Goal: Task Accomplishment & Management: Manage account settings

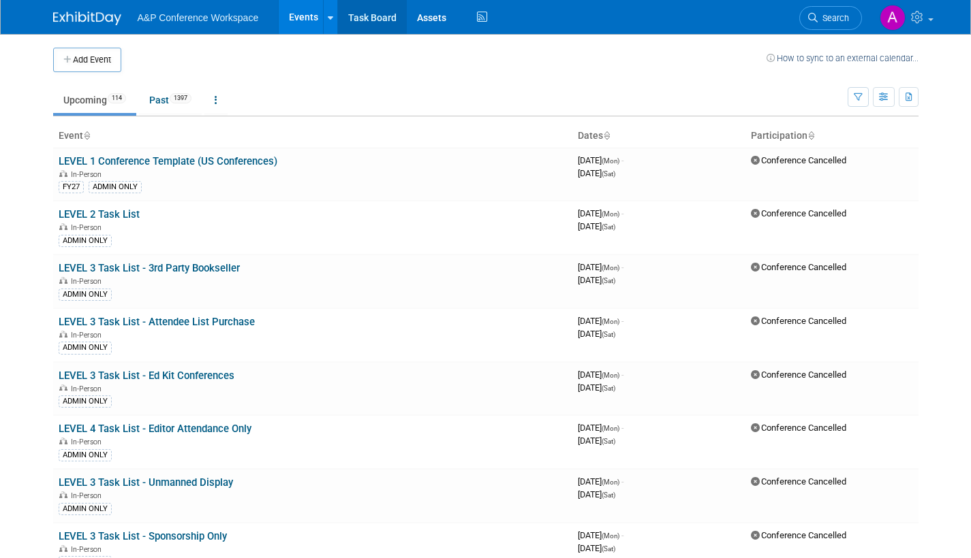
click at [381, 17] on link "Task Board" at bounding box center [372, 17] width 69 height 34
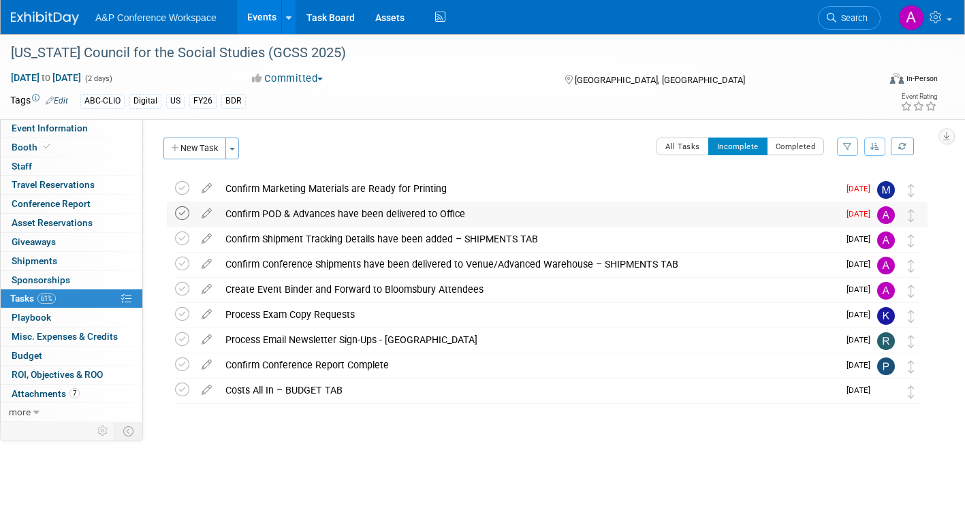
click at [181, 215] on icon at bounding box center [182, 213] width 14 height 14
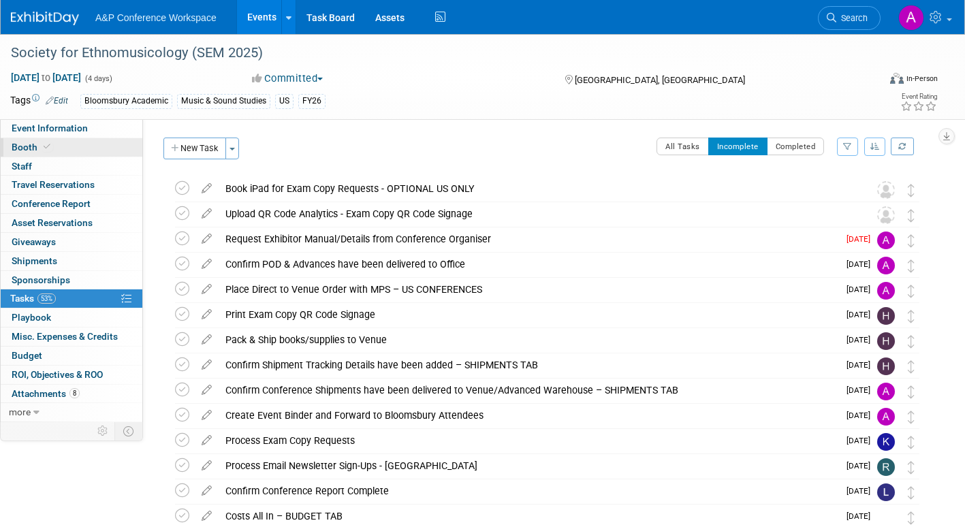
click at [23, 144] on span "Booth" at bounding box center [33, 147] width 42 height 11
select select "CUAP"
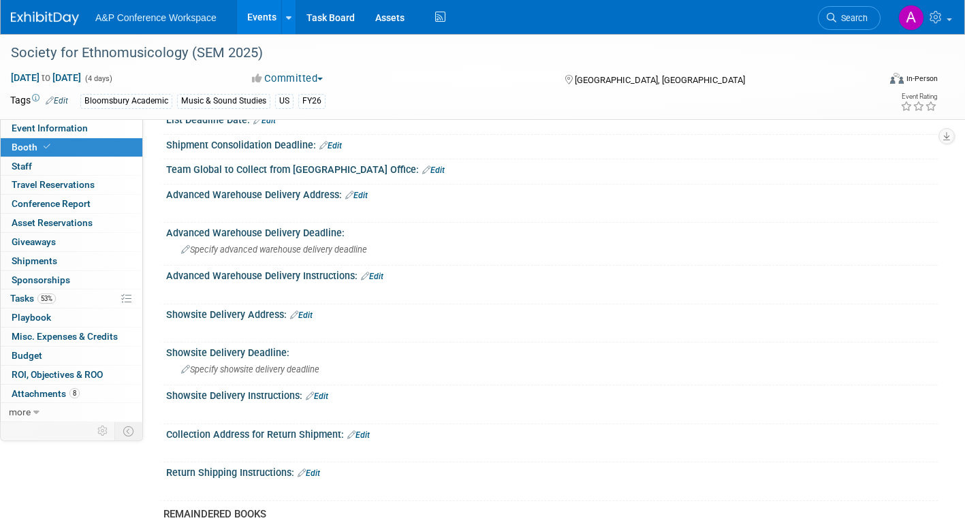
scroll to position [709, 0]
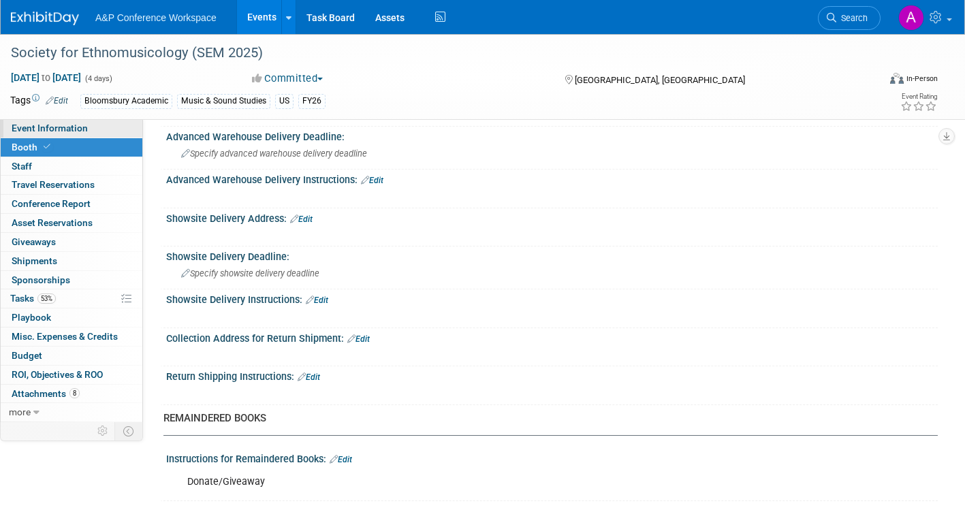
click at [72, 129] on span "Event Information" at bounding box center [50, 128] width 76 height 11
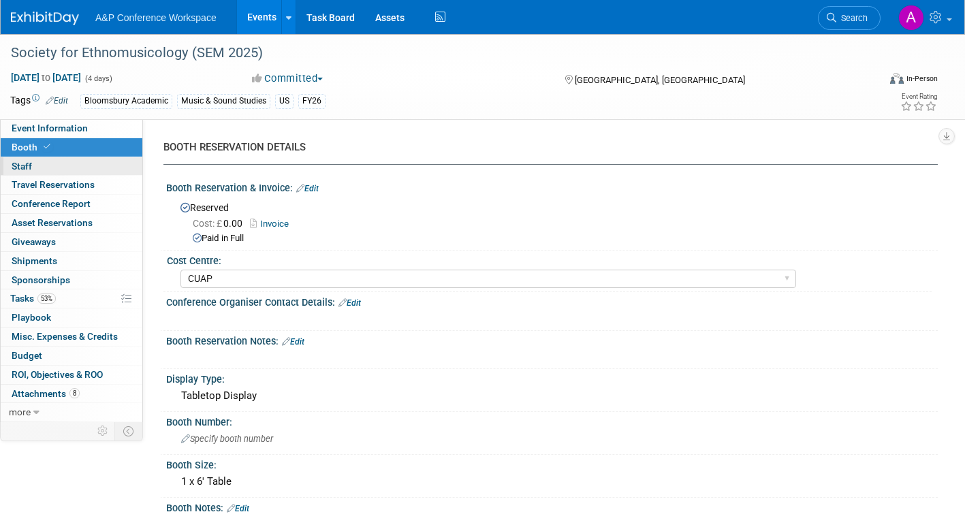
select select "Annual"
select select "Level 2"
select select "In-Person Booth"
select select "Music & Sound Studies"
select select "Bloomsbury Academic"
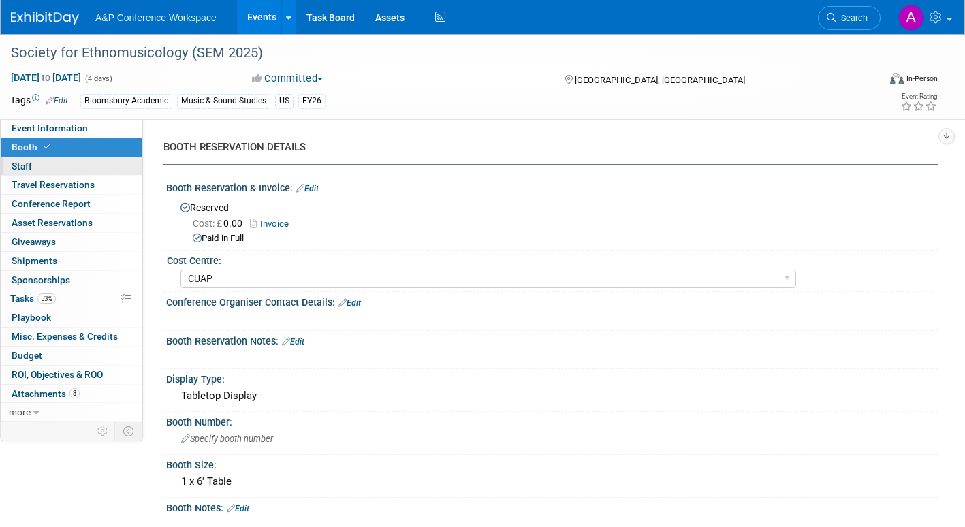
select select "[PERSON_NAME]"
select select "Brand/Subject Presence​"
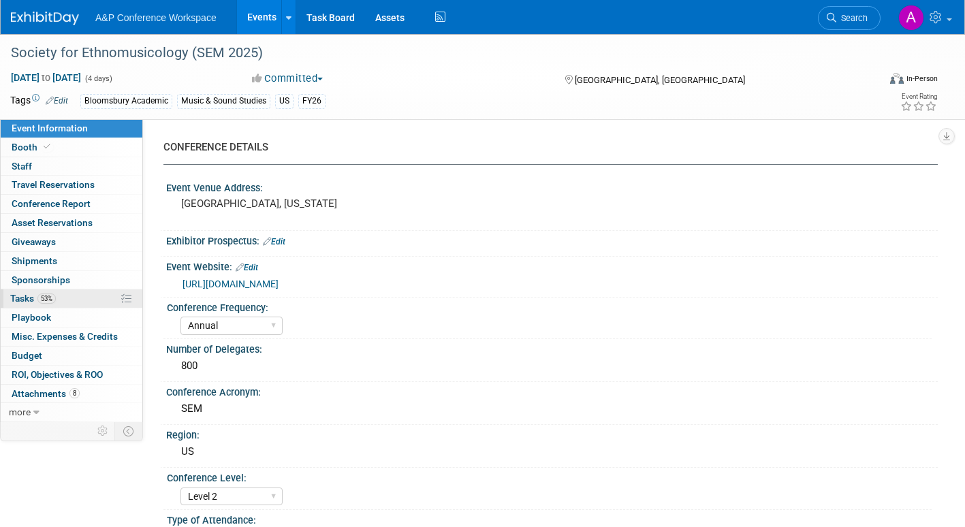
click at [22, 300] on span "Tasks 53%" at bounding box center [33, 298] width 46 height 11
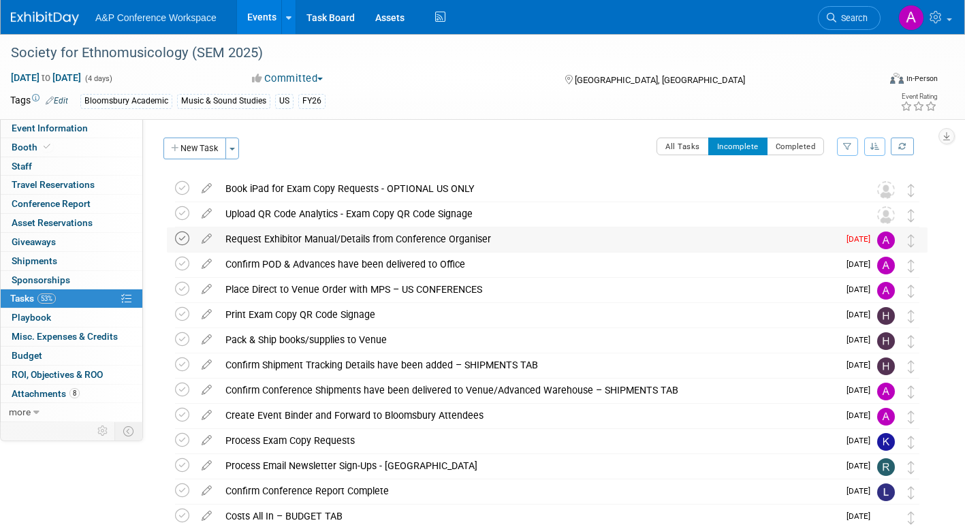
click at [180, 239] on icon at bounding box center [182, 239] width 14 height 14
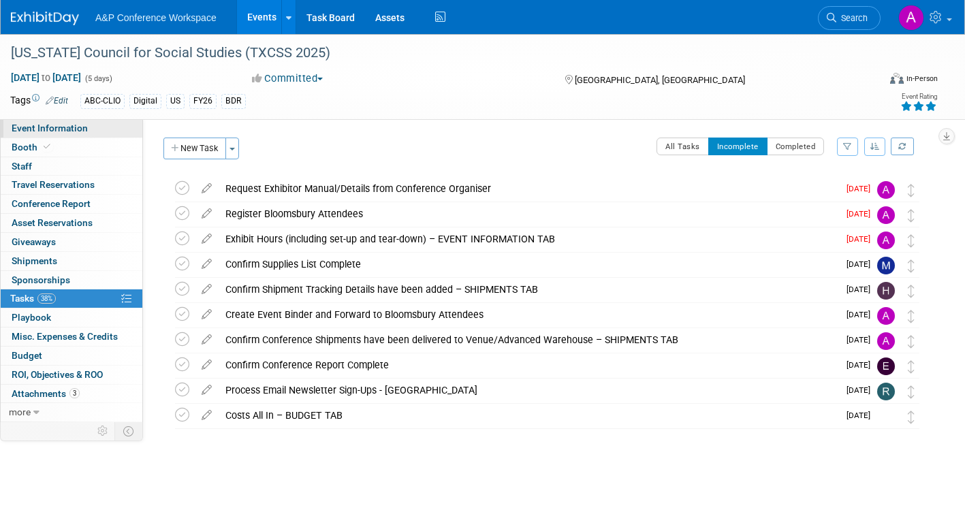
click at [89, 126] on link "Event Information" at bounding box center [72, 128] width 142 height 18
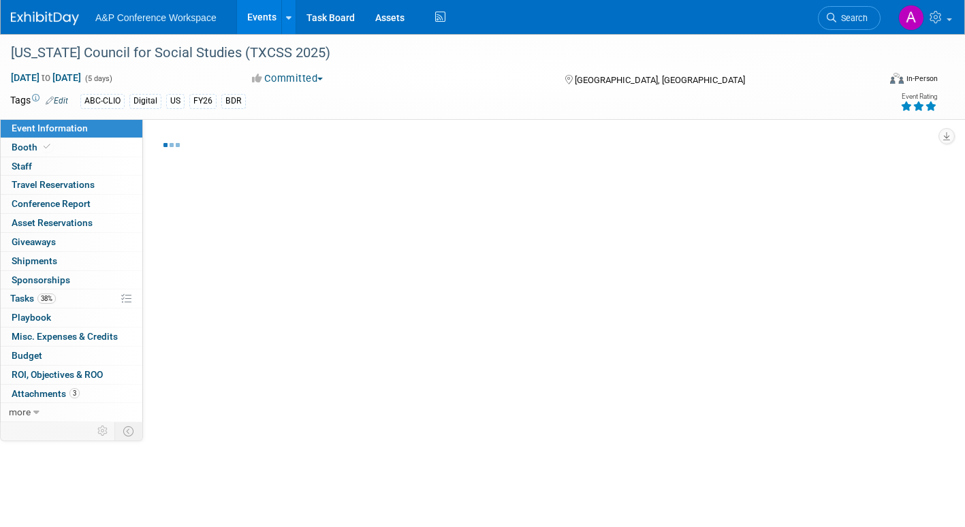
select select "Annual"
select select "Level 2"
select select "In-Person Booth"
select select "Schools"
select select "Bloomsbury Digital Resources"
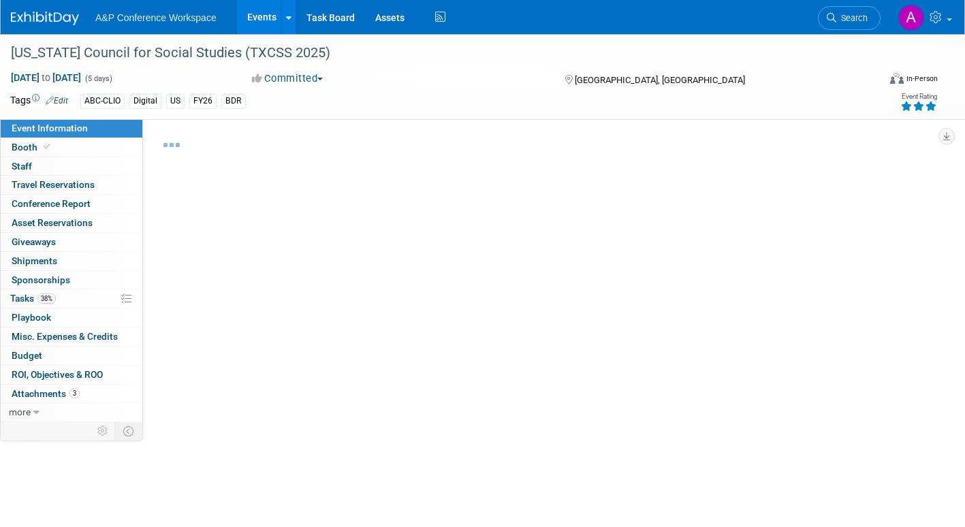
select select "[PERSON_NAME]"
select select "BDR Product Awareness and Trial Generation​"
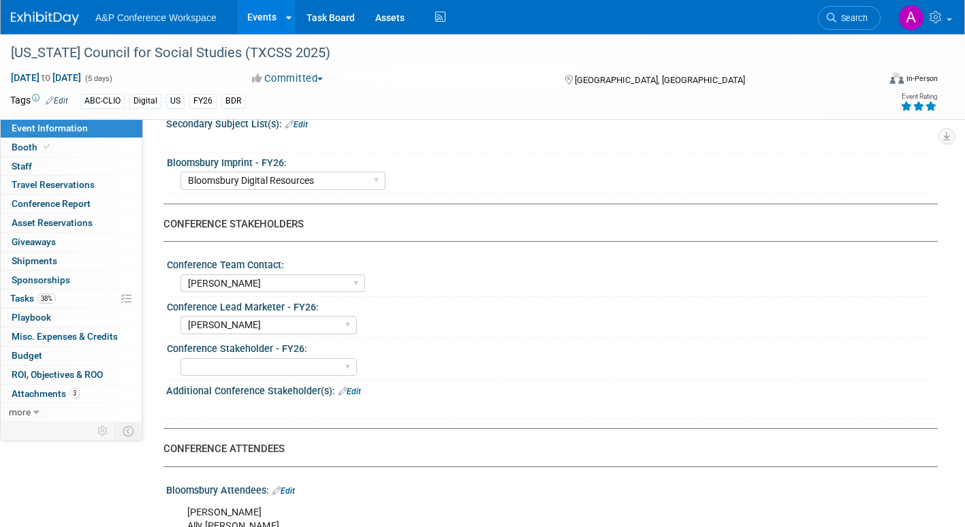
scroll to position [545, 0]
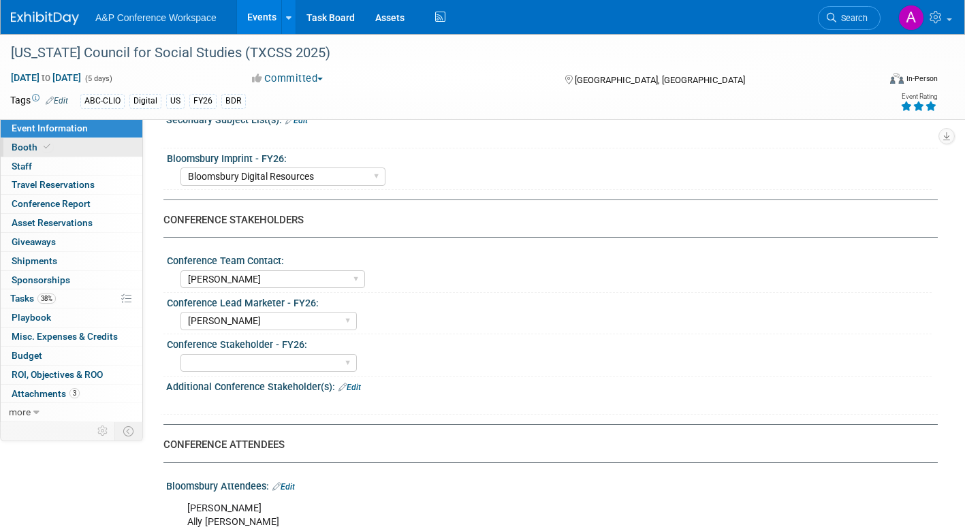
drag, startPoint x: 30, startPoint y: 147, endPoint x: 38, endPoint y: 150, distance: 8.6
click at [30, 147] on span "Booth" at bounding box center [33, 147] width 42 height 11
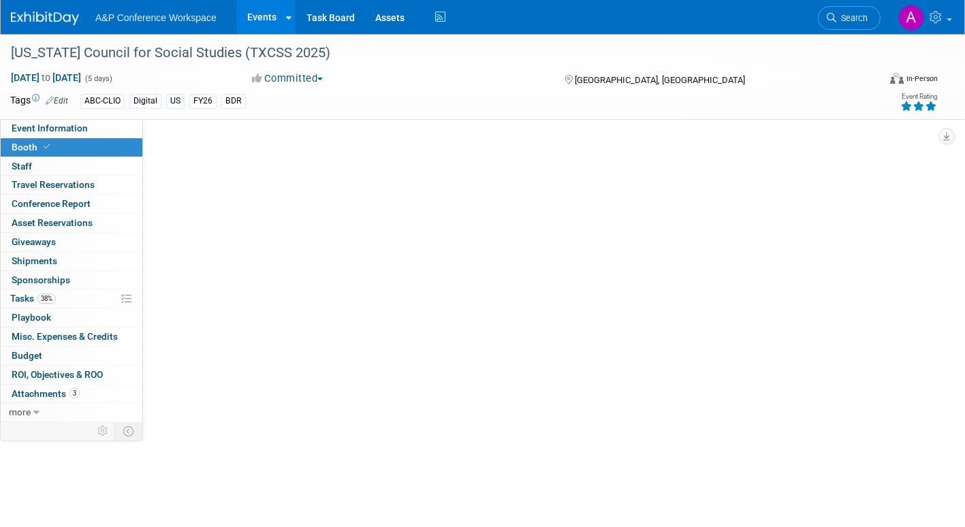
scroll to position [0, 0]
select select "CLDC - Digital/BDR"
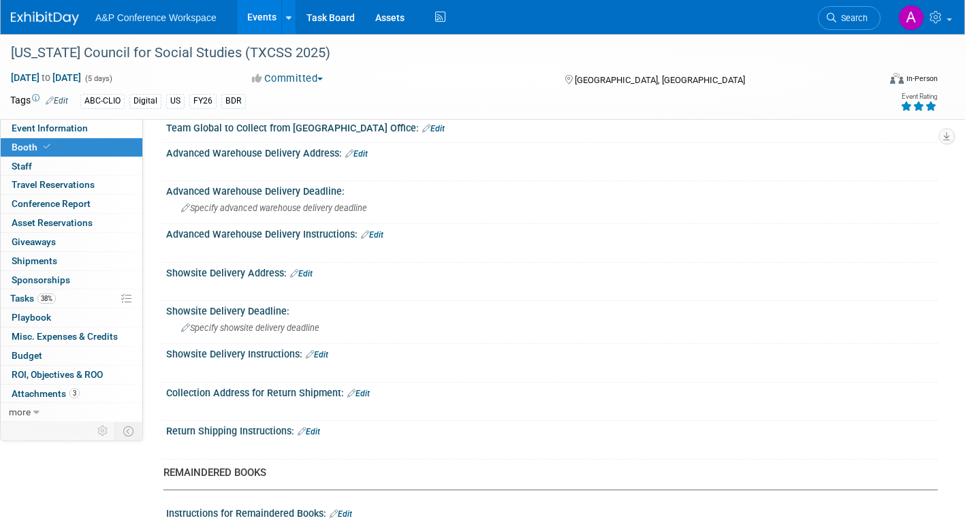
scroll to position [695, 0]
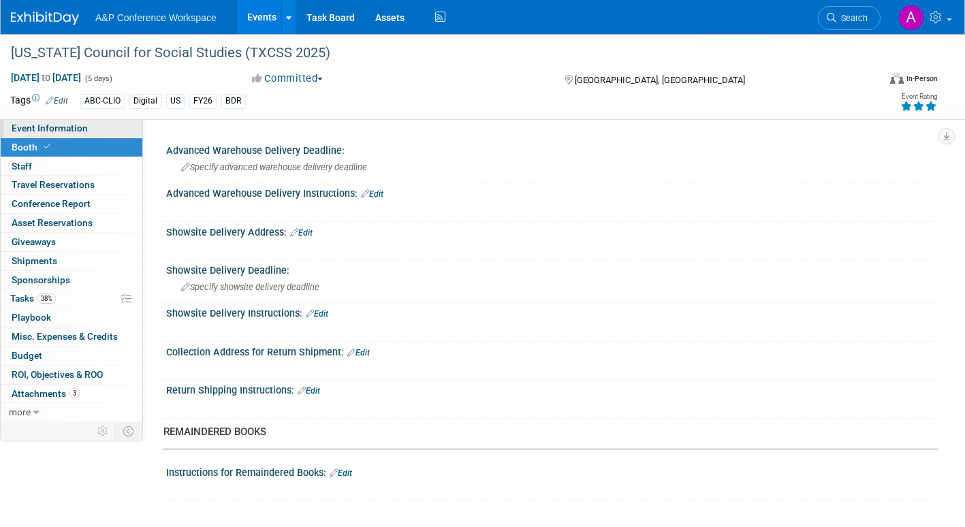
click at [59, 126] on span "Event Information" at bounding box center [50, 128] width 76 height 11
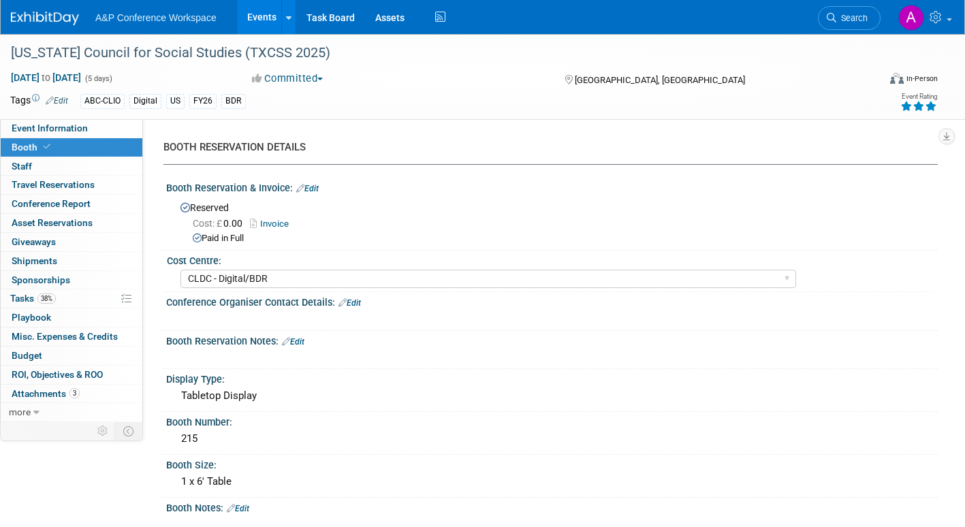
select select "Annual"
select select "Level 2"
select select "In-Person Booth"
select select "Schools"
select select "Bloomsbury Digital Resources"
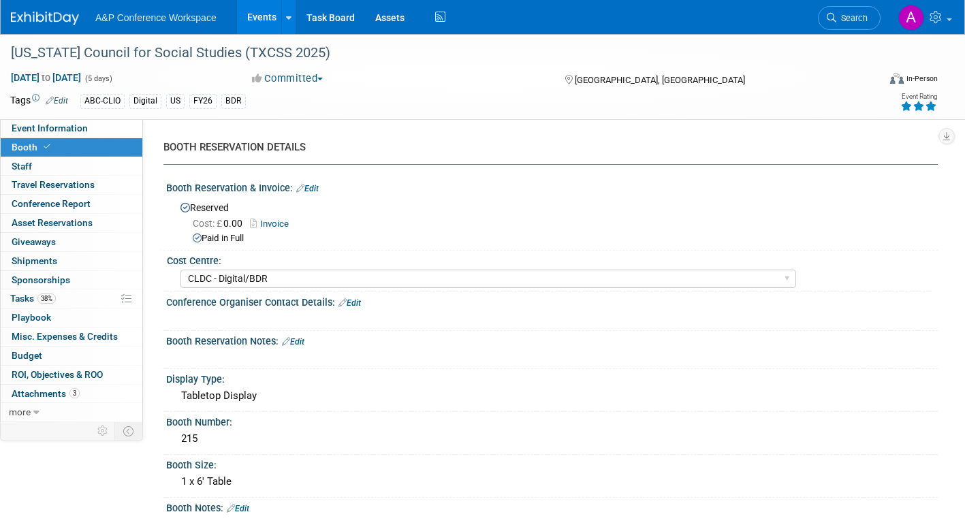
select select "[PERSON_NAME]"
select select "BDR Product Awareness and Trial Generation​"
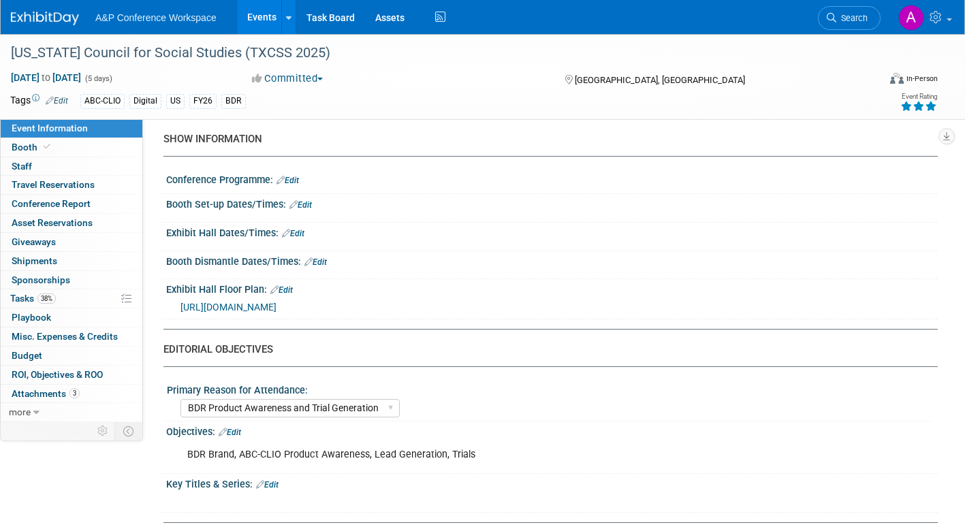
scroll to position [954, 0]
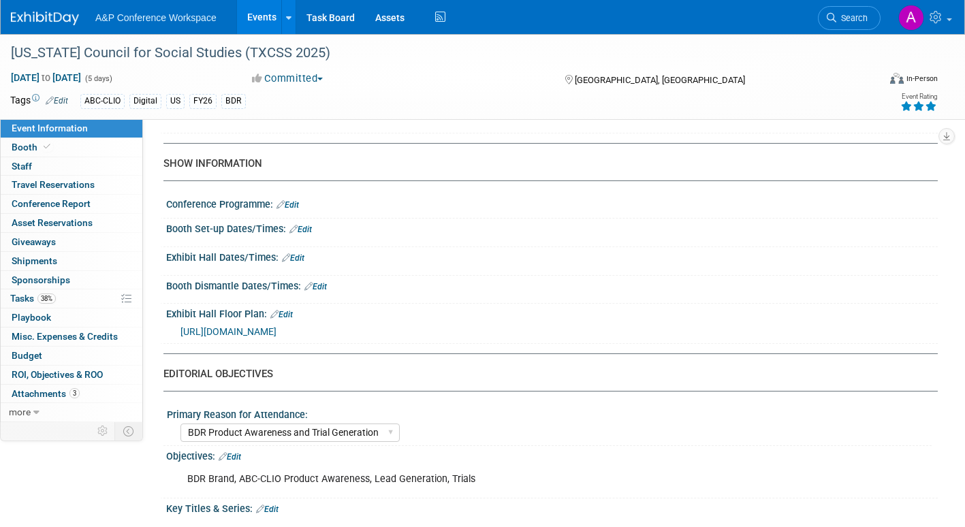
click at [306, 234] on link "Edit" at bounding box center [300, 230] width 22 height 10
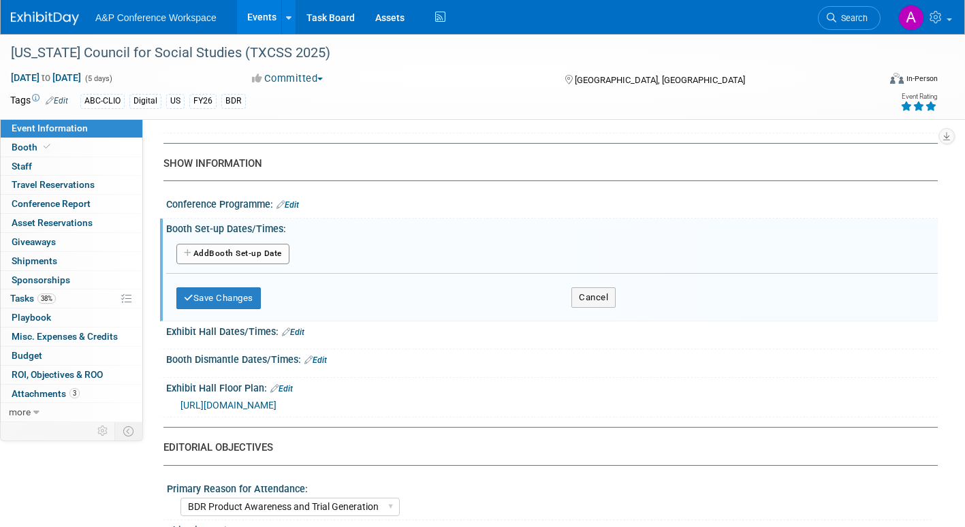
click at [252, 264] on button "Add Another Booth Set-up Date" at bounding box center [232, 254] width 113 height 20
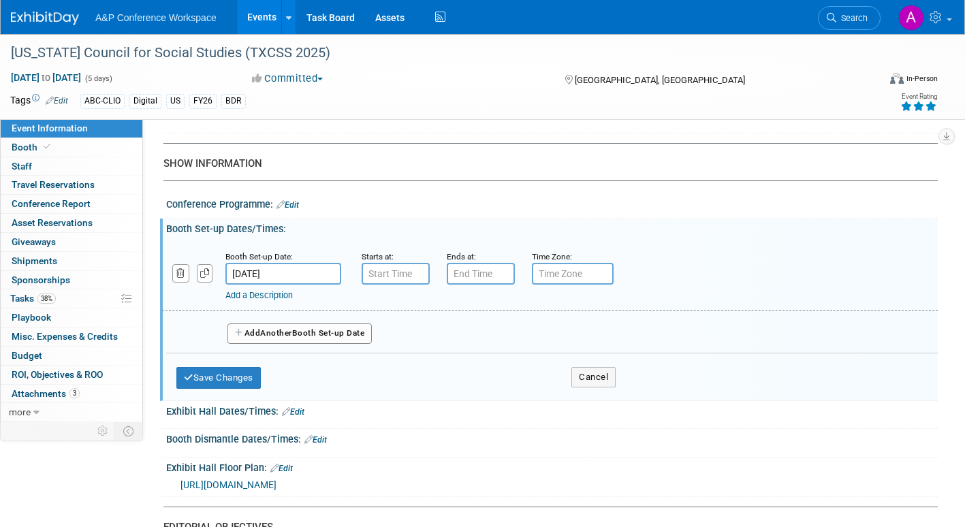
click at [304, 281] on input "Oct 29, 2025" at bounding box center [283, 274] width 116 height 22
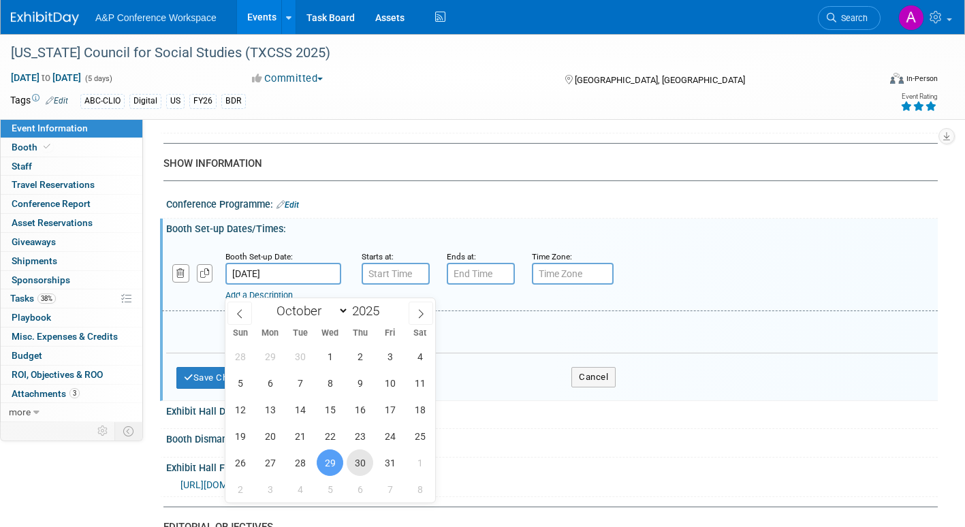
click at [362, 463] on span "30" at bounding box center [360, 463] width 27 height 27
type input "Oct 30, 2025"
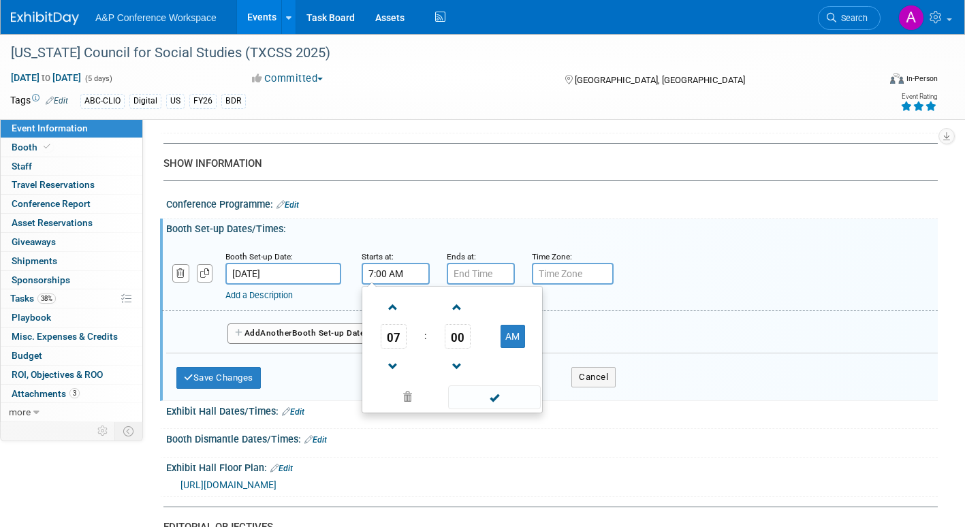
click at [398, 285] on input "7:00 AM" at bounding box center [396, 274] width 68 height 22
click at [390, 319] on span at bounding box center [393, 308] width 24 height 24
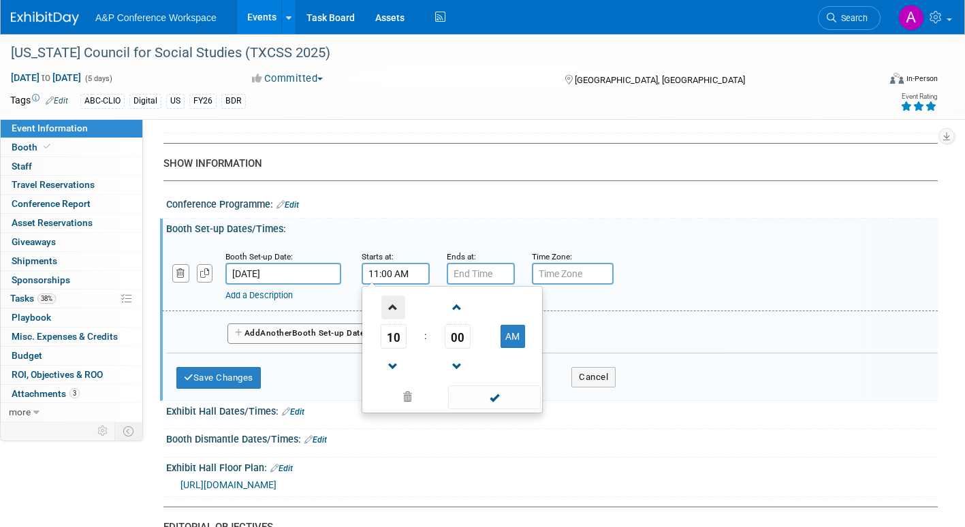
click at [390, 319] on span at bounding box center [393, 308] width 24 height 24
click at [391, 319] on span at bounding box center [393, 308] width 24 height 24
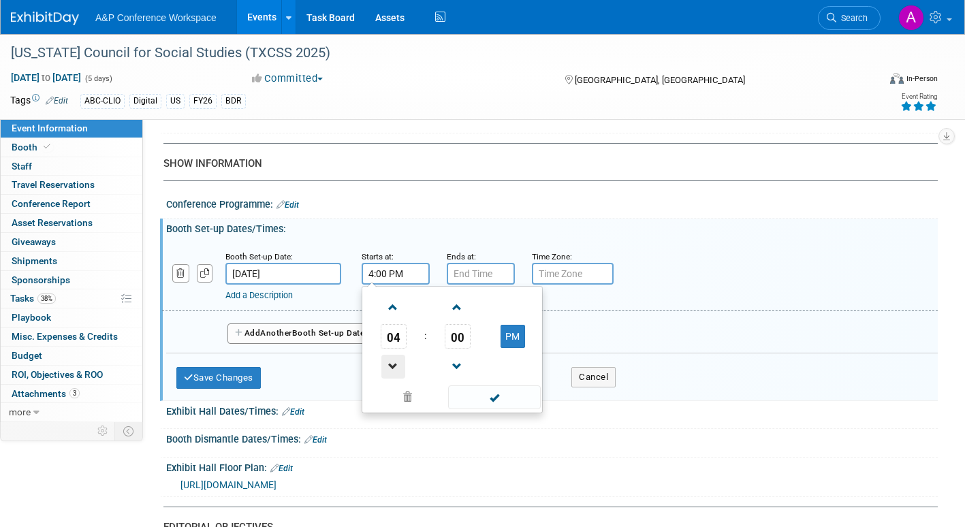
click at [389, 376] on span at bounding box center [393, 367] width 24 height 24
type input "3:00 PM"
click at [475, 409] on span at bounding box center [494, 398] width 92 height 24
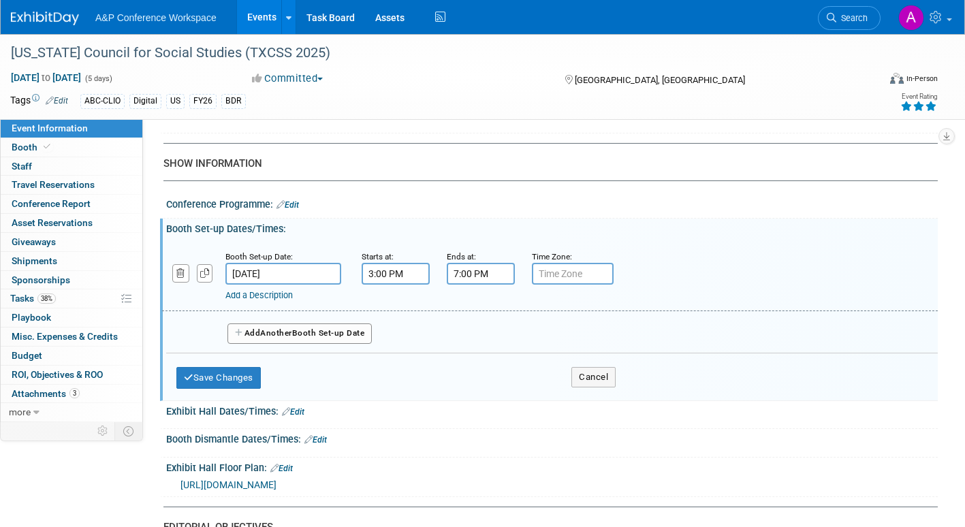
click at [471, 285] on input "7:00 PM" at bounding box center [481, 274] width 68 height 22
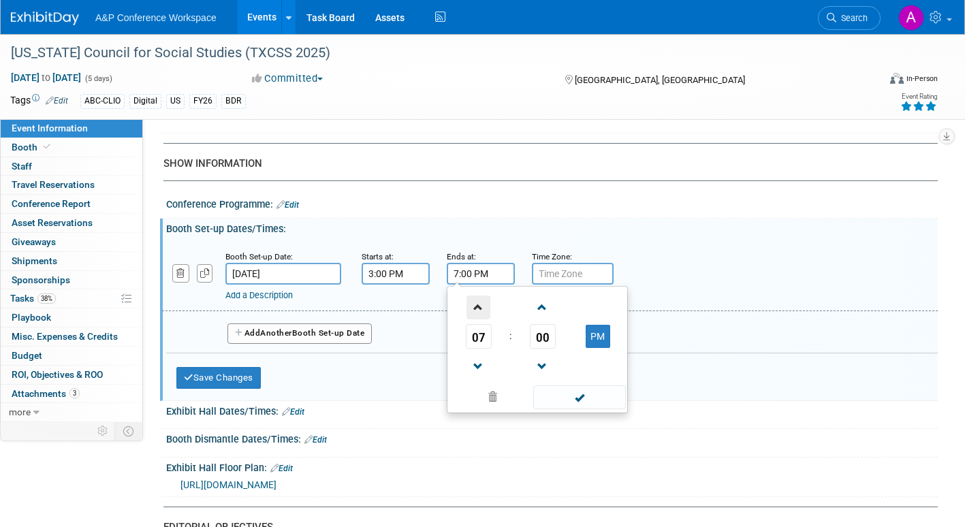
click at [474, 319] on span at bounding box center [479, 308] width 24 height 24
click at [474, 374] on span at bounding box center [479, 367] width 24 height 24
type input "9:00 PM"
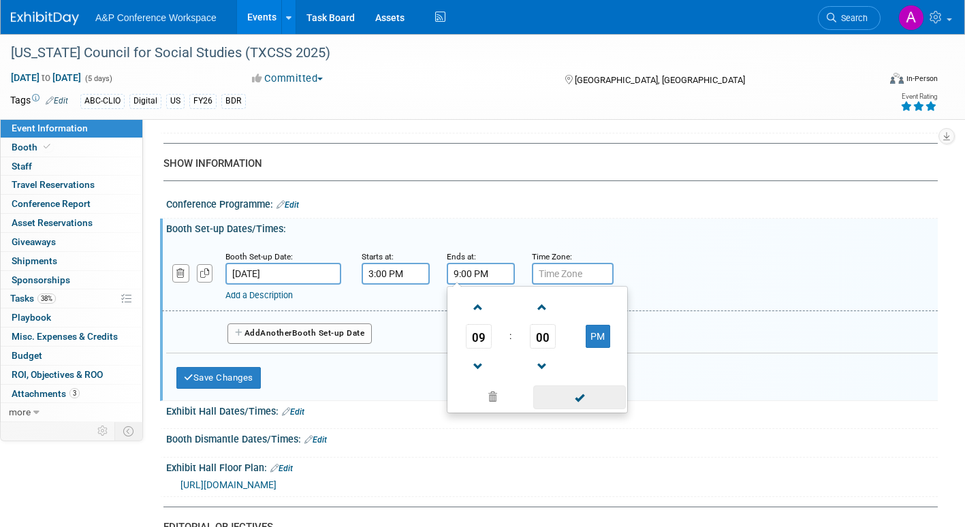
click at [580, 409] on span at bounding box center [579, 398] width 92 height 24
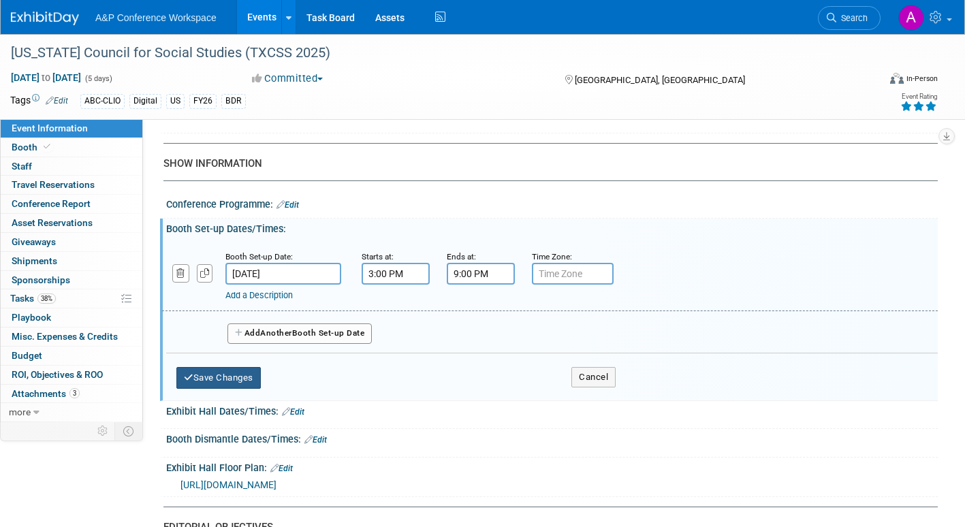
click at [244, 389] on button "Save Changes" at bounding box center [218, 378] width 84 height 22
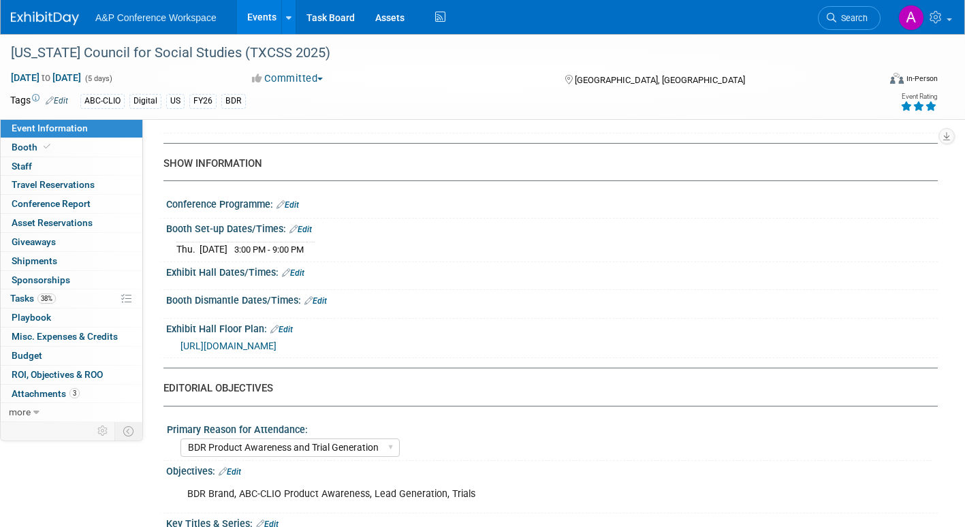
click at [319, 306] on link "Edit" at bounding box center [315, 301] width 22 height 10
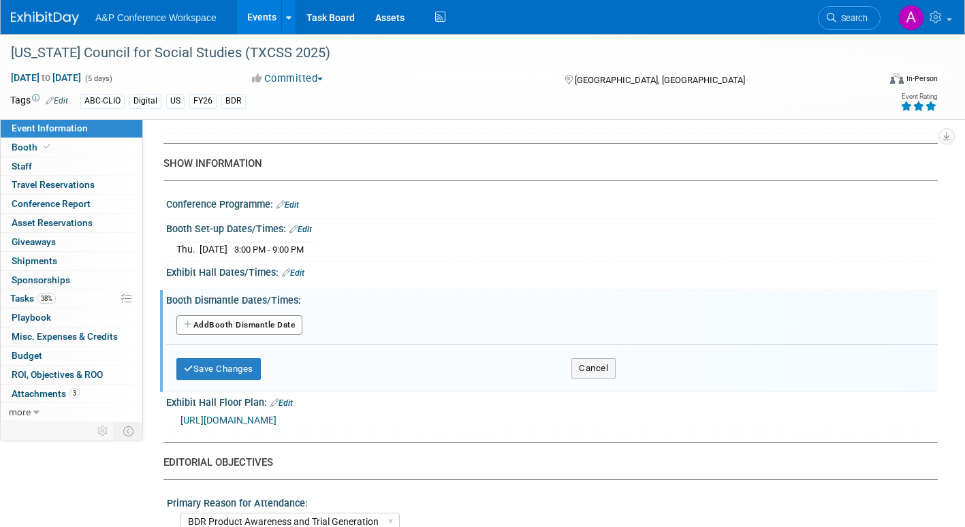
click at [294, 336] on button "Add Another Booth Dismantle Date" at bounding box center [239, 325] width 126 height 20
select select "10"
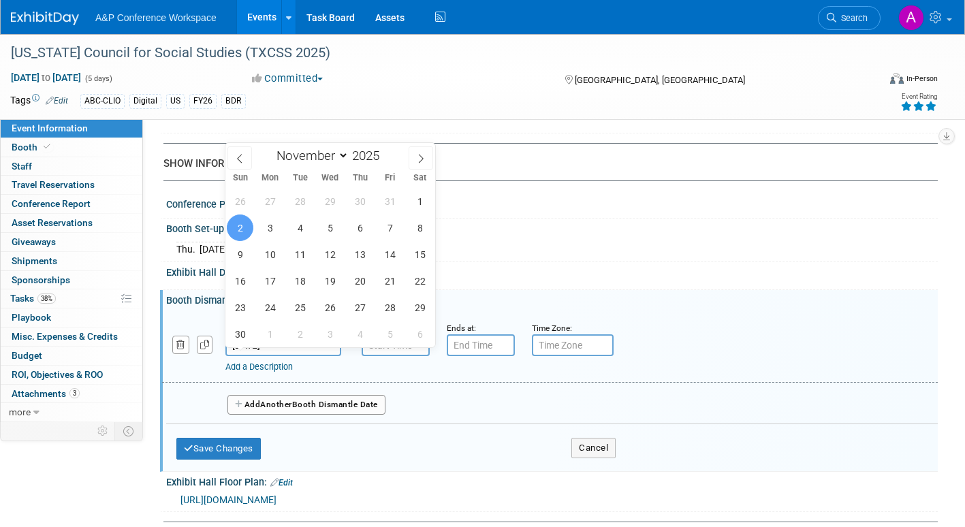
click at [319, 356] on input "Nov 2, 2025" at bounding box center [283, 345] width 116 height 22
click at [415, 200] on span "1" at bounding box center [420, 201] width 27 height 27
type input "Nov 1, 2025"
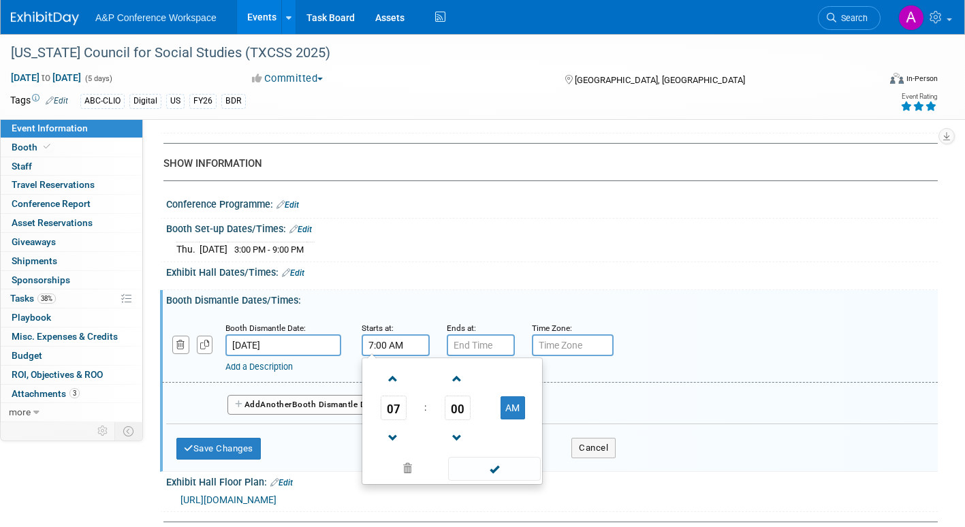
click at [406, 356] on input "7:00 AM" at bounding box center [396, 345] width 68 height 22
click at [393, 389] on span at bounding box center [393, 379] width 24 height 24
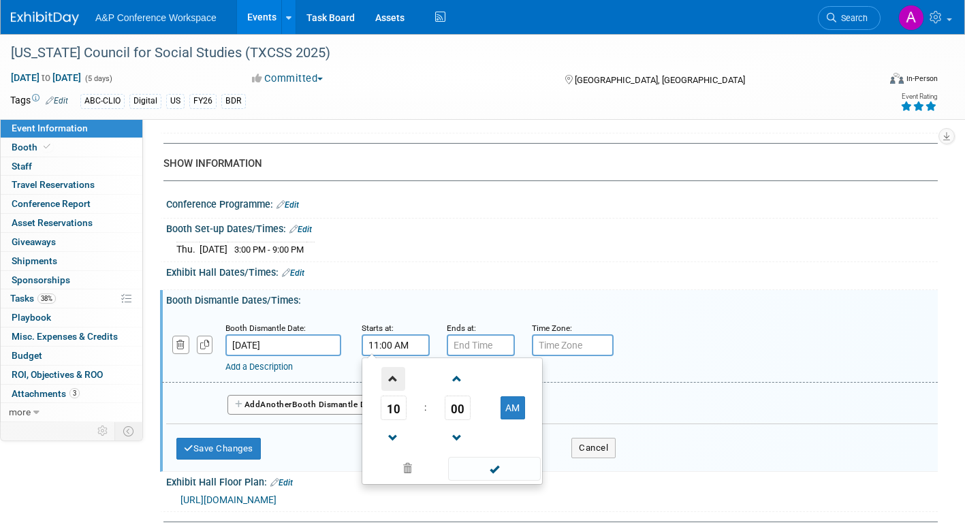
click at [393, 389] on span at bounding box center [393, 379] width 24 height 24
click at [393, 390] on span at bounding box center [393, 379] width 24 height 24
type input "3:00 PM"
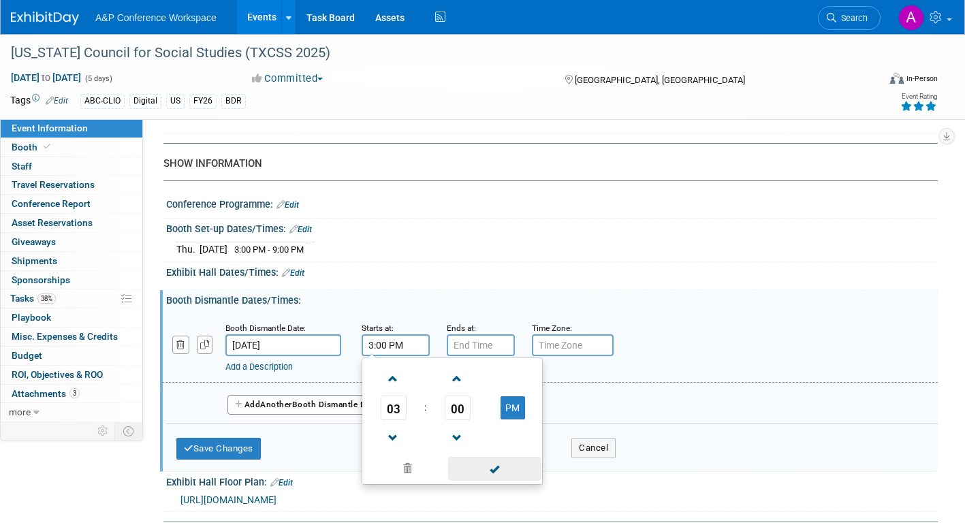
click at [477, 481] on span at bounding box center [494, 469] width 92 height 24
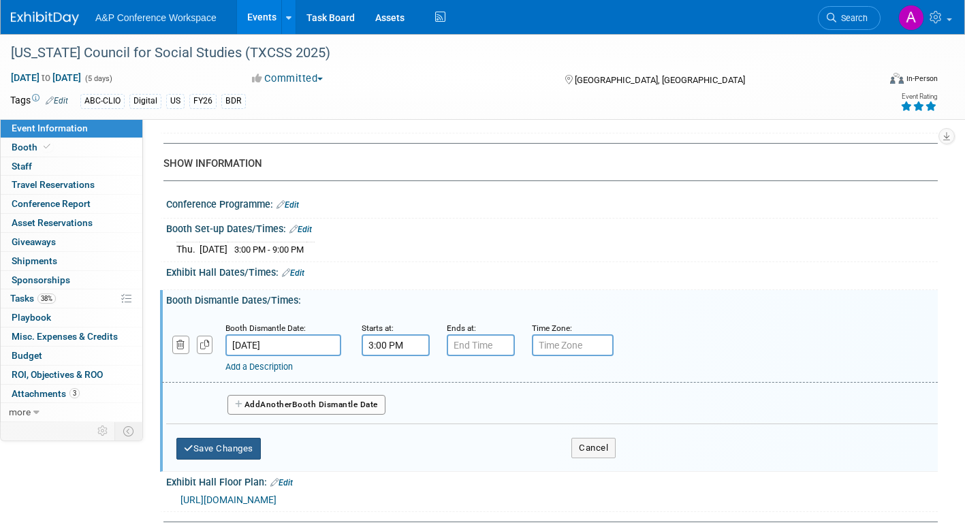
click at [225, 460] on button "Save Changes" at bounding box center [218, 449] width 84 height 22
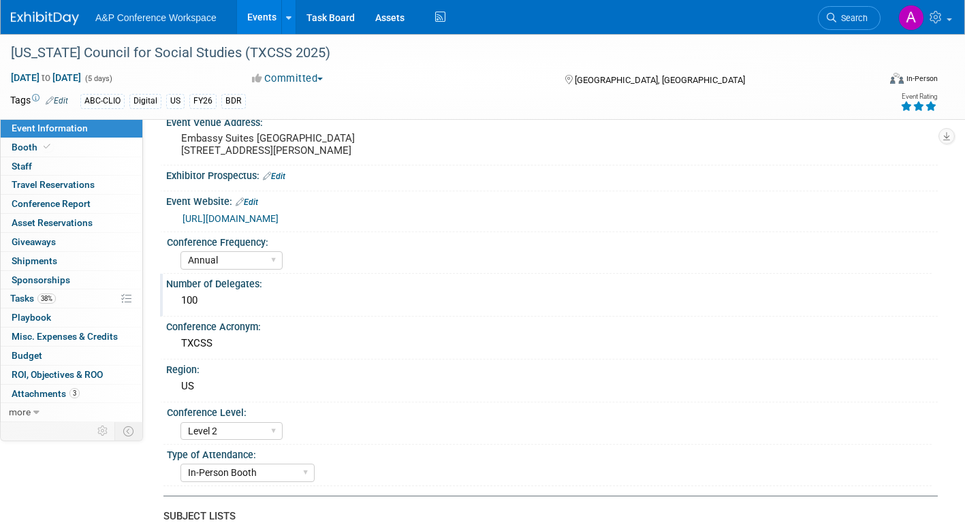
scroll to position [0, 0]
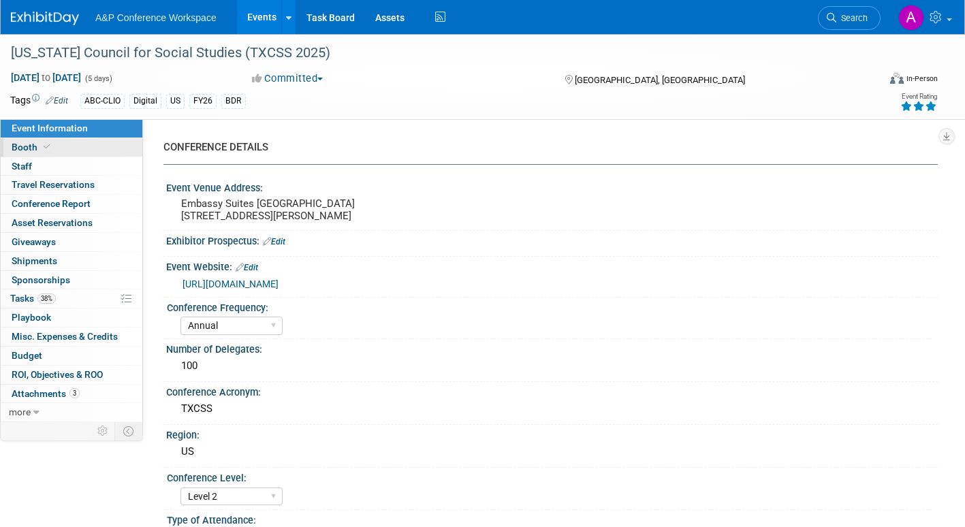
click at [19, 146] on span "Booth" at bounding box center [33, 147] width 42 height 11
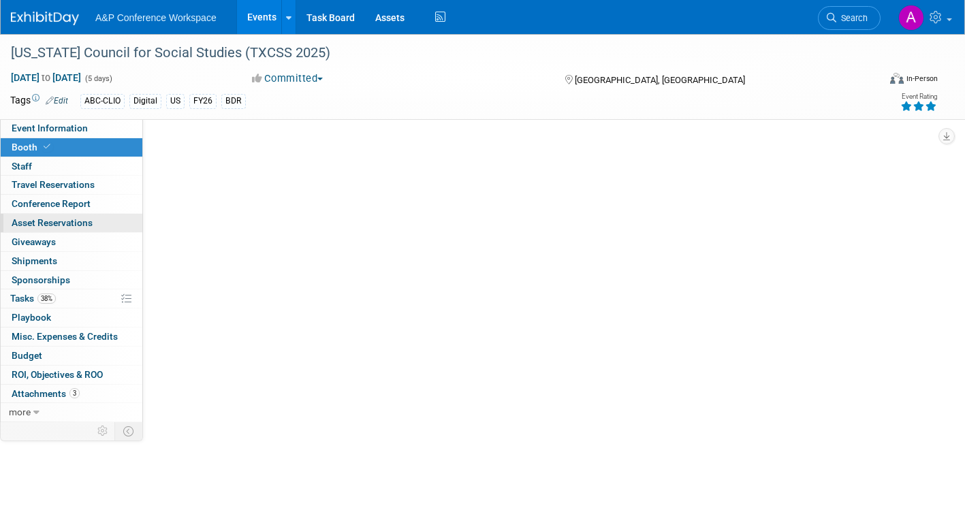
select select "CLDC - Digital/BDR"
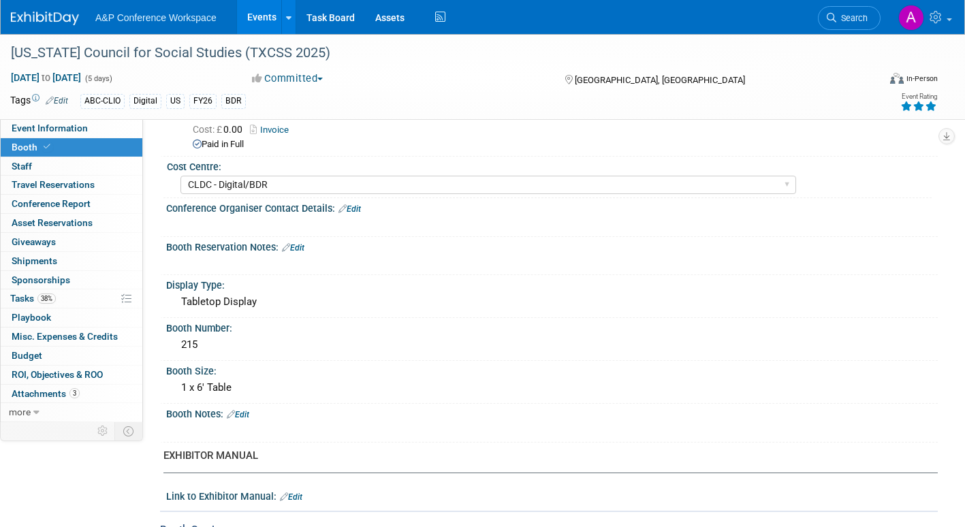
scroll to position [136, 0]
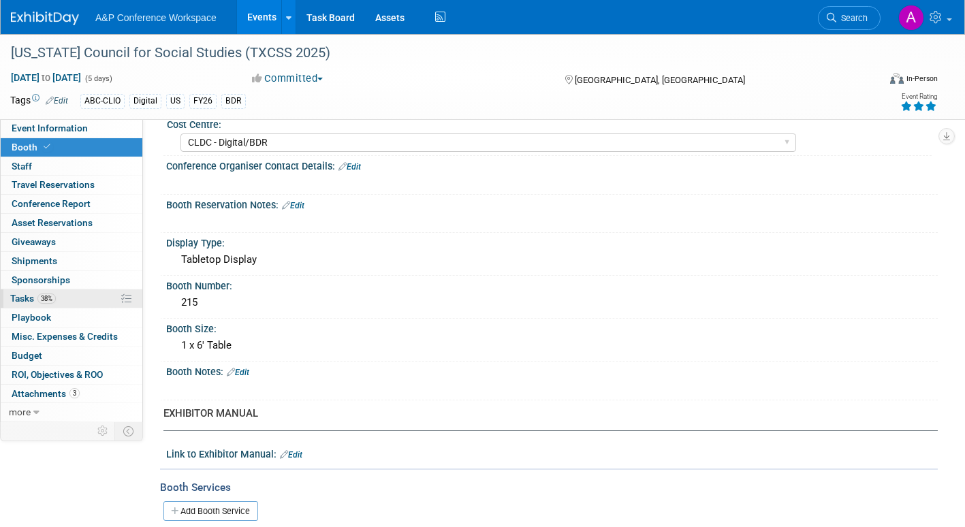
drag, startPoint x: 13, startPoint y: 296, endPoint x: 23, endPoint y: 300, distance: 11.0
click at [13, 296] on span "Tasks 38%" at bounding box center [33, 298] width 46 height 11
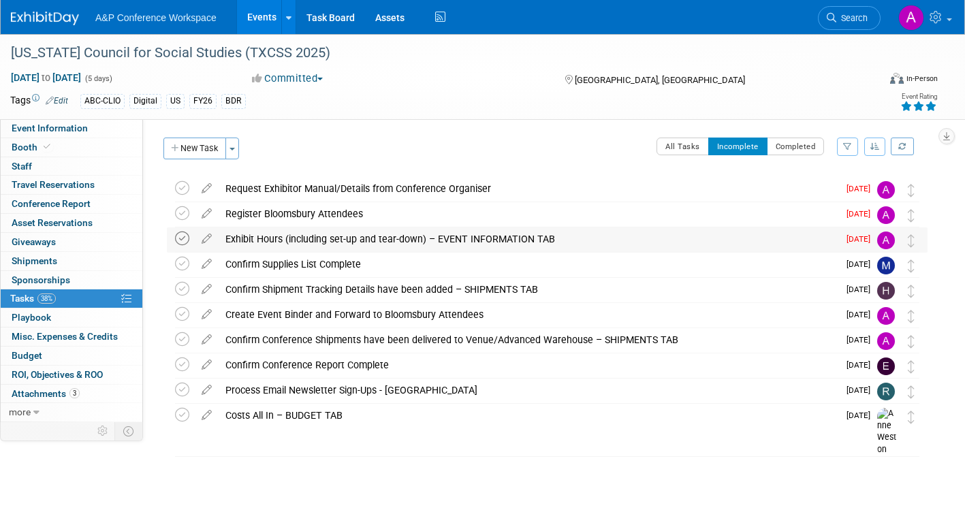
click at [185, 239] on icon at bounding box center [182, 239] width 14 height 14
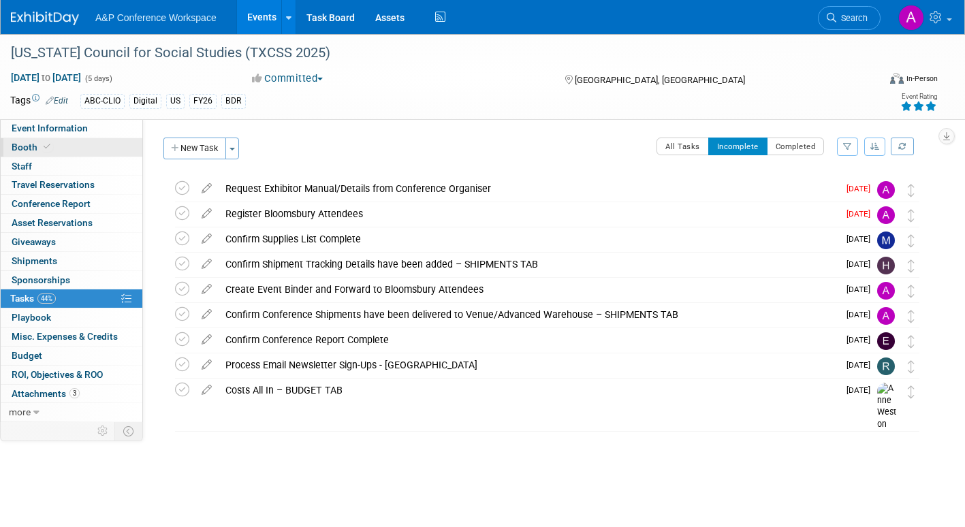
click at [20, 144] on span "Booth" at bounding box center [33, 147] width 42 height 11
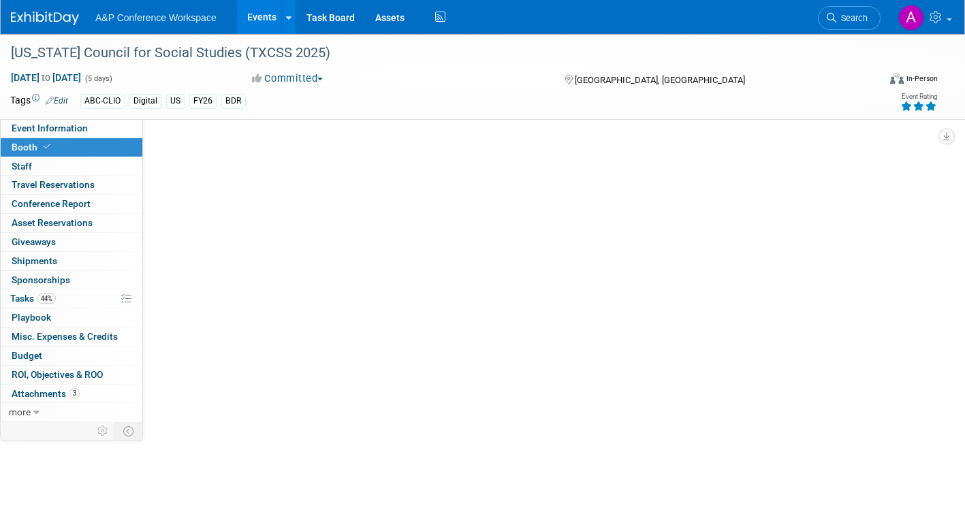
select select "CLDC - Digital/BDR"
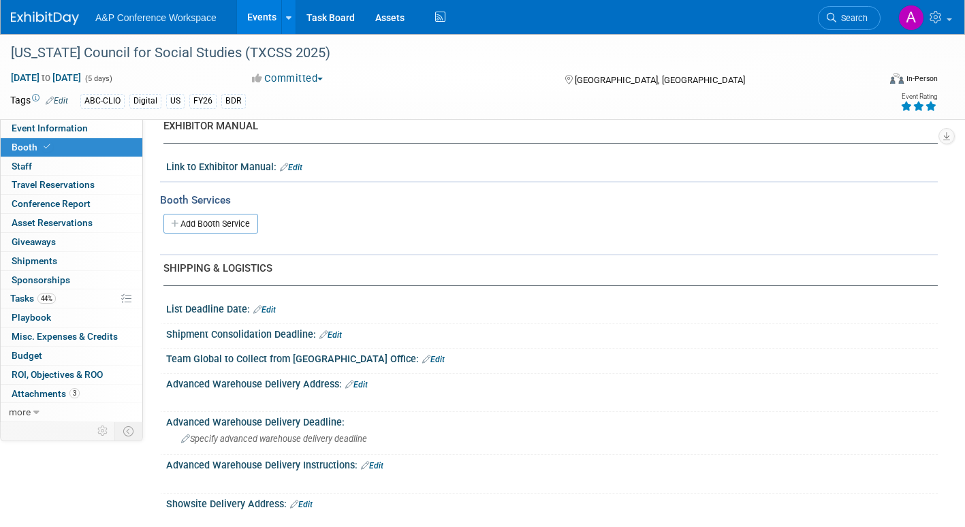
scroll to position [423, 0]
click at [20, 296] on span "Tasks 44%" at bounding box center [33, 298] width 46 height 11
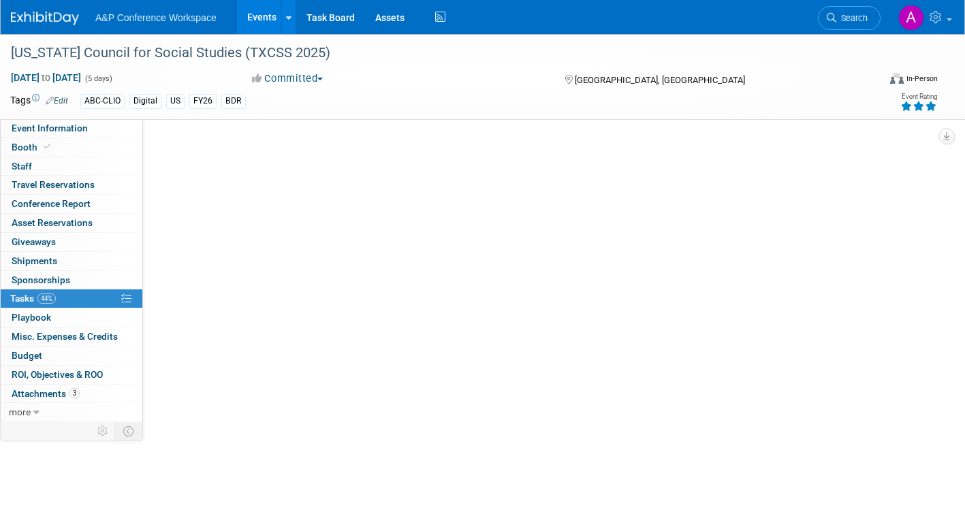
scroll to position [0, 0]
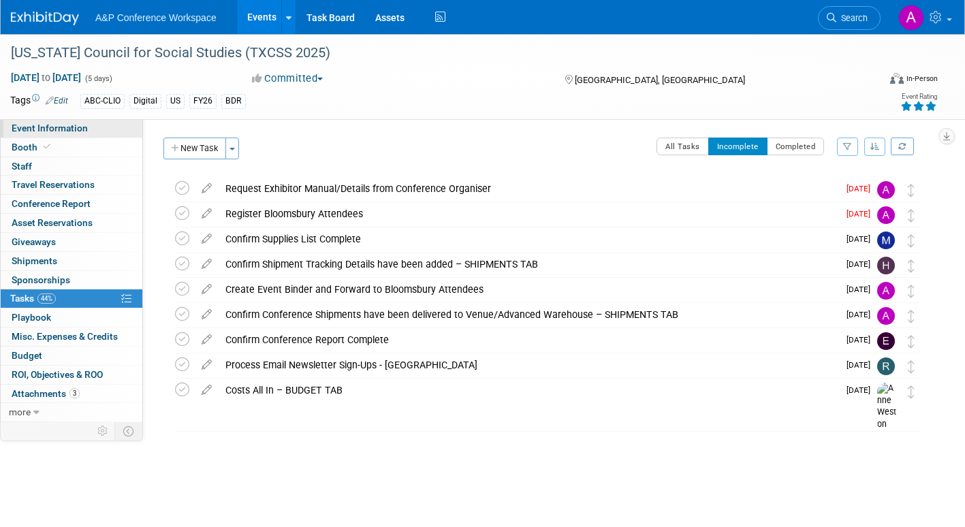
click at [72, 126] on span "Event Information" at bounding box center [50, 128] width 76 height 11
select select "Annual"
select select "Level 2"
select select "In-Person Booth"
select select "Schools"
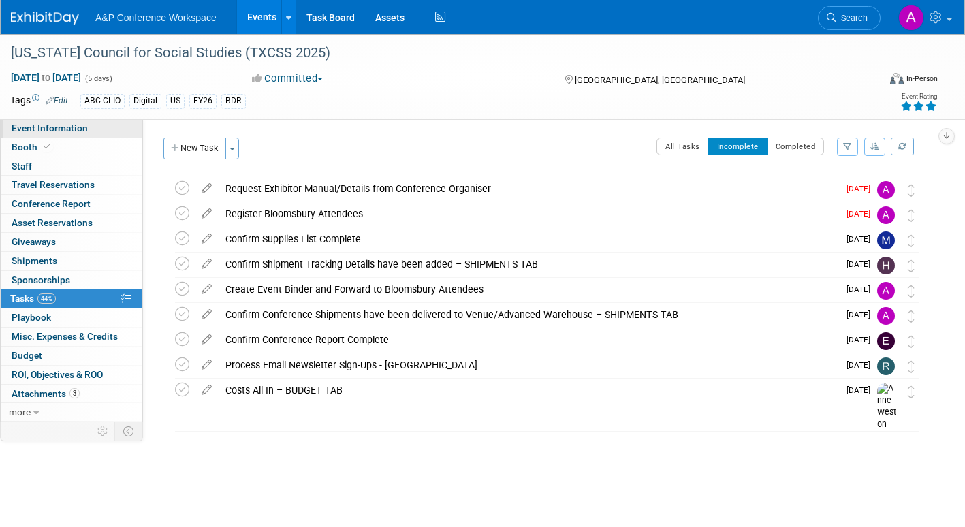
select select "Bloomsbury Digital Resources"
select select "[PERSON_NAME]"
select select "BDR Product Awareness and Trial Generation​"
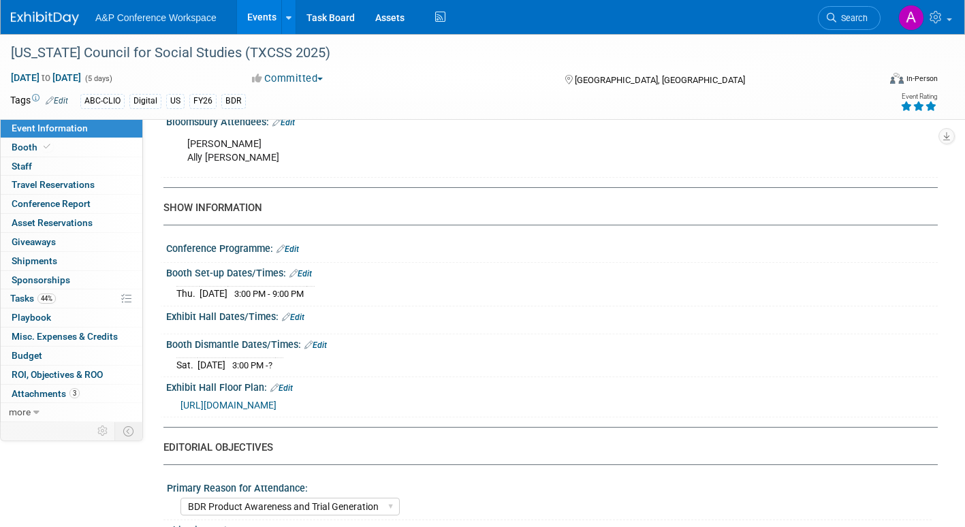
scroll to position [954, 0]
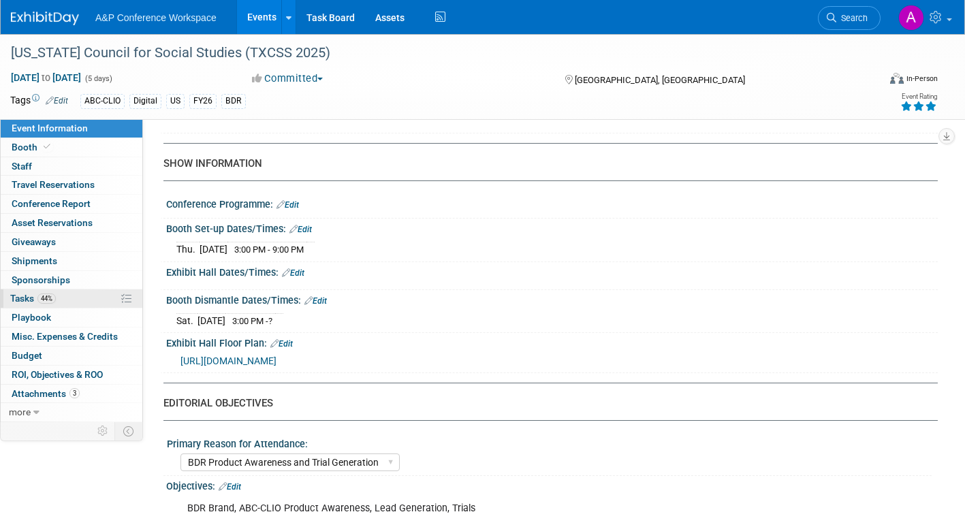
click at [18, 299] on span "Tasks 44%" at bounding box center [33, 298] width 46 height 11
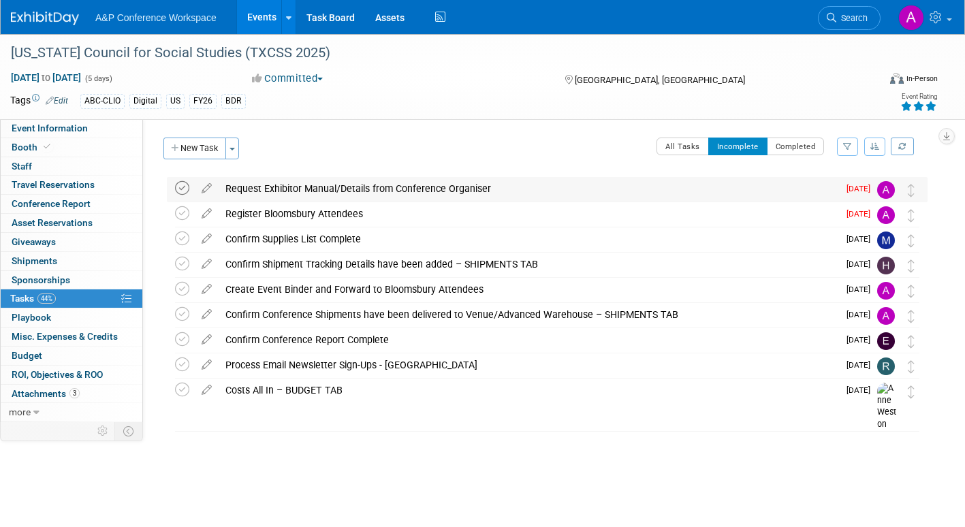
click at [183, 182] on icon at bounding box center [182, 188] width 14 height 14
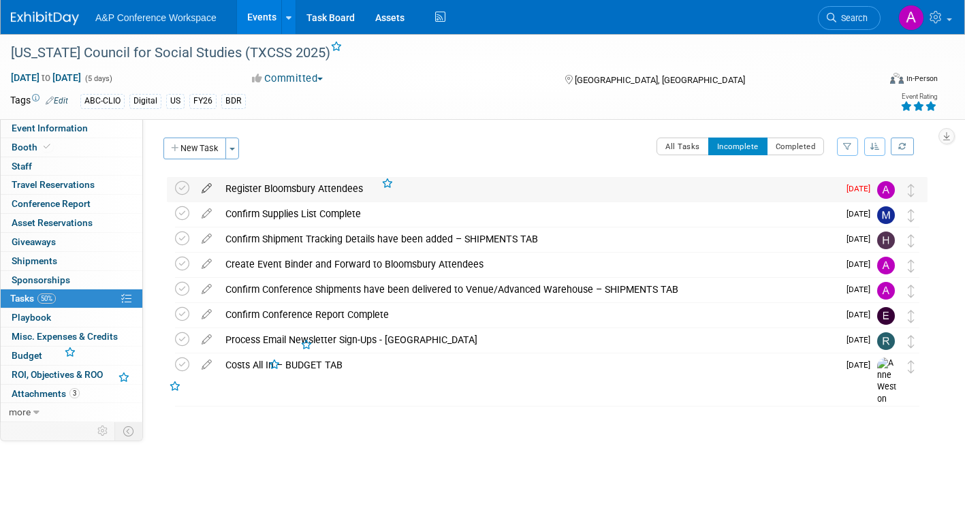
click at [207, 186] on icon at bounding box center [207, 185] width 24 height 17
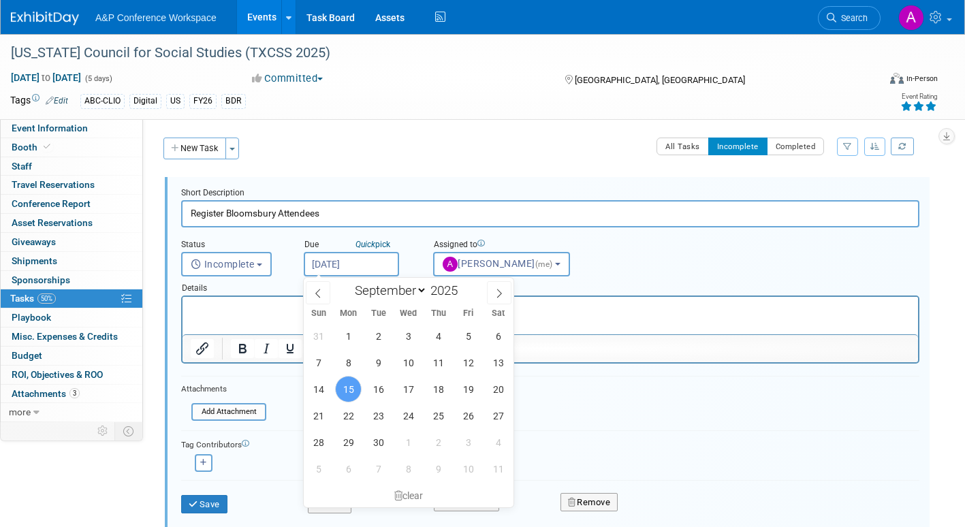
click at [387, 256] on input "Sep 15, 2025" at bounding box center [351, 264] width 95 height 25
click at [374, 414] on span "23" at bounding box center [378, 416] width 27 height 27
type input "Sep 23, 2025"
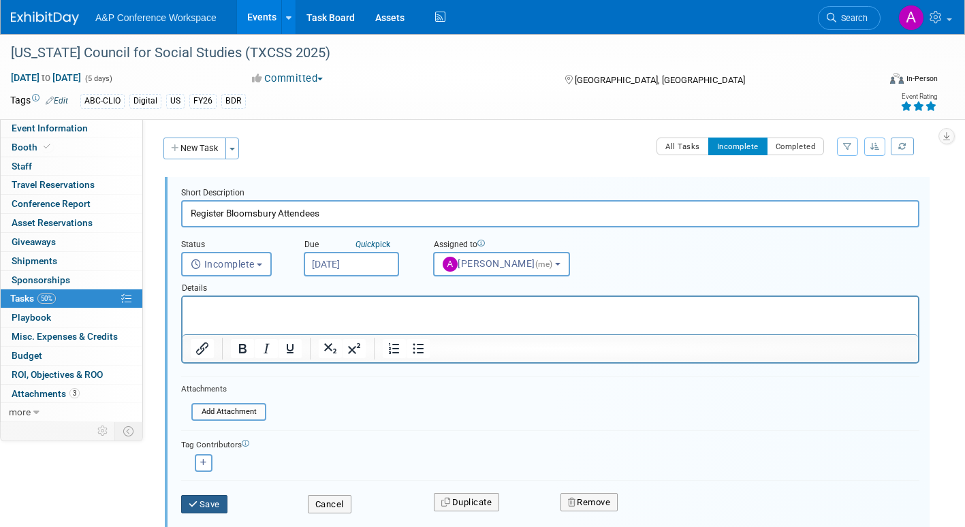
click at [211, 505] on button "Save" at bounding box center [204, 504] width 46 height 19
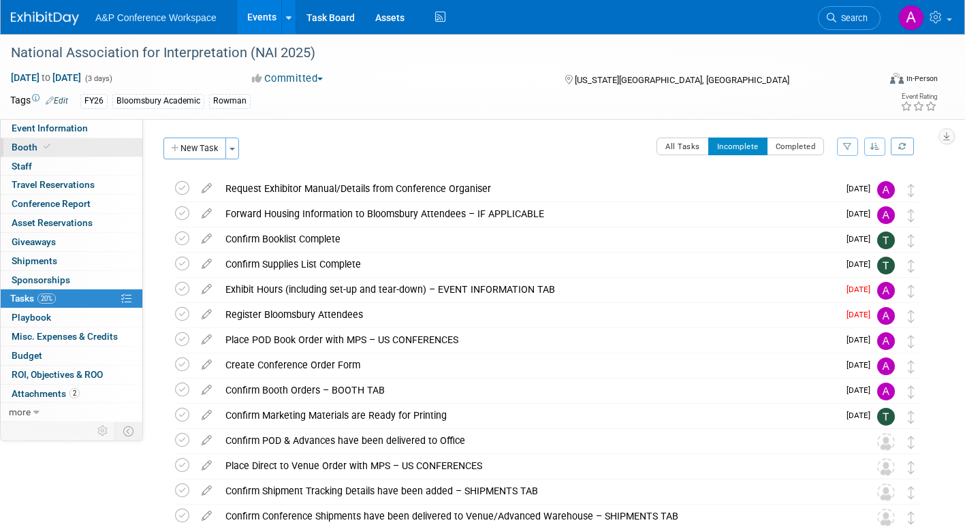
click at [27, 143] on span "Booth" at bounding box center [33, 147] width 42 height 11
select select "RLKP"
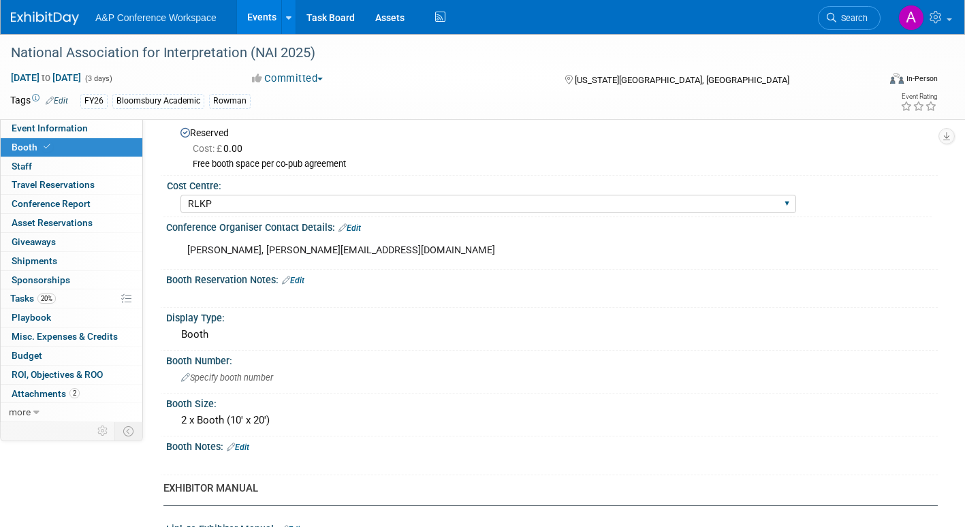
scroll to position [204, 0]
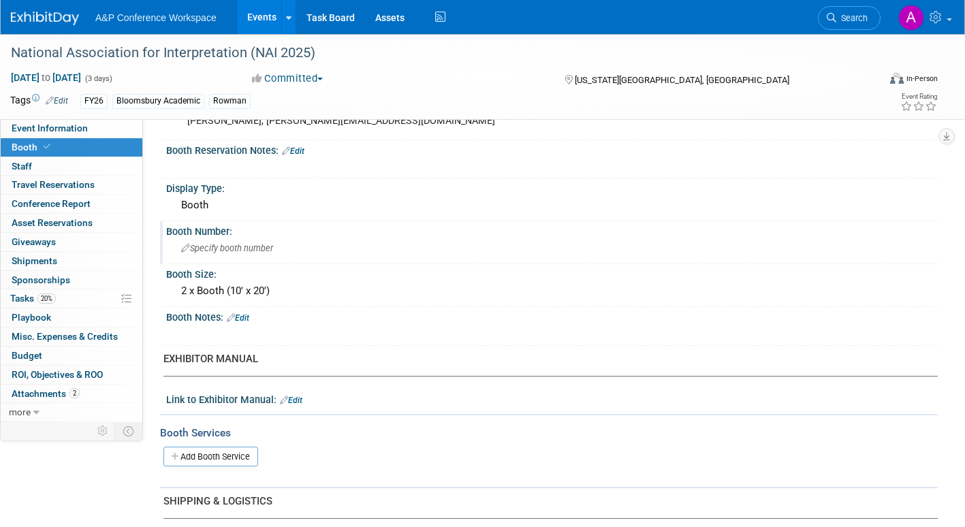
click at [257, 252] on span "Specify booth number" at bounding box center [227, 248] width 92 height 10
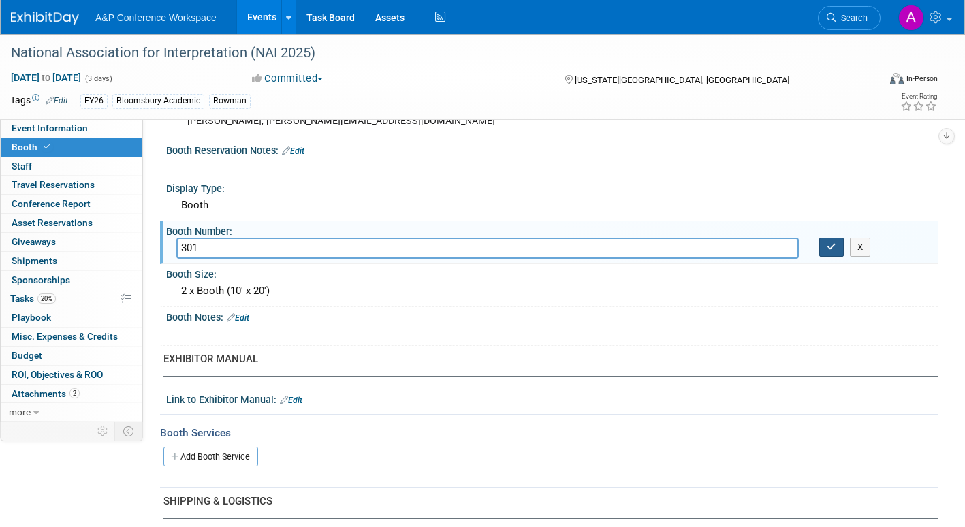
type input "301"
click at [832, 249] on icon "button" at bounding box center [832, 246] width 10 height 9
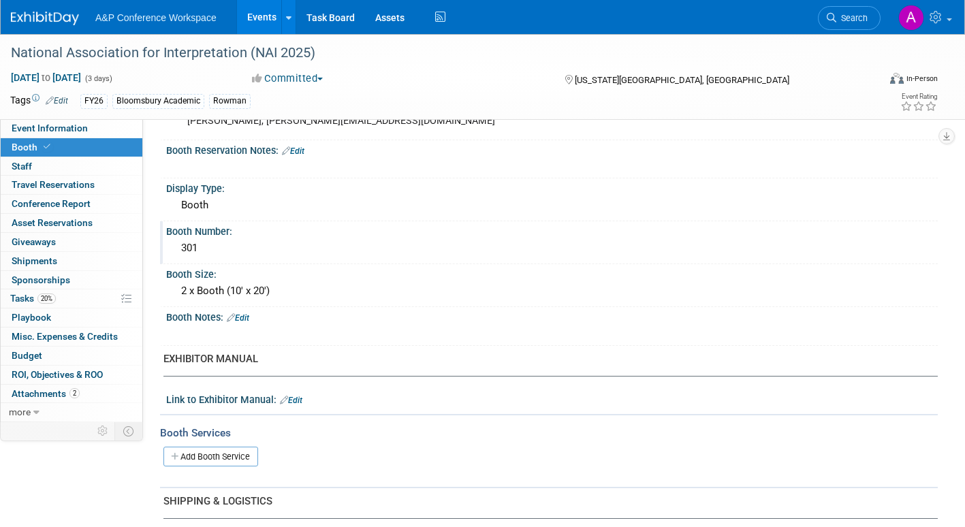
click at [225, 248] on div "301" at bounding box center [551, 248] width 751 height 21
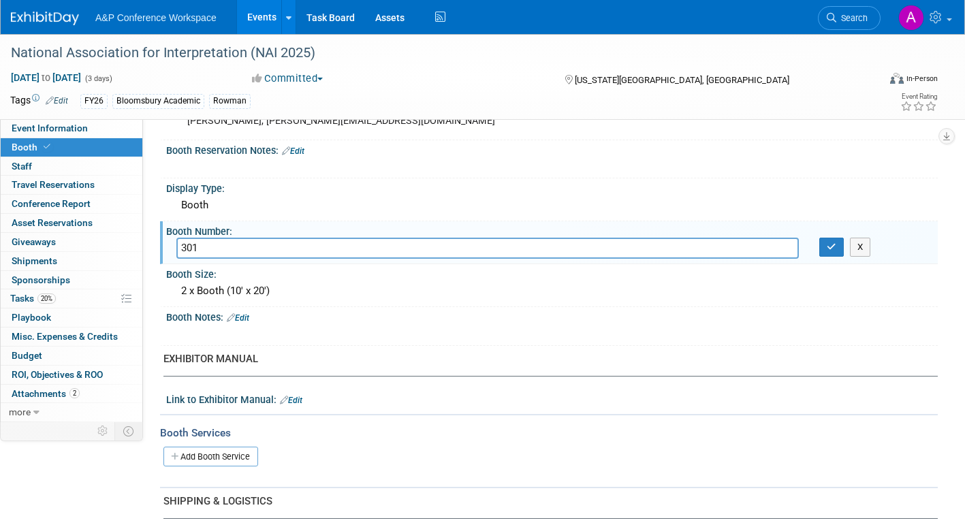
click at [182, 246] on input "301" at bounding box center [487, 248] width 623 height 21
type input "300/301"
click at [834, 244] on icon "button" at bounding box center [832, 246] width 10 height 9
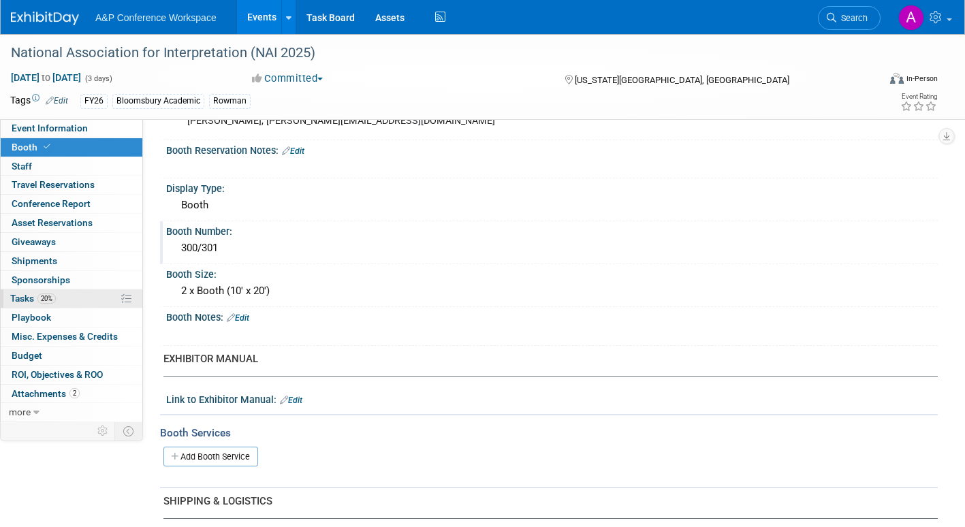
click at [24, 295] on span "Tasks 20%" at bounding box center [33, 298] width 46 height 11
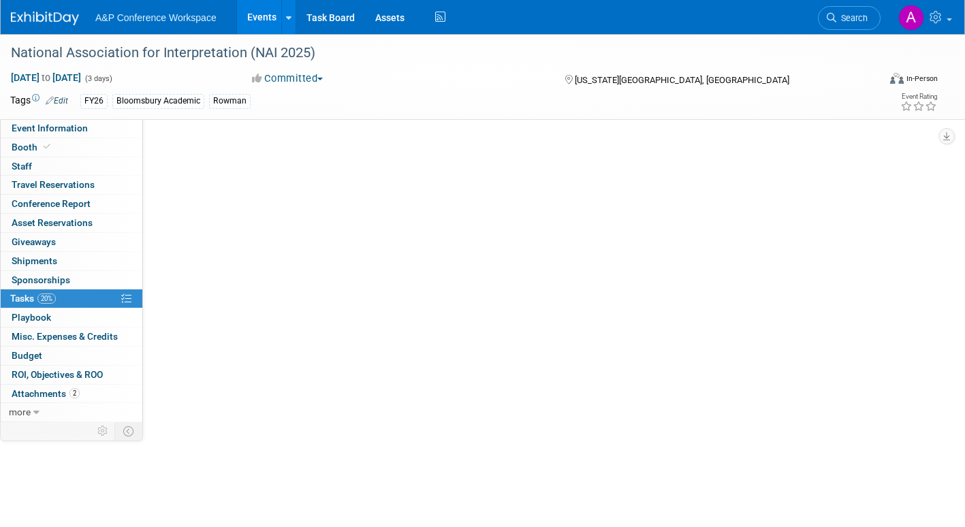
scroll to position [0, 0]
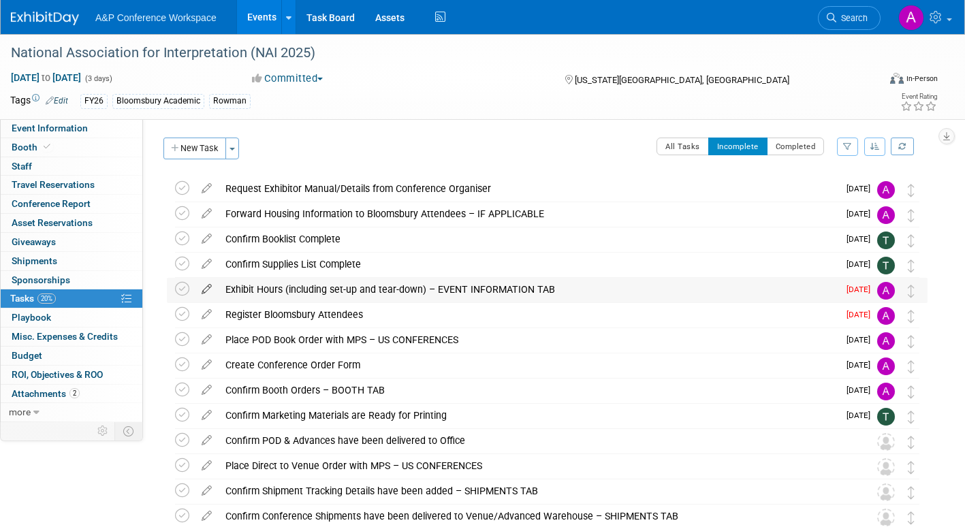
click at [207, 285] on icon at bounding box center [207, 286] width 24 height 17
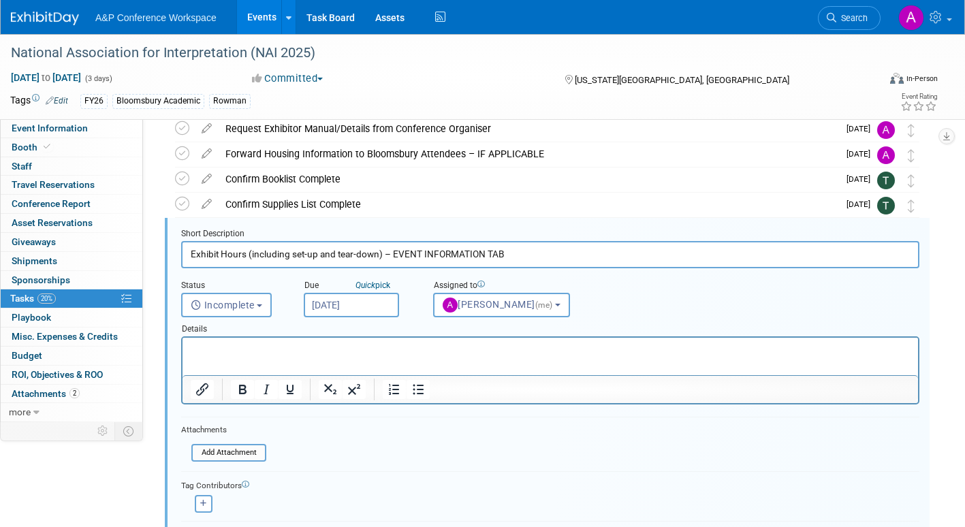
scroll to position [78, 0]
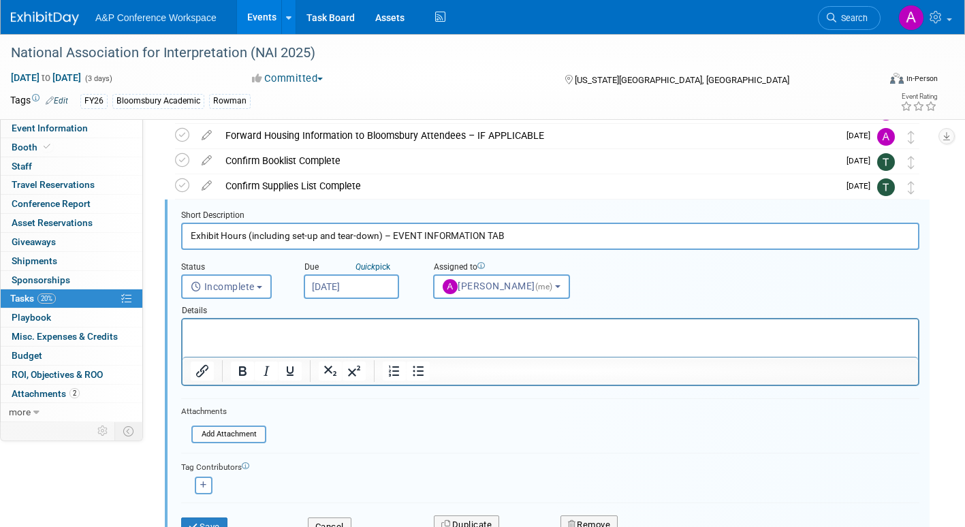
click at [392, 279] on input "Sep 15, 2025" at bounding box center [351, 286] width 95 height 25
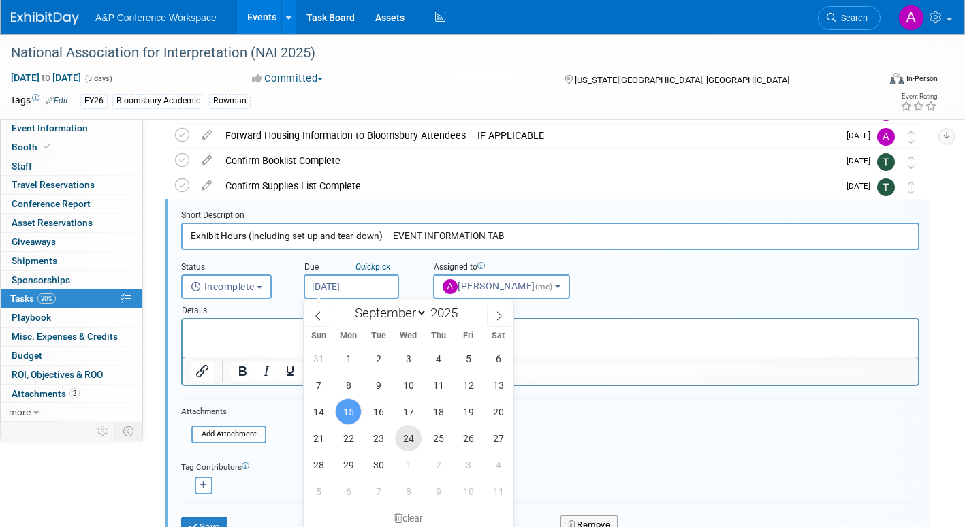
click at [411, 437] on span "24" at bounding box center [408, 438] width 27 height 27
type input "Sep 24, 2025"
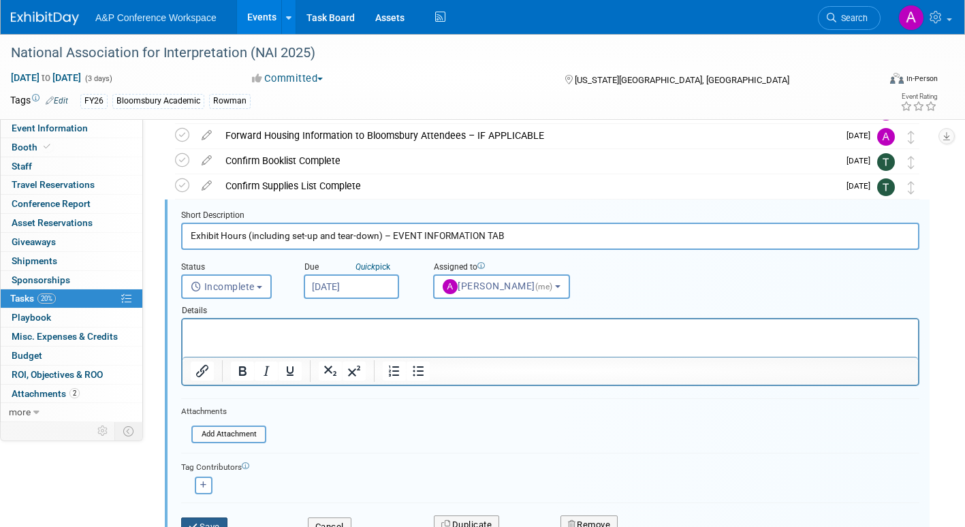
click at [218, 521] on button "Save" at bounding box center [204, 527] width 46 height 19
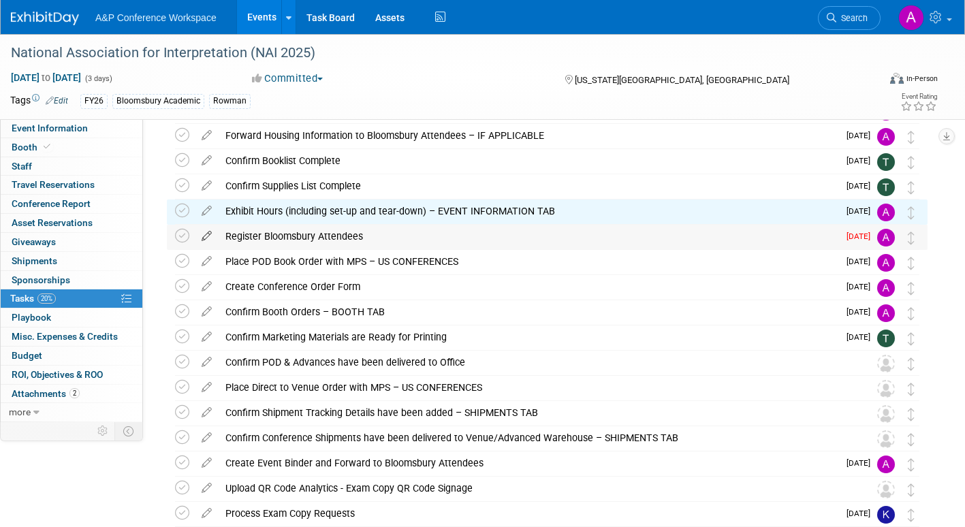
click at [210, 233] on icon at bounding box center [207, 233] width 24 height 17
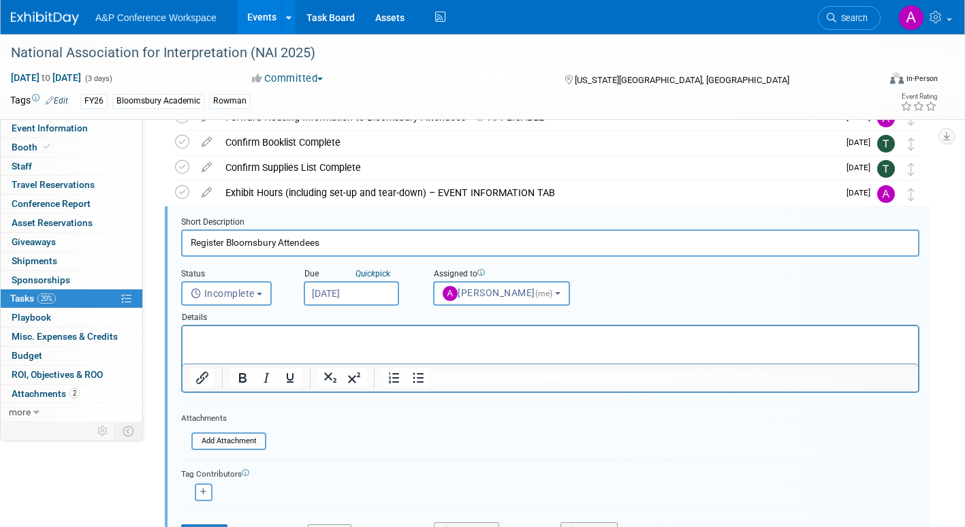
scroll to position [104, 0]
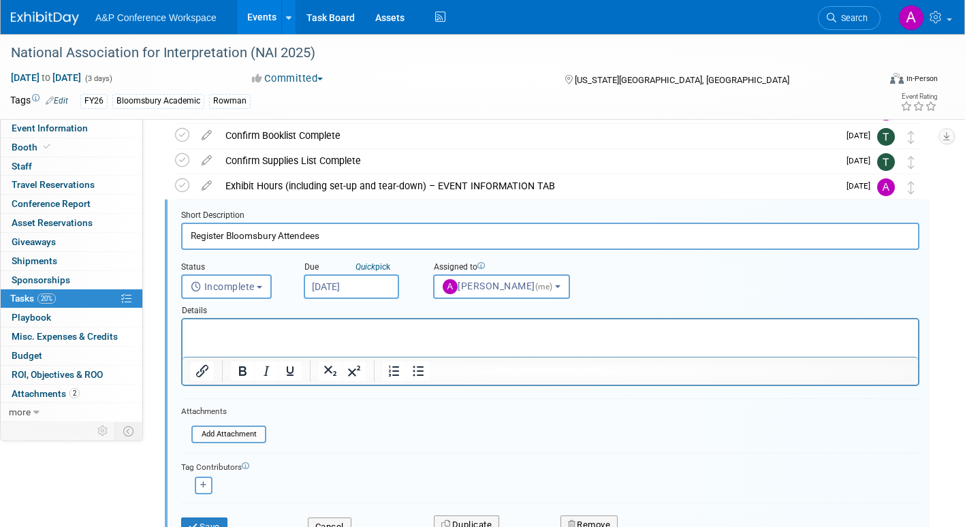
click at [386, 285] on input "Sep 15, 2025" at bounding box center [351, 286] width 95 height 25
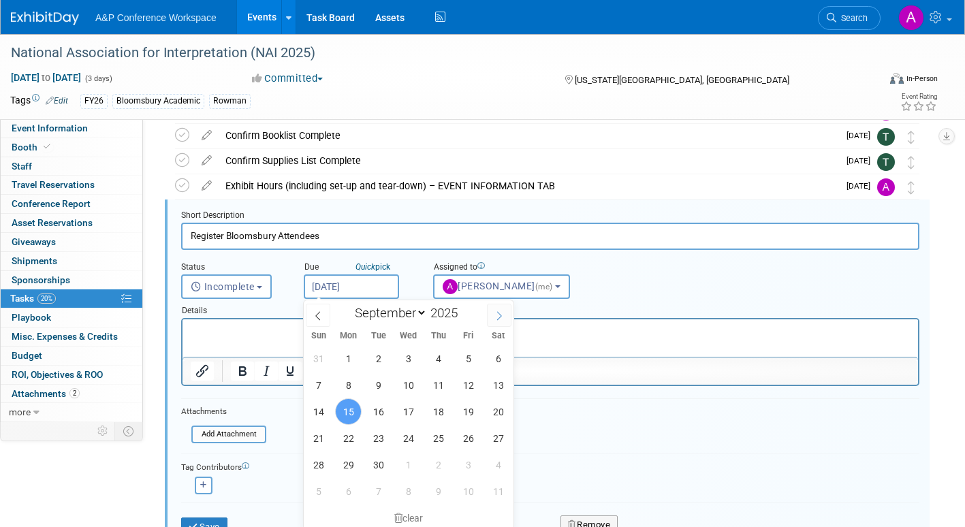
click at [500, 315] on icon at bounding box center [499, 316] width 10 height 10
select select "9"
click at [405, 355] on span "1" at bounding box center [408, 358] width 27 height 27
type input "Oct 1, 2025"
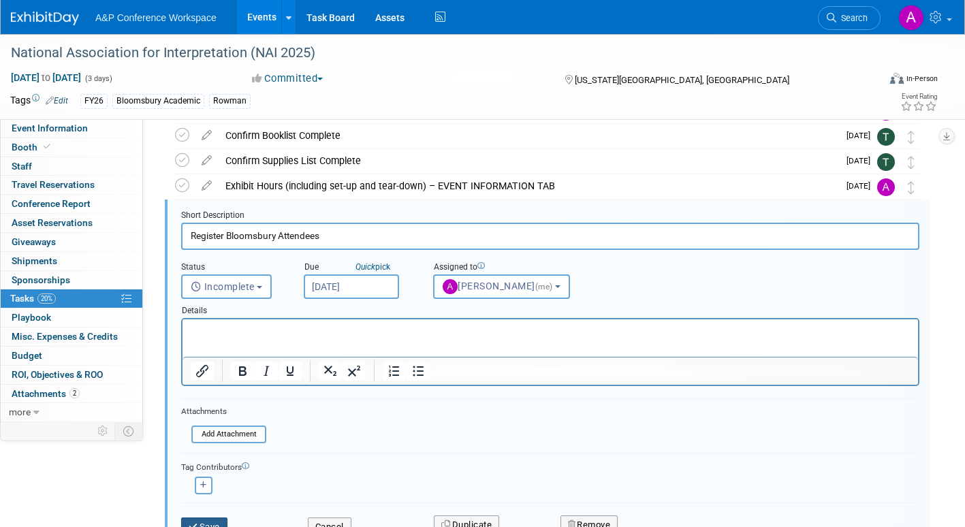
click at [202, 522] on button "Save" at bounding box center [204, 527] width 46 height 19
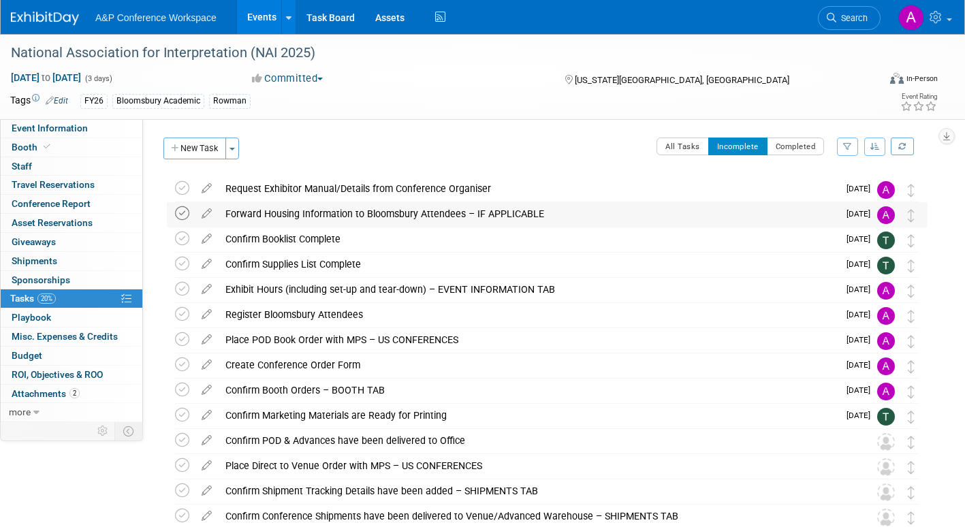
click at [181, 210] on icon at bounding box center [182, 213] width 14 height 14
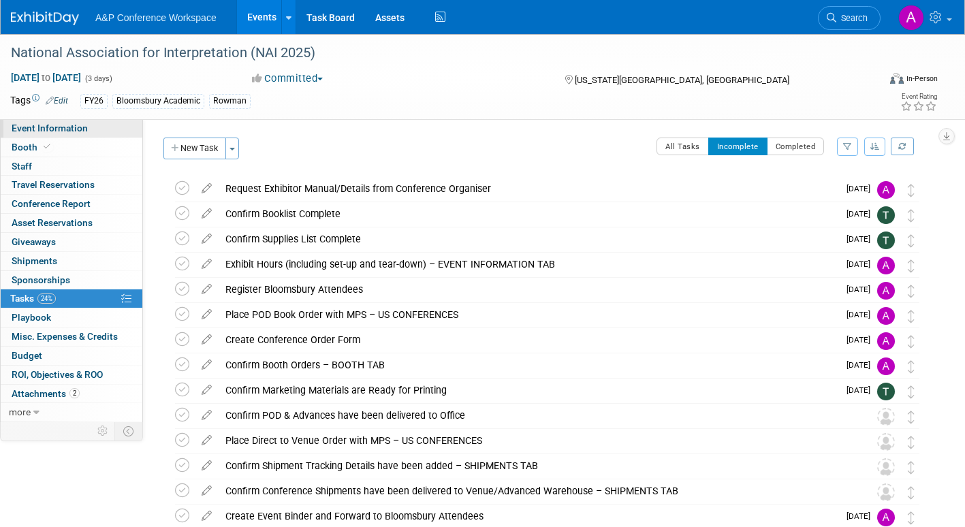
click at [86, 126] on span "Event Information" at bounding box center [50, 128] width 76 height 11
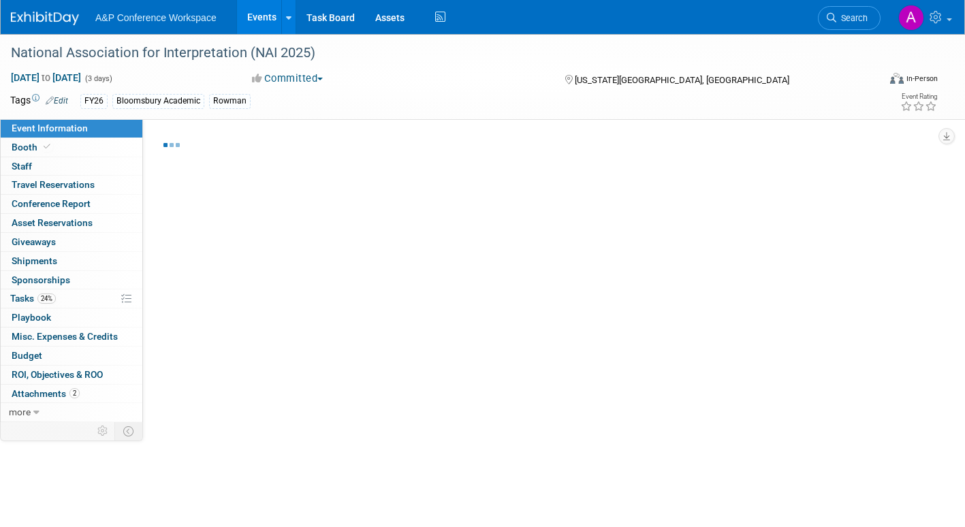
select select "Annual"
select select "Level 2"
select select "In-Person Booth"
select select "Interpretation"
select select "Bloomsbury Academic"
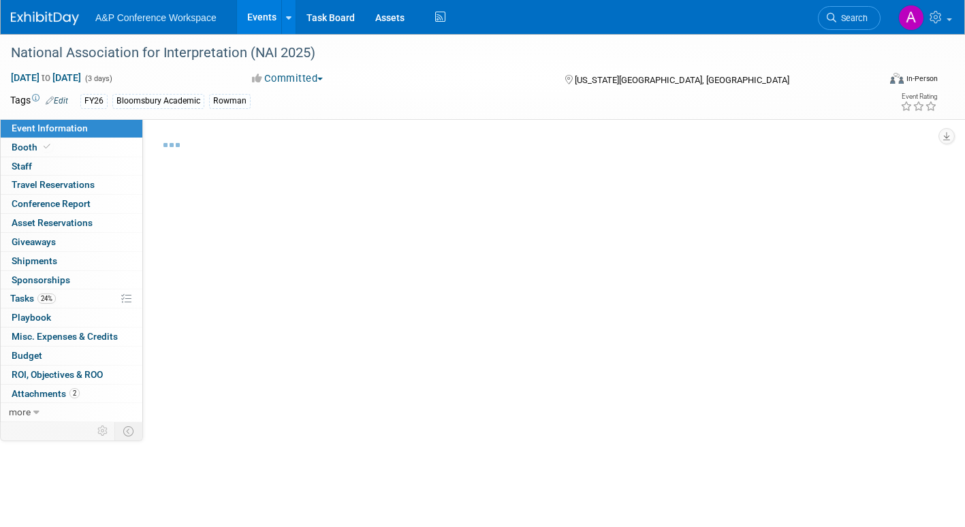
select select "[PERSON_NAME]"
select select "Brand/Subject Presence​"
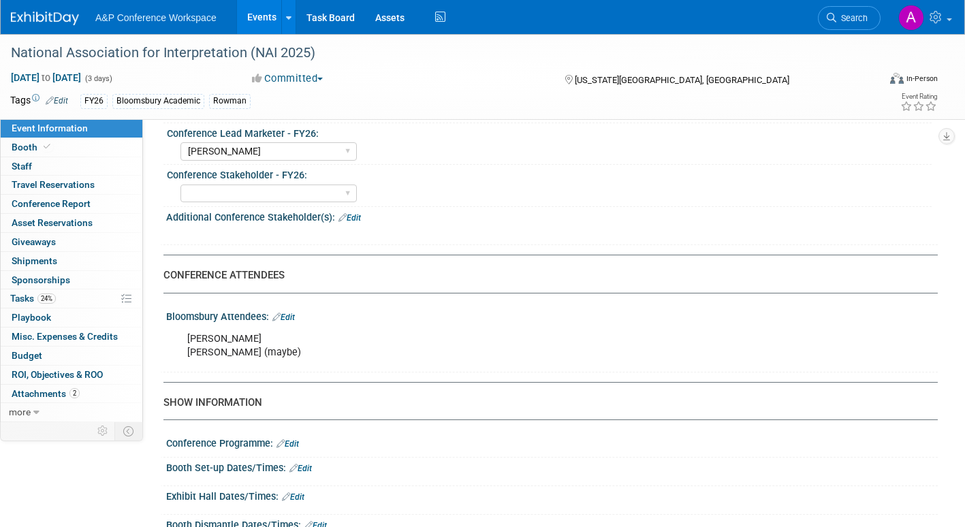
scroll to position [681, 0]
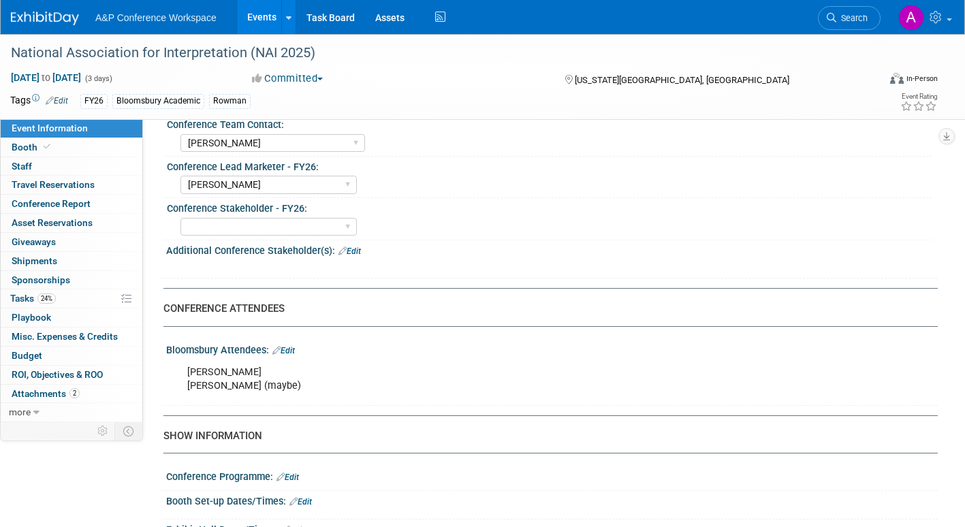
click at [839, 262] on div "X" at bounding box center [550, 259] width 755 height 7
click at [295, 349] on link "Edit" at bounding box center [283, 351] width 22 height 10
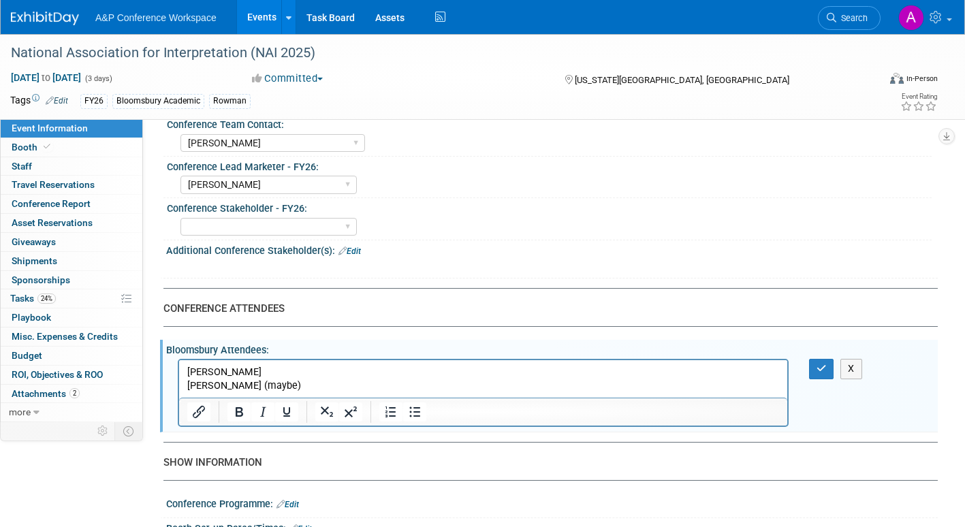
scroll to position [0, 0]
drag, startPoint x: 259, startPoint y: 370, endPoint x: 356, endPoint y: 731, distance: 374.5
click at [179, 371] on html "Charles Harmon Julie Kirsch (maybe)" at bounding box center [483, 376] width 608 height 33
click at [819, 367] on icon "button" at bounding box center [822, 369] width 10 height 10
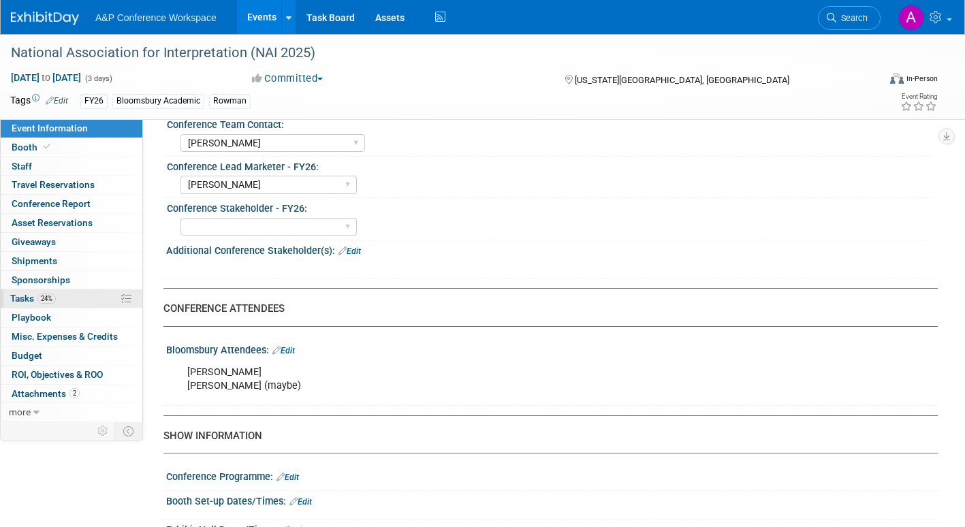
click at [16, 297] on span "Tasks 24%" at bounding box center [33, 298] width 46 height 11
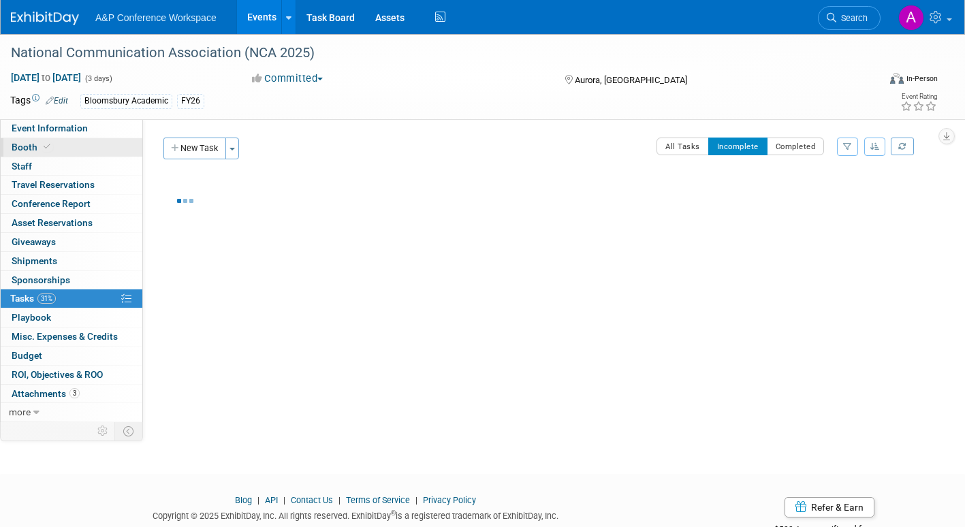
click at [24, 144] on span "Booth" at bounding box center [33, 147] width 42 height 11
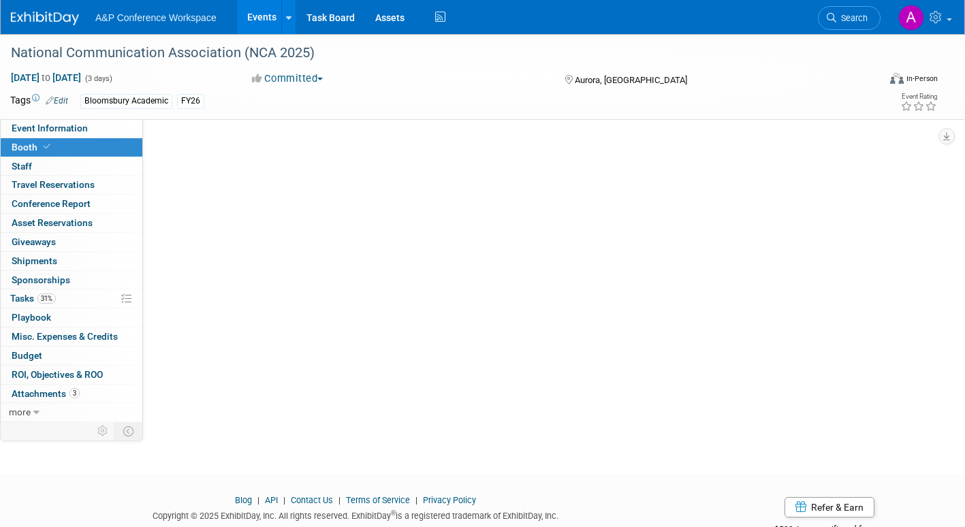
select select "RLKP"
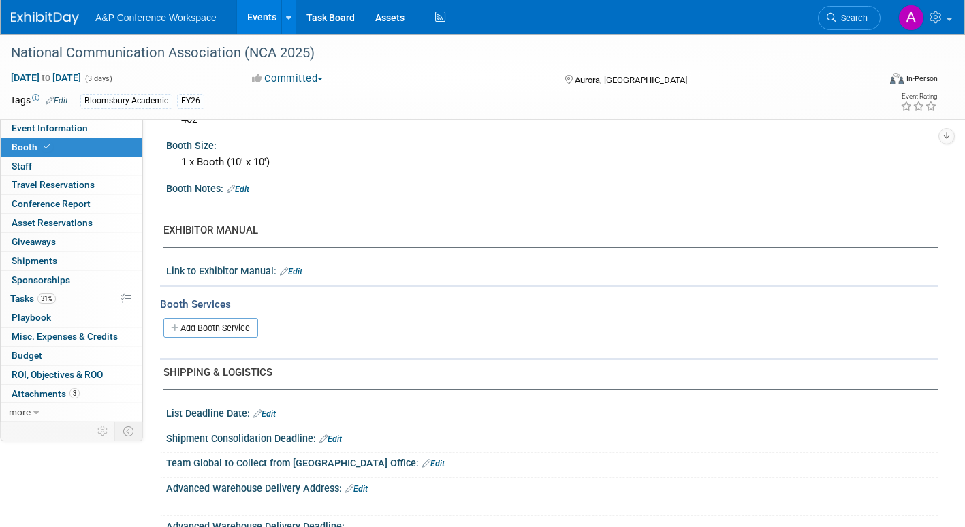
scroll to position [300, 0]
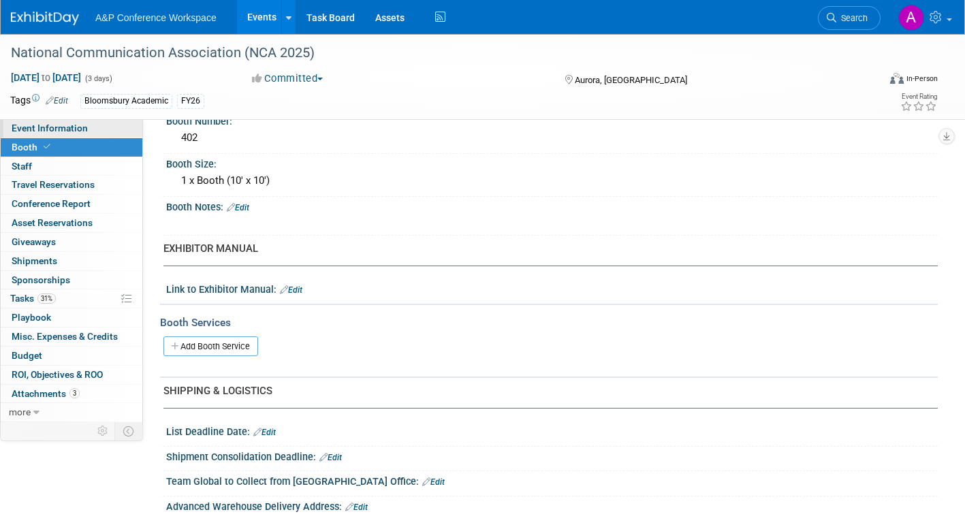
click at [84, 126] on span "Event Information" at bounding box center [50, 128] width 76 height 11
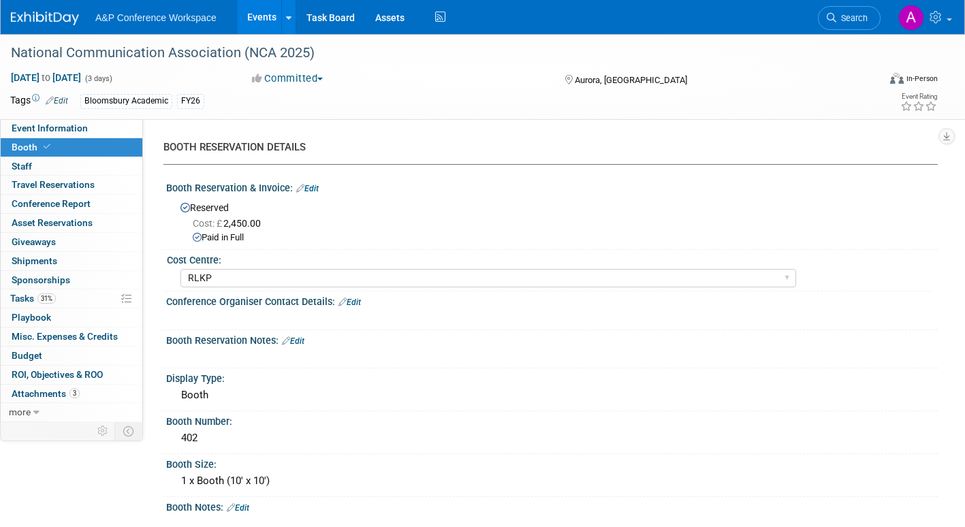
select select "Annual"
select select "Level 2"
select select "In-Person Booth"
select select "Communication"
select select "Bloomsbury Academic"
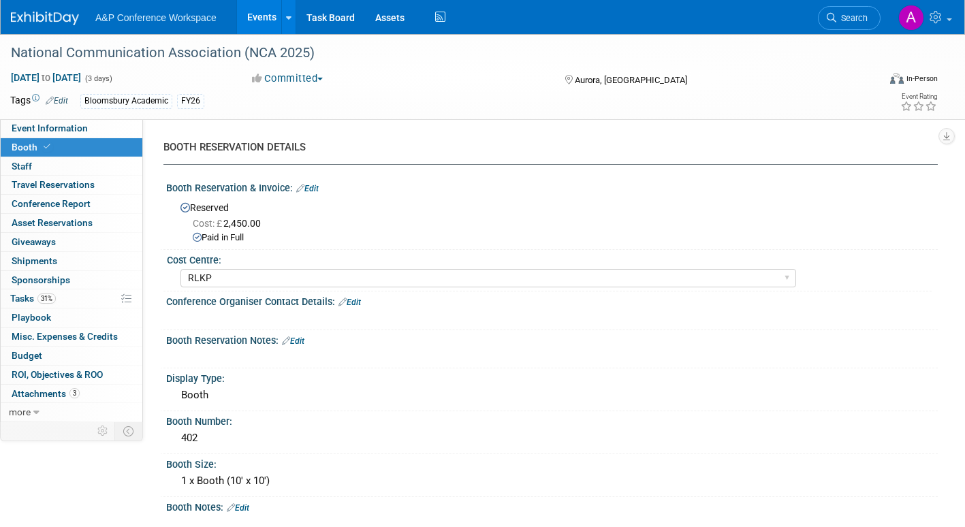
select select "[PERSON_NAME]"
select select "Networking/Commissioning"
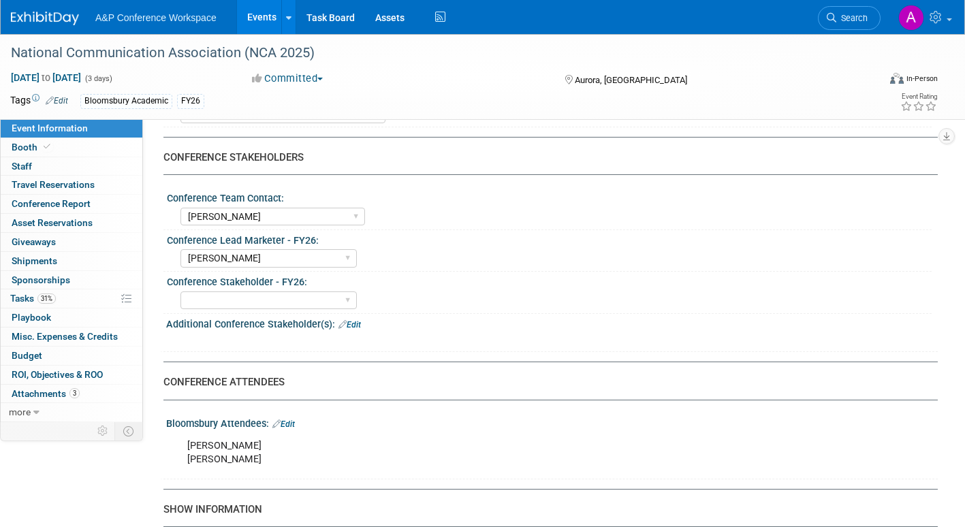
scroll to position [749, 0]
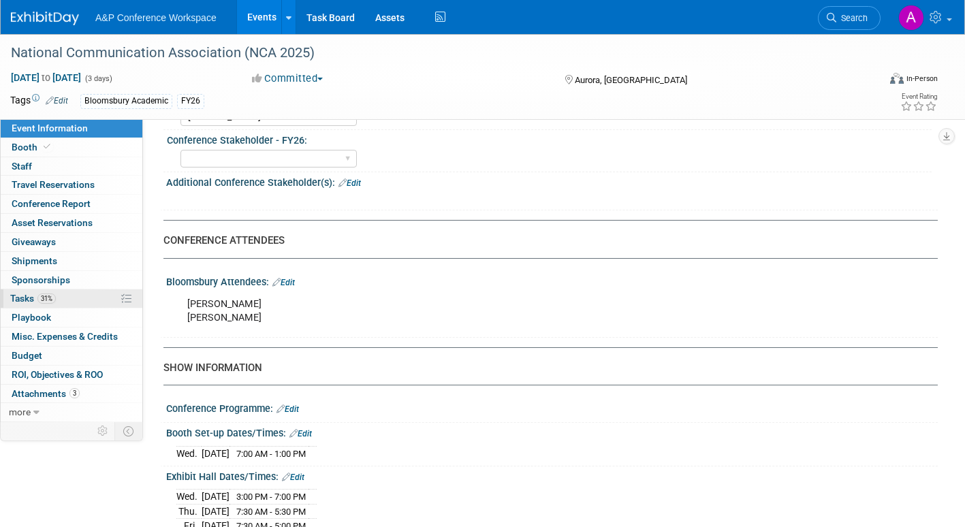
click at [16, 297] on span "Tasks 31%" at bounding box center [33, 298] width 46 height 11
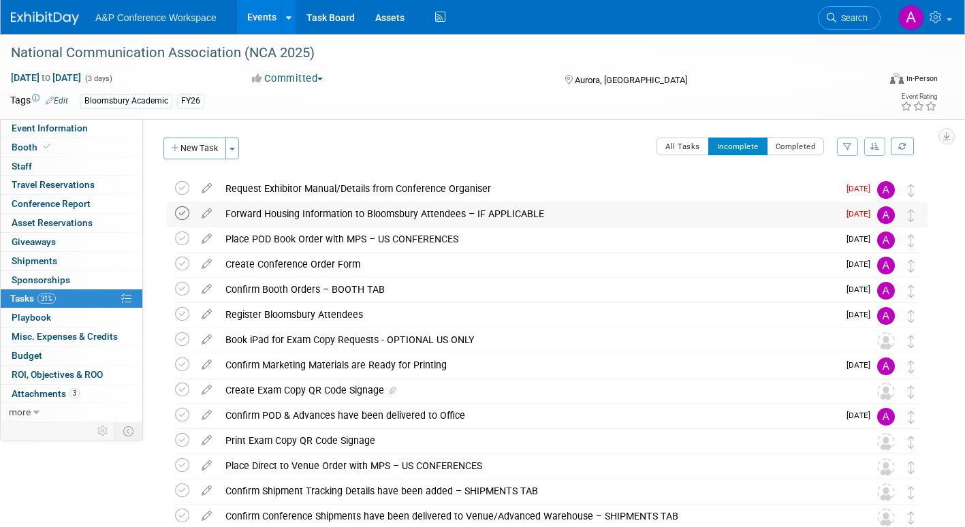
click at [184, 212] on icon at bounding box center [182, 213] width 14 height 14
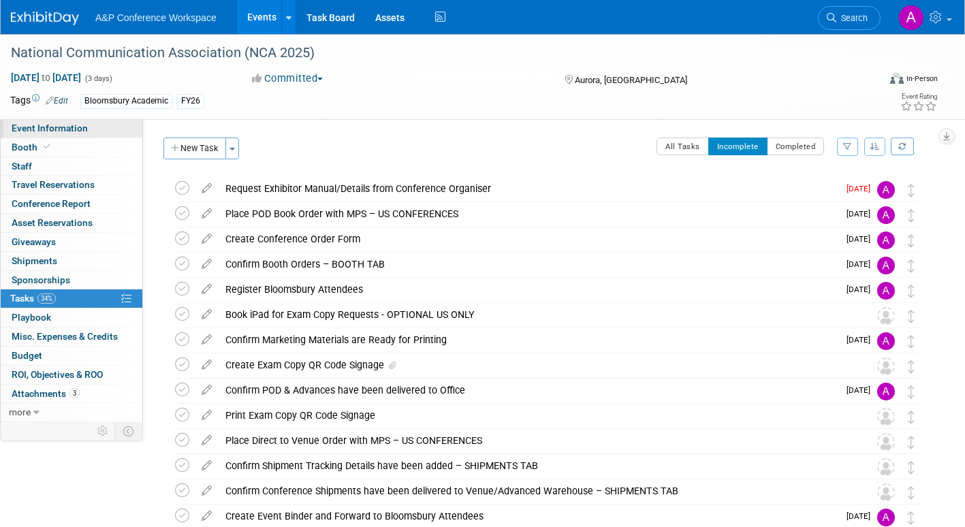
click at [71, 125] on span "Event Information" at bounding box center [50, 128] width 76 height 11
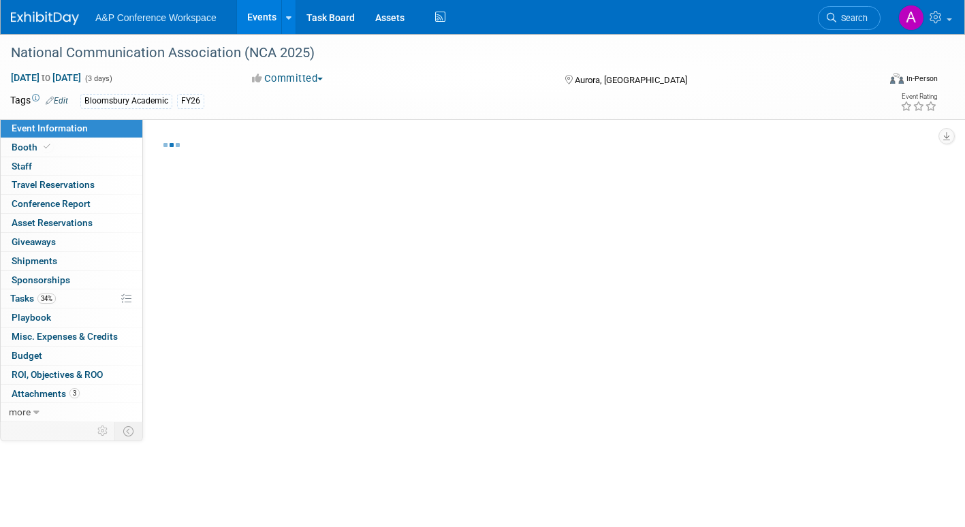
select select "Annual"
select select "Level 2"
select select "In-Person Booth"
select select "Communication"
select select "Bloomsbury Academic"
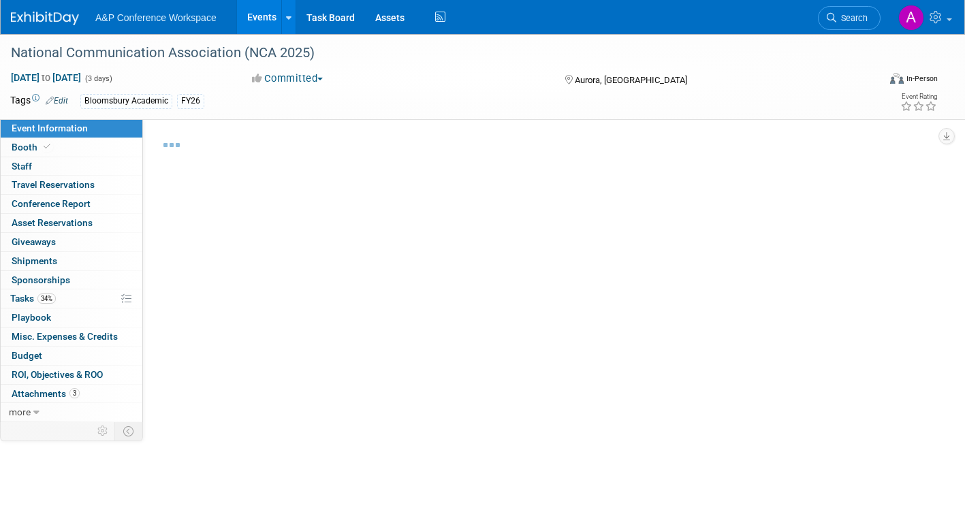
select select "[PERSON_NAME]"
select select "Networking/Commissioning"
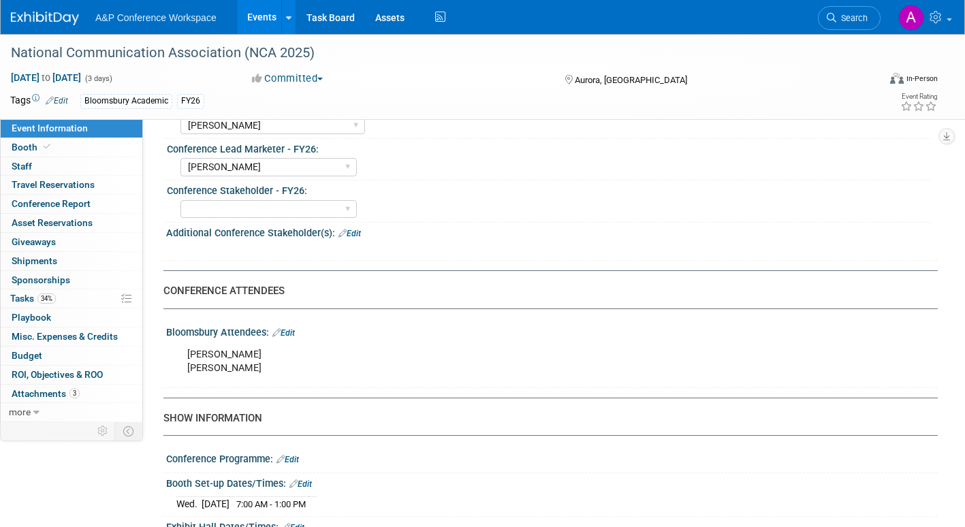
scroll to position [749, 0]
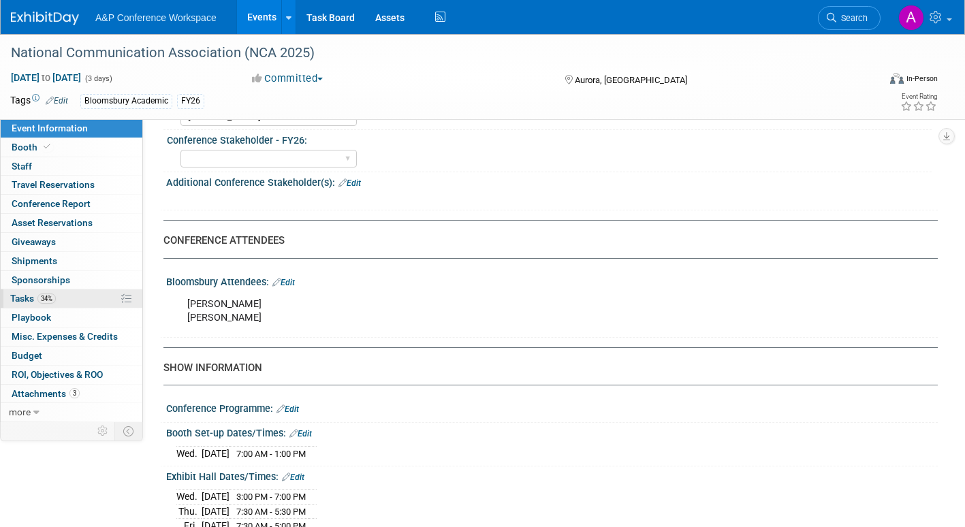
click at [21, 296] on span "Tasks 34%" at bounding box center [33, 298] width 46 height 11
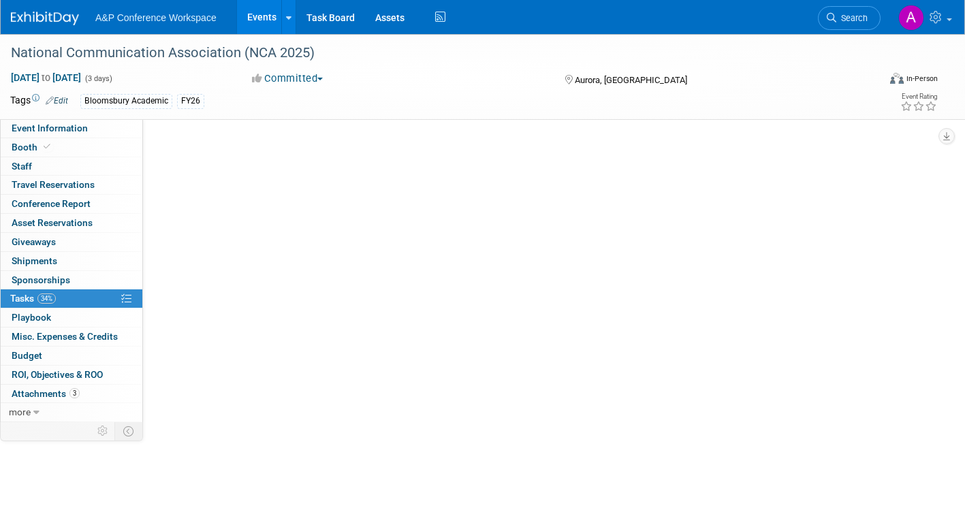
scroll to position [0, 0]
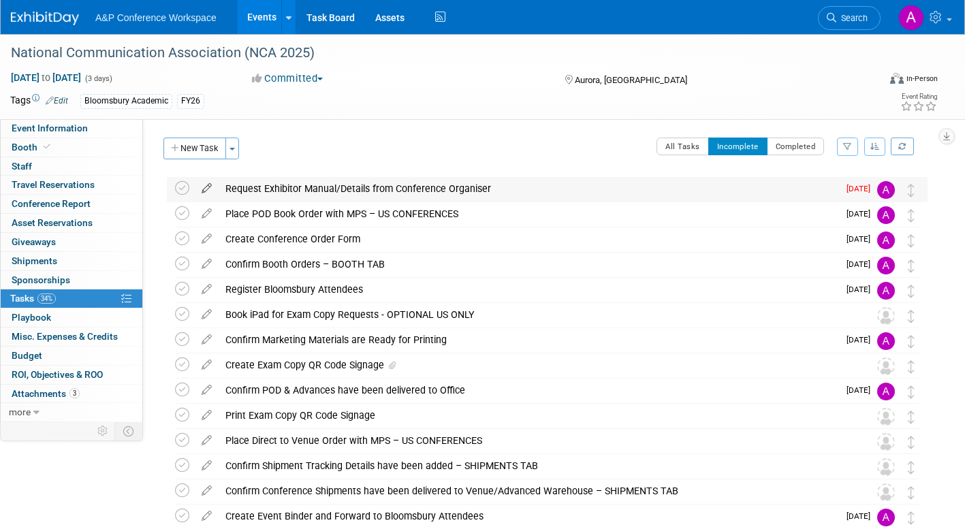
click at [208, 183] on icon at bounding box center [207, 185] width 24 height 17
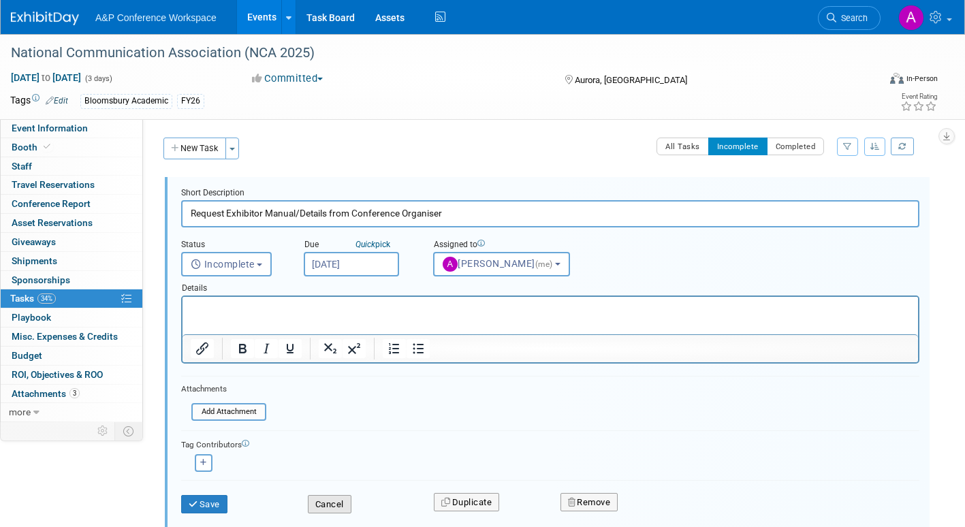
click at [330, 501] on button "Cancel" at bounding box center [330, 504] width 44 height 19
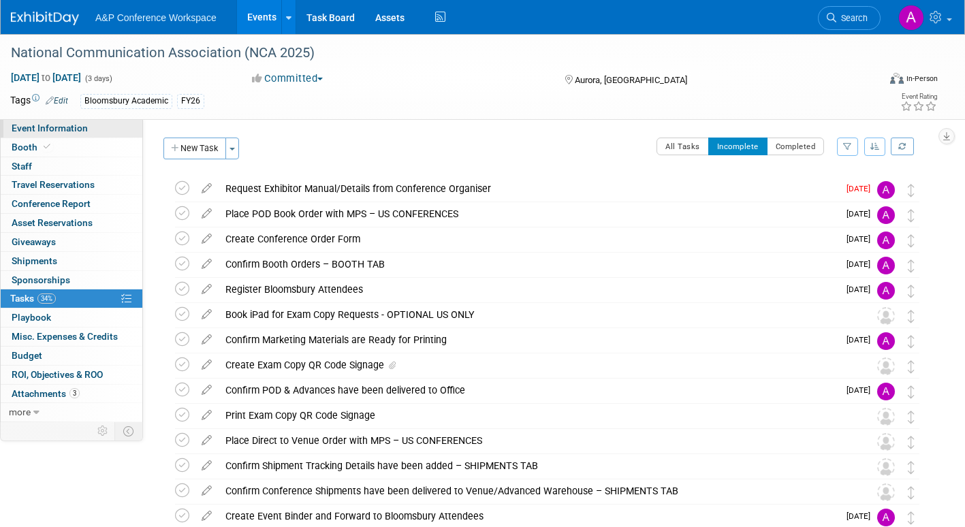
click at [24, 129] on span "Event Information" at bounding box center [50, 128] width 76 height 11
select select "Annual"
select select "Level 2"
select select "In-Person Booth"
select select "Communication"
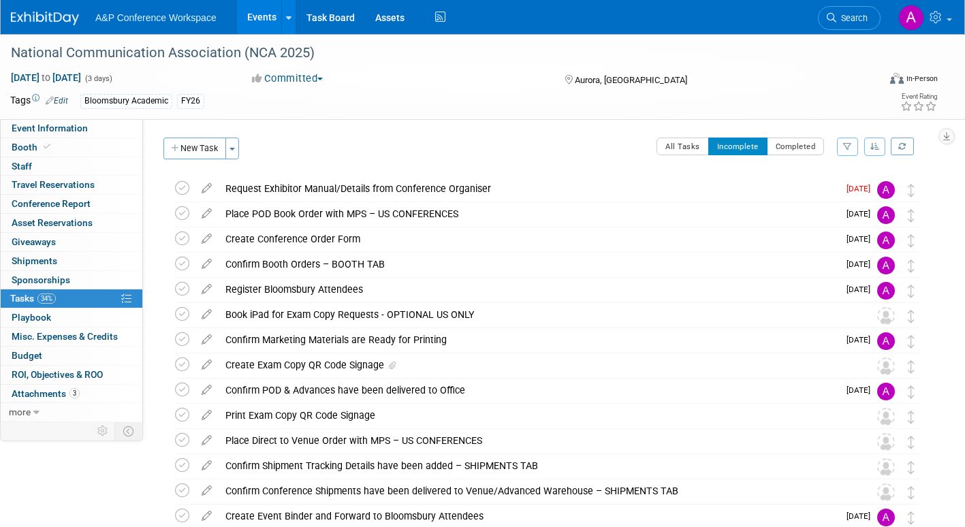
select select "Bloomsbury Academic"
select select "[PERSON_NAME]"
select select "Networking/Commissioning"
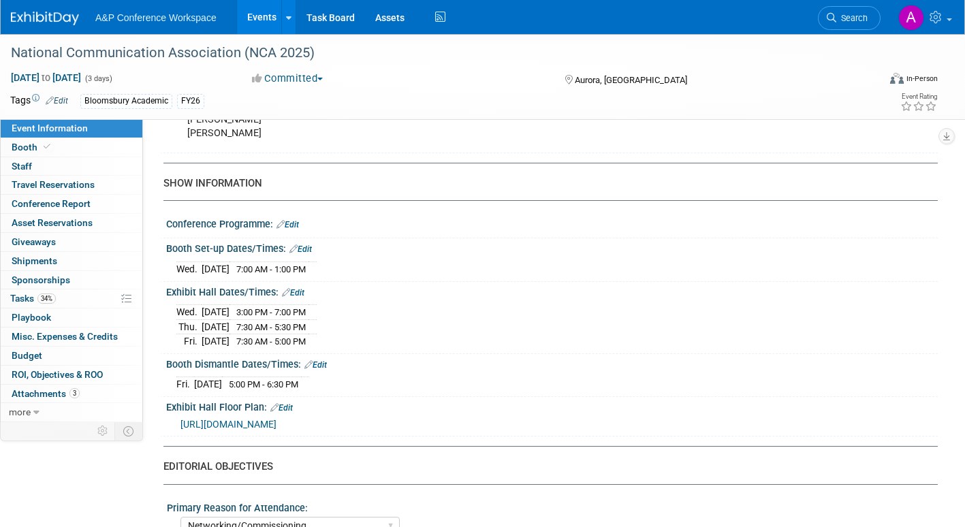
scroll to position [749, 0]
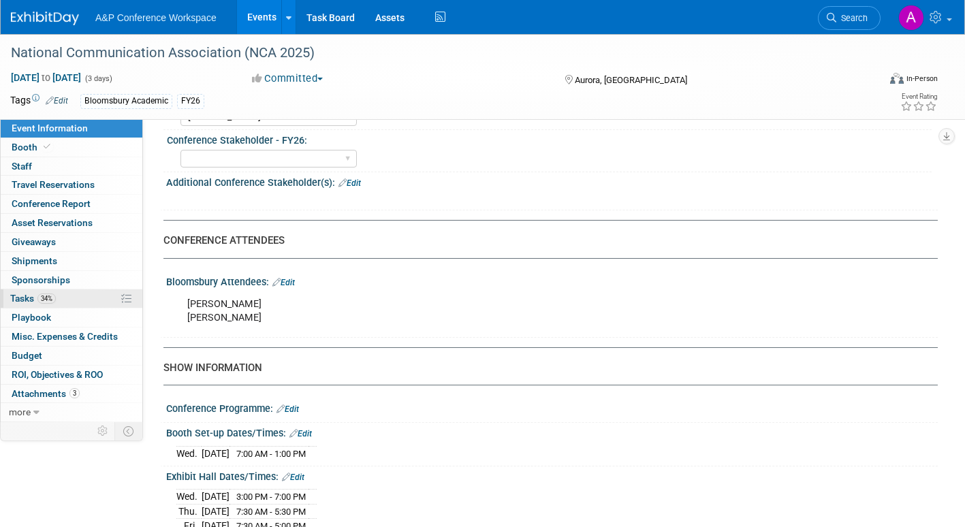
click at [12, 297] on span "Tasks 34%" at bounding box center [33, 298] width 46 height 11
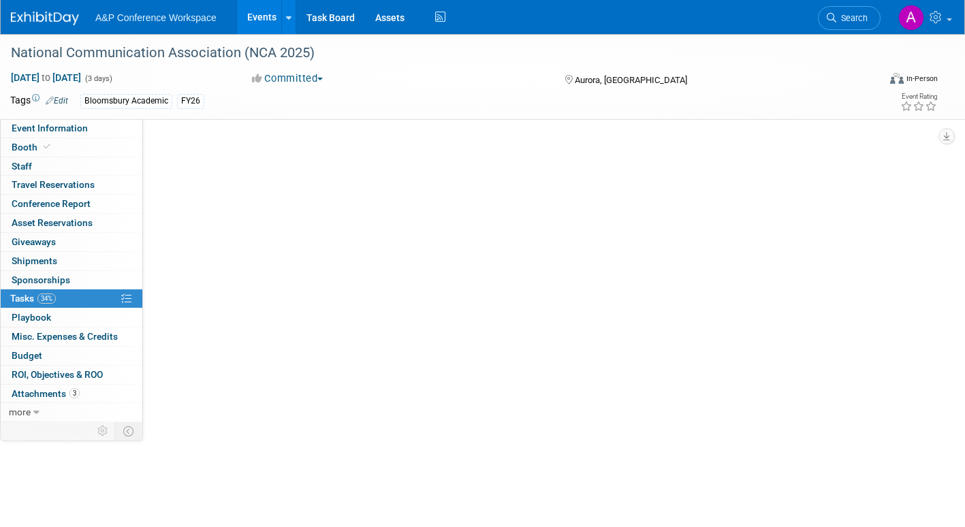
scroll to position [0, 0]
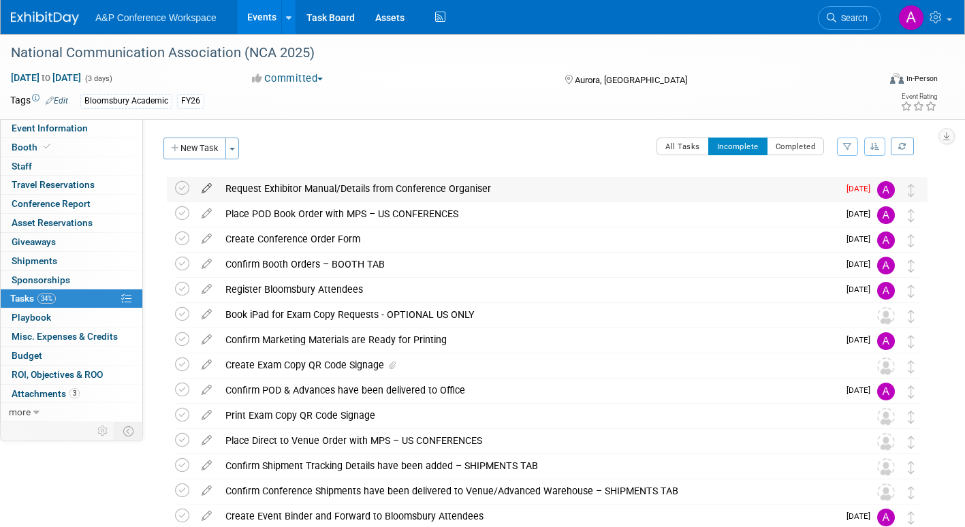
click at [208, 188] on icon at bounding box center [207, 185] width 24 height 17
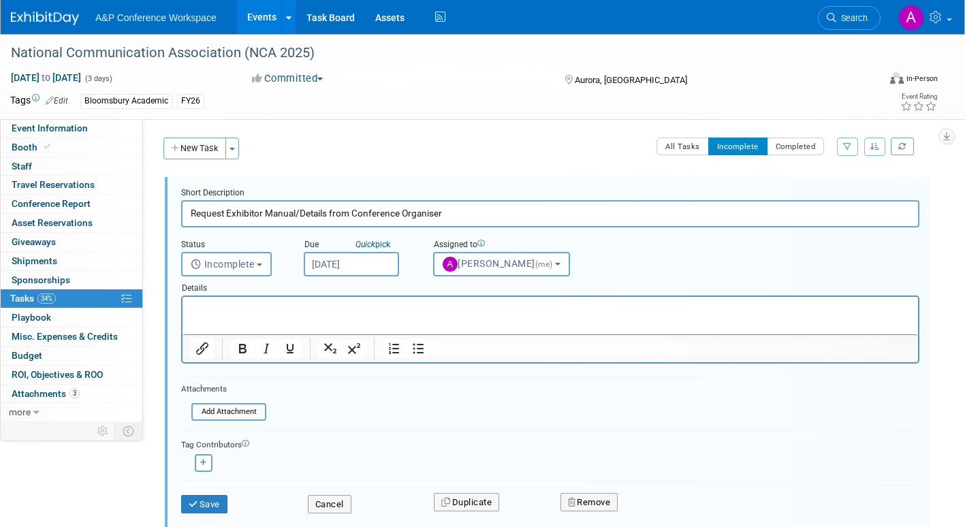
click at [382, 258] on input "Sep 15, 2025" at bounding box center [351, 264] width 95 height 25
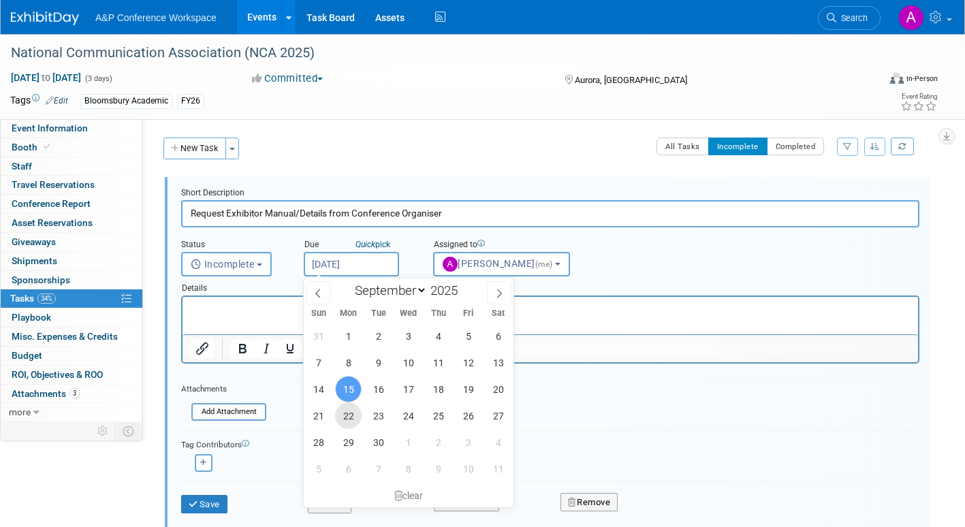
click at [349, 414] on span "22" at bounding box center [348, 416] width 27 height 27
type input "Sep 22, 2025"
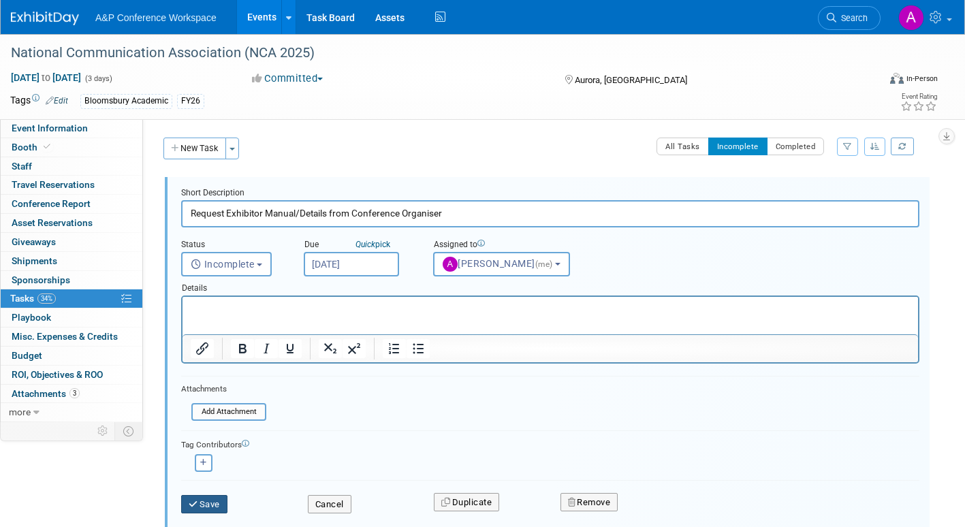
click at [212, 503] on button "Save" at bounding box center [204, 504] width 46 height 19
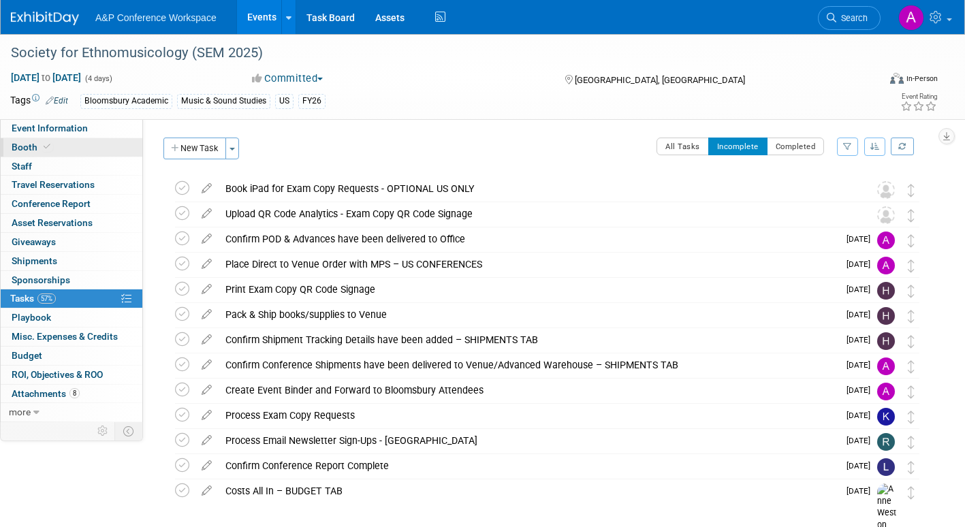
drag, startPoint x: 34, startPoint y: 130, endPoint x: 70, endPoint y: 140, distance: 37.5
click at [34, 130] on span "Event Information" at bounding box center [50, 128] width 76 height 11
select select "Annual"
select select "Level 2"
select select "In-Person Booth"
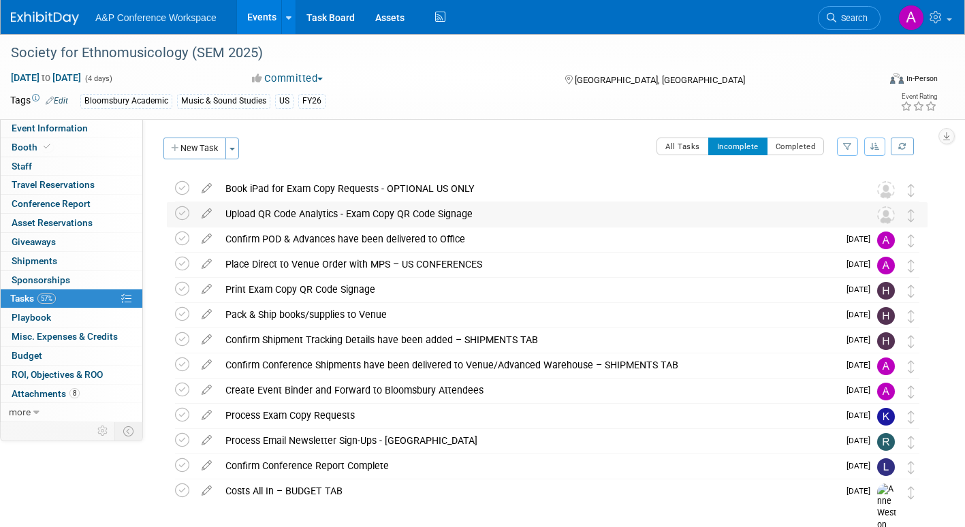
select select "Music & Sound Studies"
select select "Bloomsbury Academic"
select select "[PERSON_NAME]"
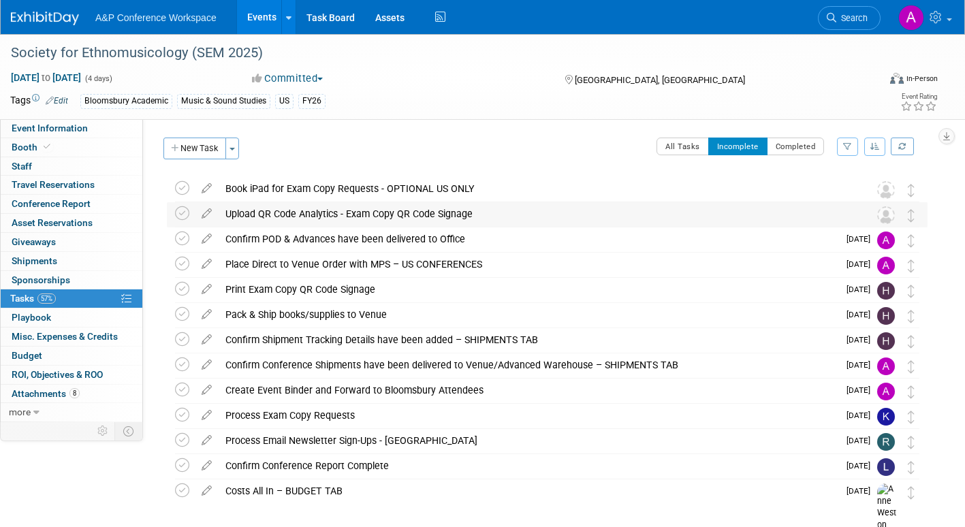
select select "Brand/Subject Presence​"
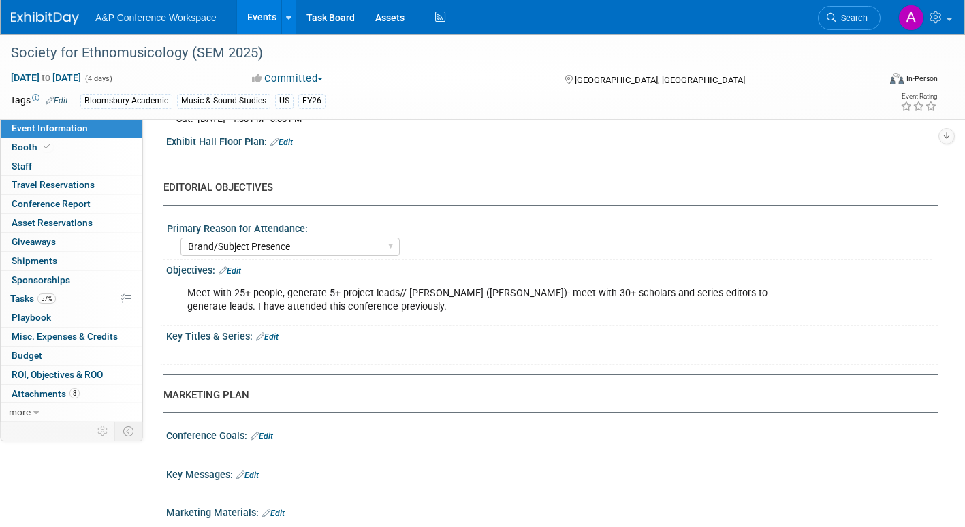
scroll to position [1226, 0]
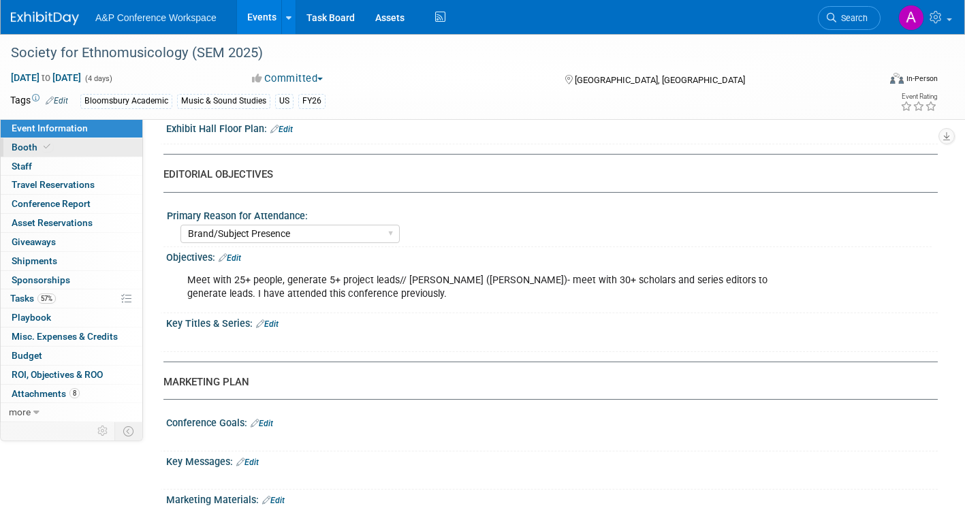
click at [33, 146] on span "Booth" at bounding box center [33, 147] width 42 height 11
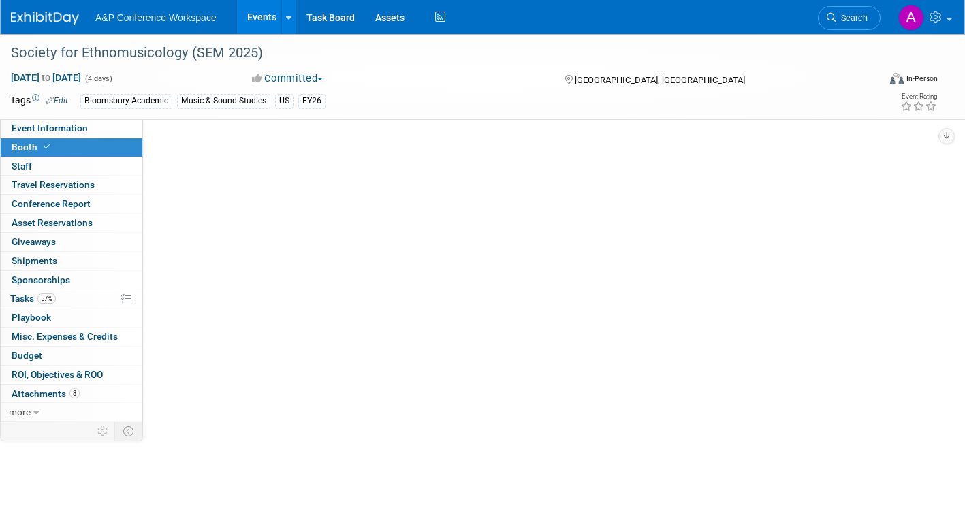
scroll to position [0, 0]
select select "CUAP"
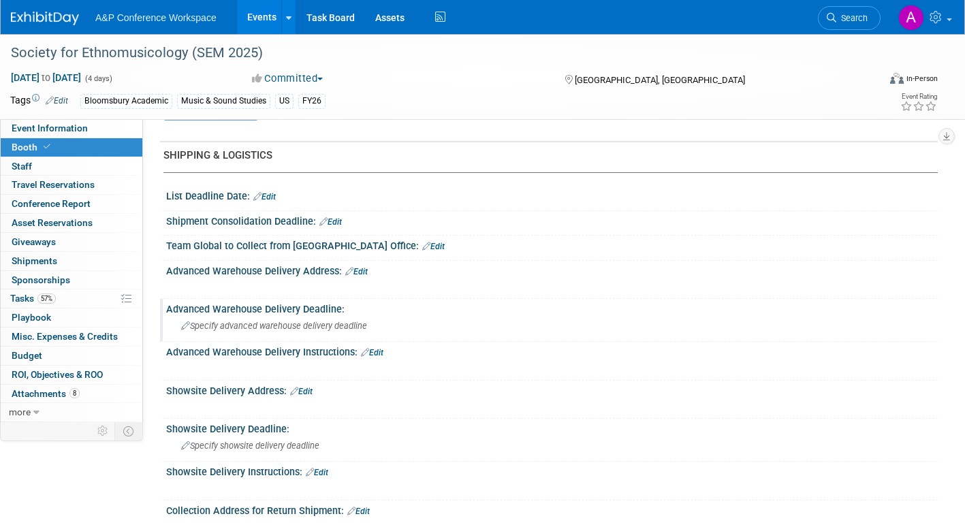
scroll to position [545, 0]
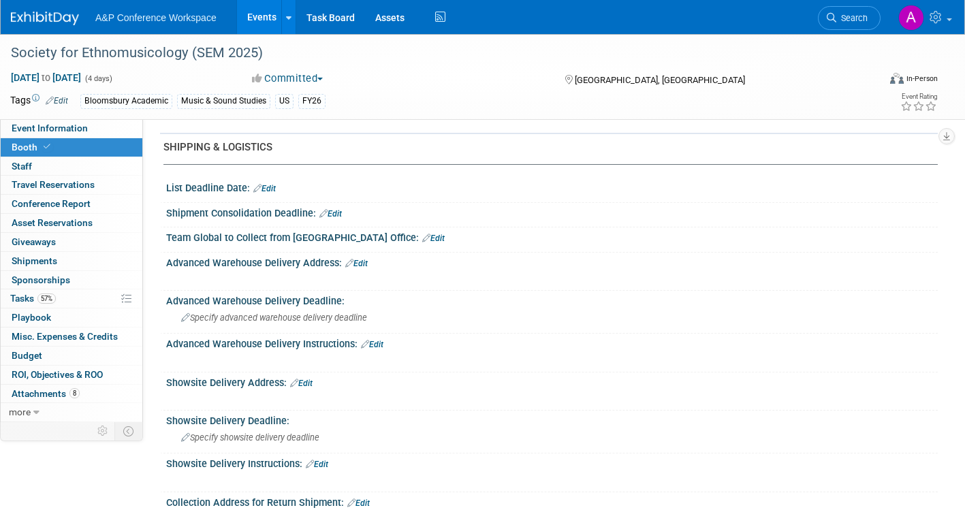
click at [359, 253] on div "Advanced Warehouse Delivery Address: Edit" at bounding box center [552, 262] width 772 height 18
click at [362, 264] on link "Edit" at bounding box center [356, 264] width 22 height 10
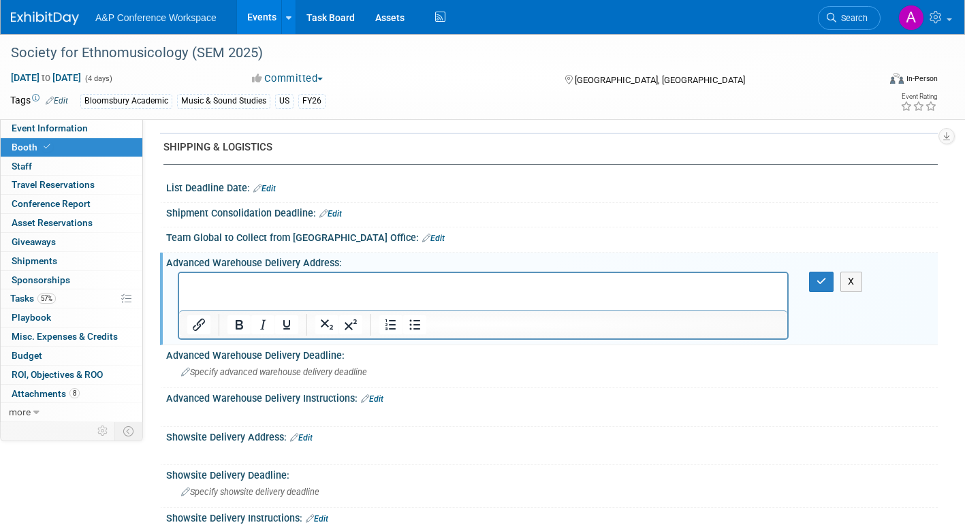
scroll to position [0, 0]
click at [820, 277] on icon "button" at bounding box center [822, 282] width 10 height 10
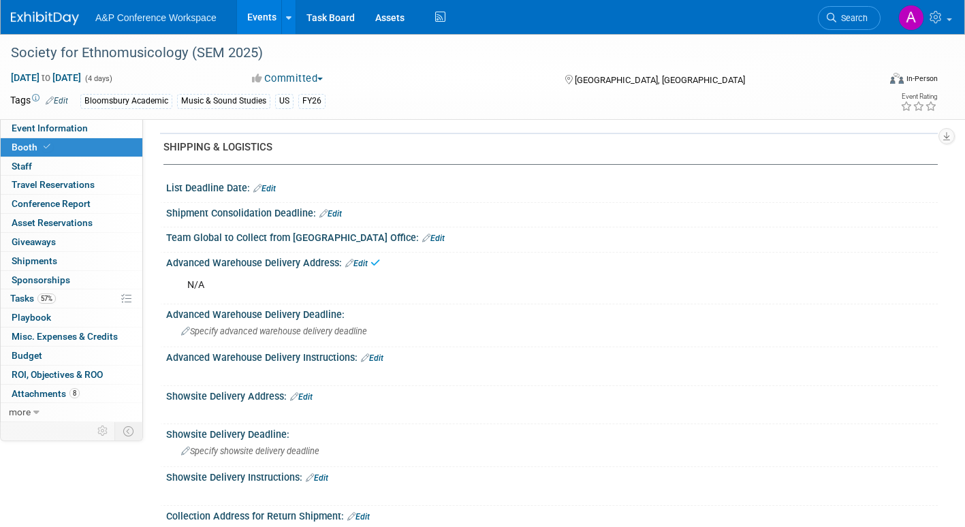
click at [307, 394] on link "Edit" at bounding box center [301, 397] width 22 height 10
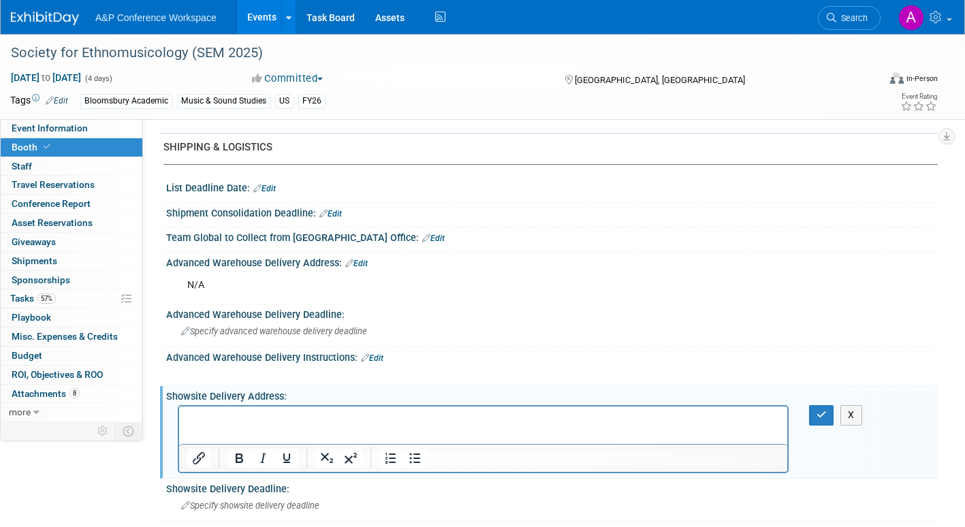
click at [229, 413] on p "Rich Text Area. Press ALT-0 for help." at bounding box center [483, 419] width 593 height 14
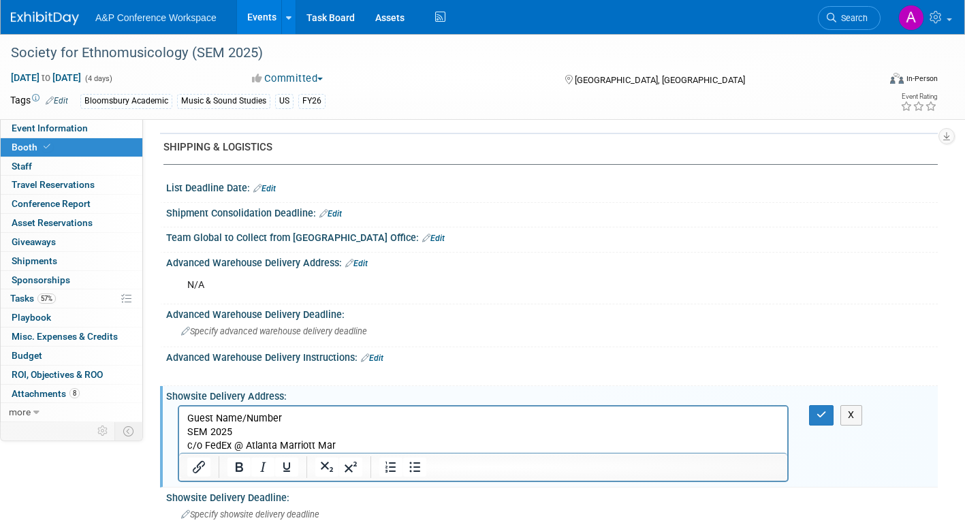
click at [340, 446] on p "c/o FedEx @ Atlanta Marriott Mar" at bounding box center [483, 446] width 593 height 14
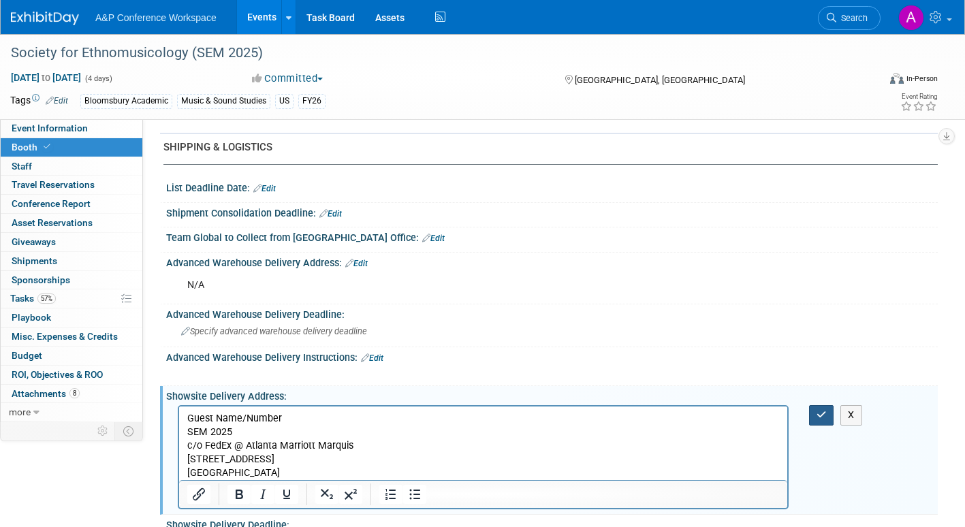
click at [821, 410] on icon "button" at bounding box center [822, 415] width 10 height 10
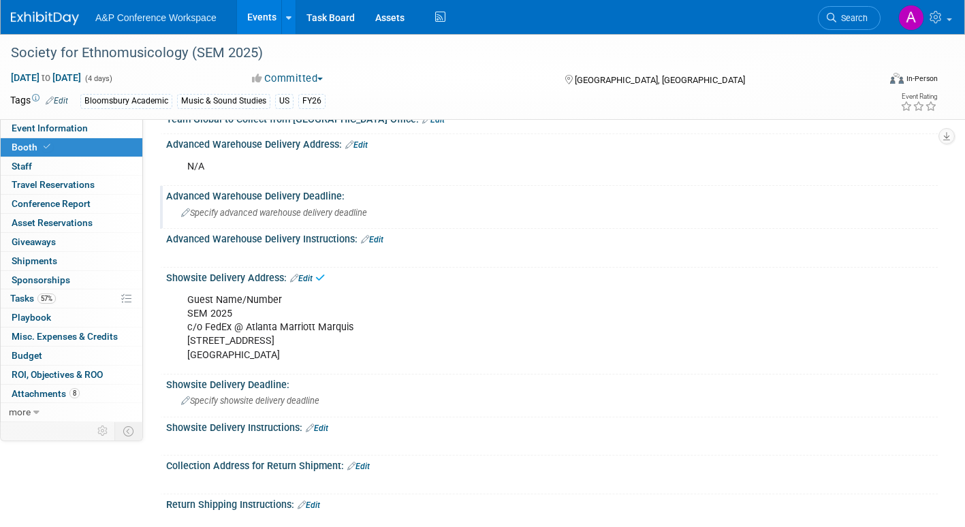
scroll to position [681, 0]
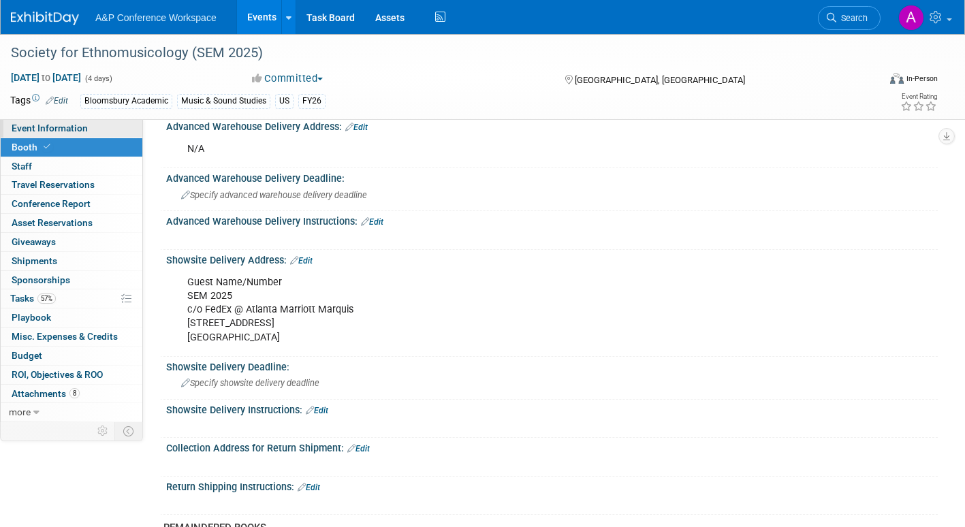
drag, startPoint x: 79, startPoint y: 131, endPoint x: 103, endPoint y: 131, distance: 23.8
click at [79, 131] on span "Event Information" at bounding box center [50, 128] width 76 height 11
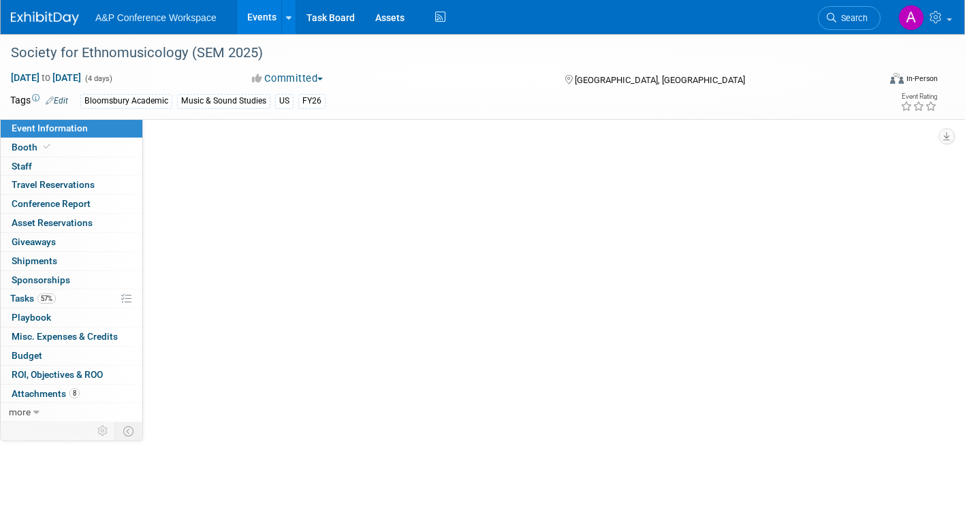
scroll to position [0, 0]
select select "Annual"
select select "Level 2"
select select "In-Person Booth"
select select "Music & Sound Studies"
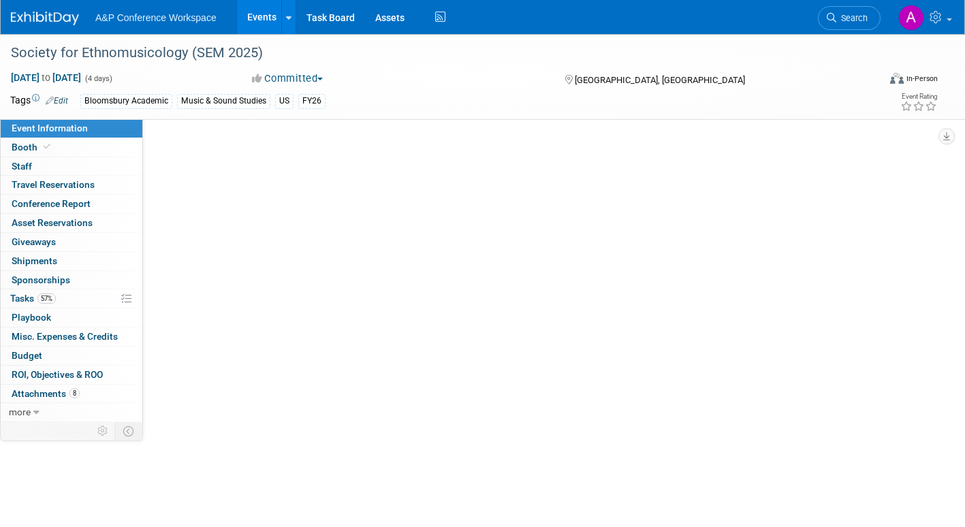
select select "Bloomsbury Academic"
select select "[PERSON_NAME]"
select select "Brand/Subject Presence​"
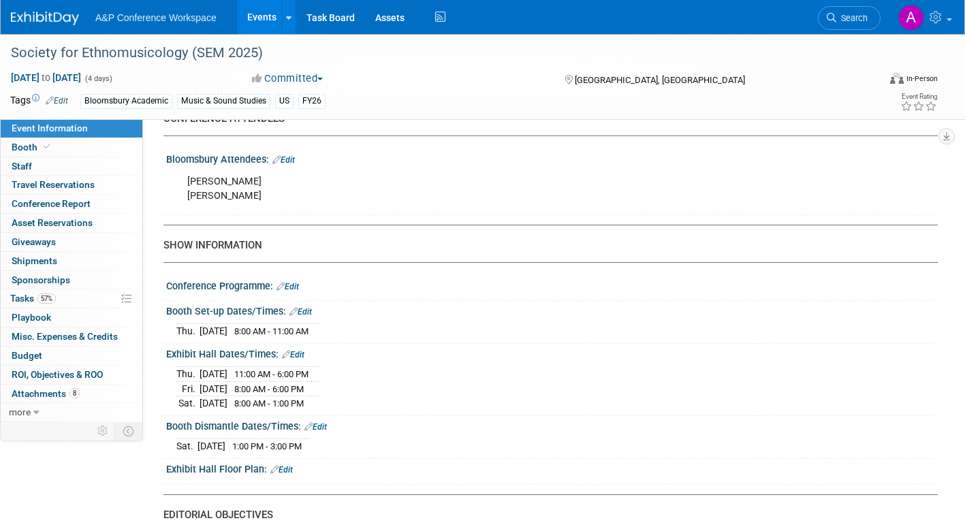
scroll to position [749, 0]
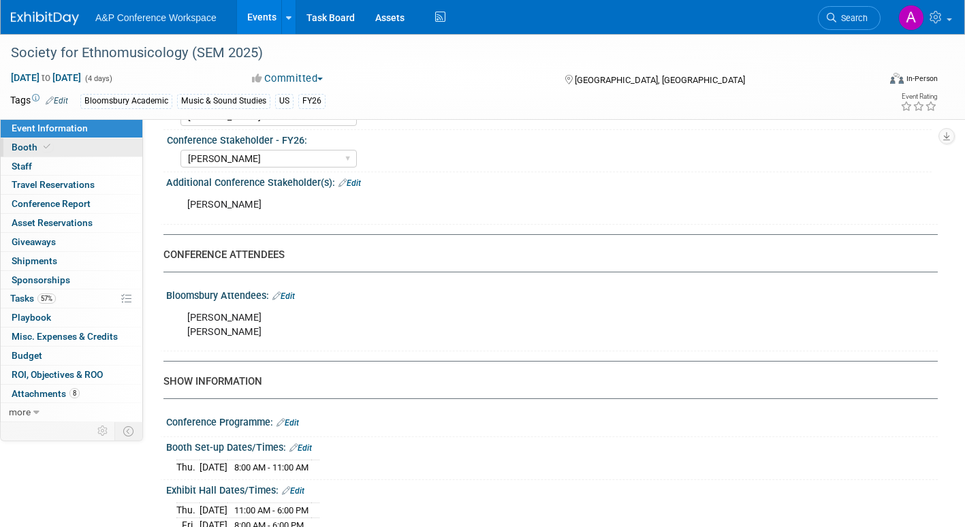
click at [29, 148] on span "Booth" at bounding box center [33, 147] width 42 height 11
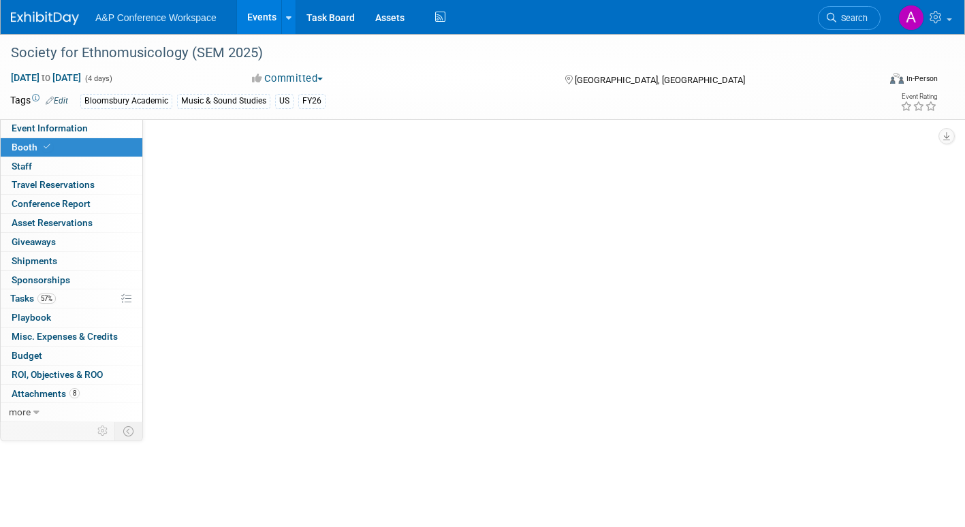
scroll to position [0, 0]
select select "CUAP"
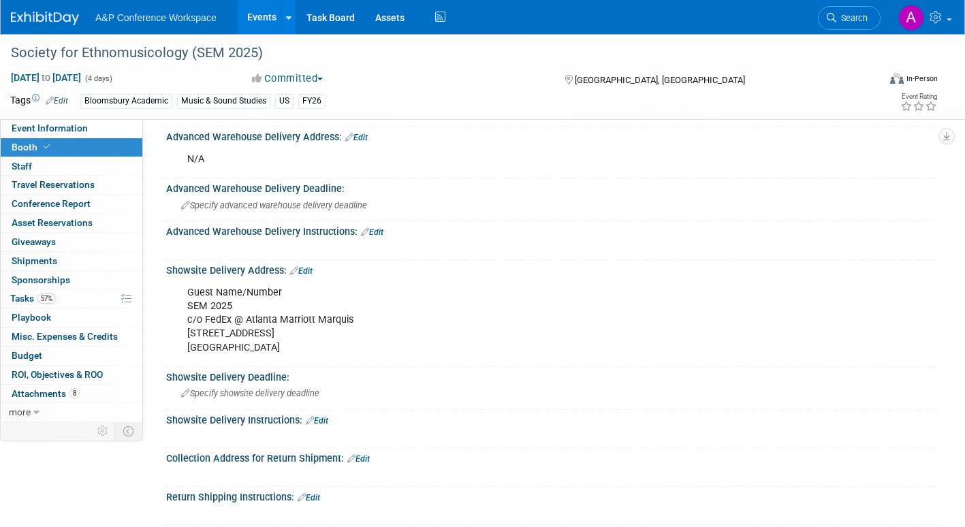
scroll to position [681, 0]
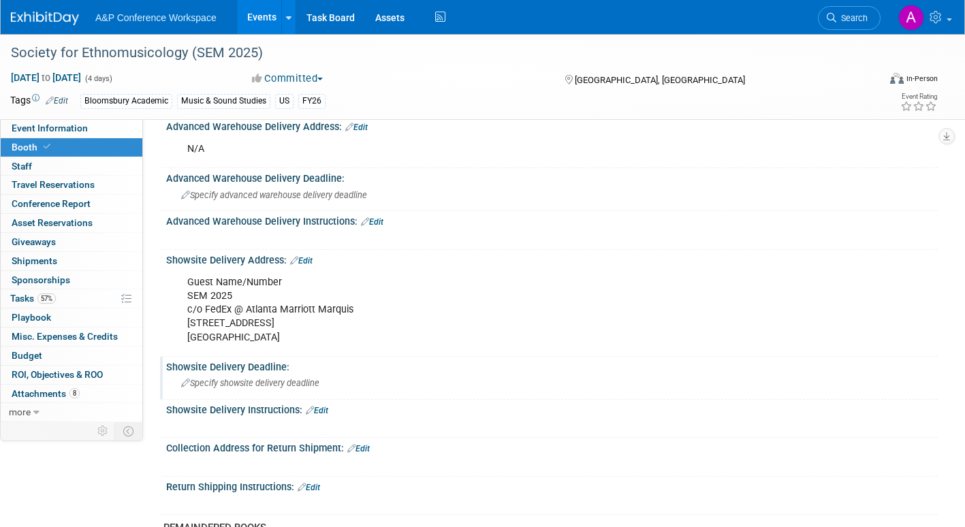
click at [281, 381] on span "Specify showsite delivery deadline" at bounding box center [250, 383] width 138 height 10
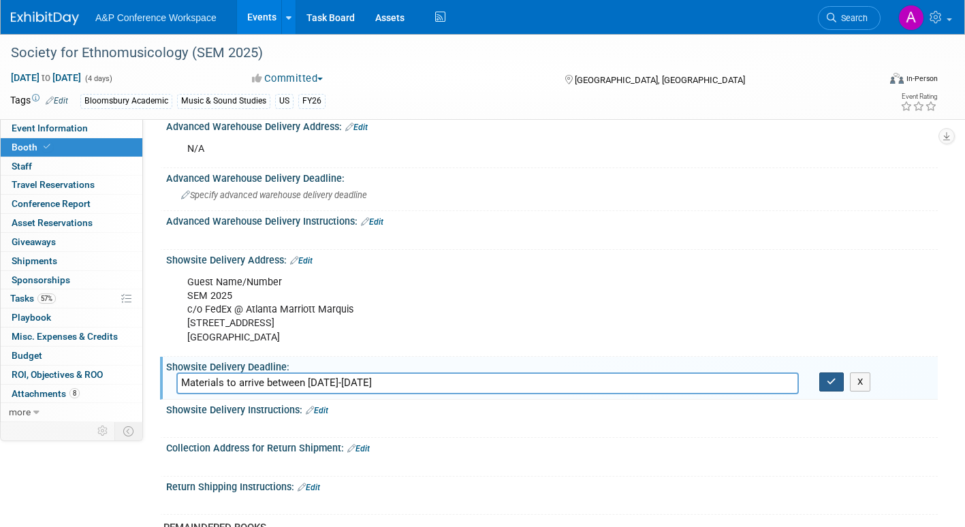
type input "Materials to arrive between Oct 20-22, 2025"
click at [831, 381] on icon "button" at bounding box center [832, 381] width 10 height 9
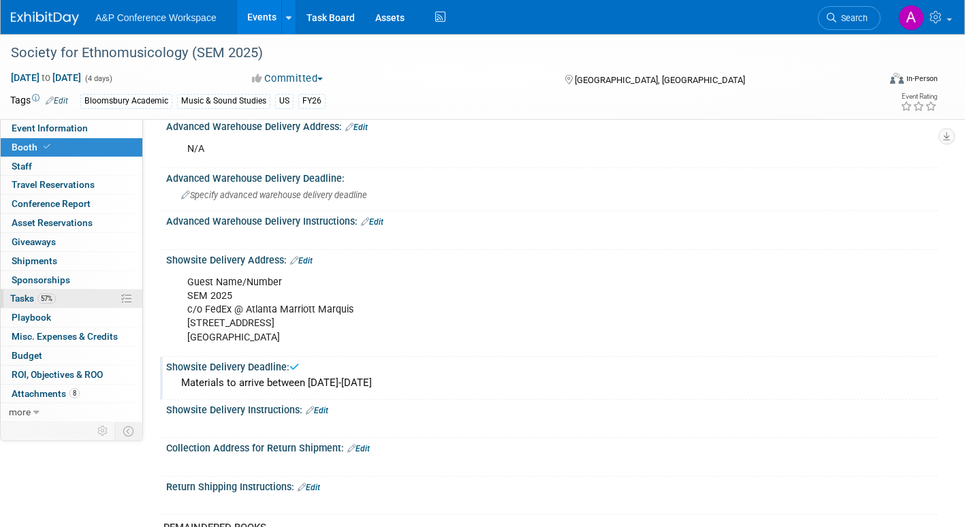
click at [25, 296] on span "Tasks 57%" at bounding box center [33, 298] width 46 height 11
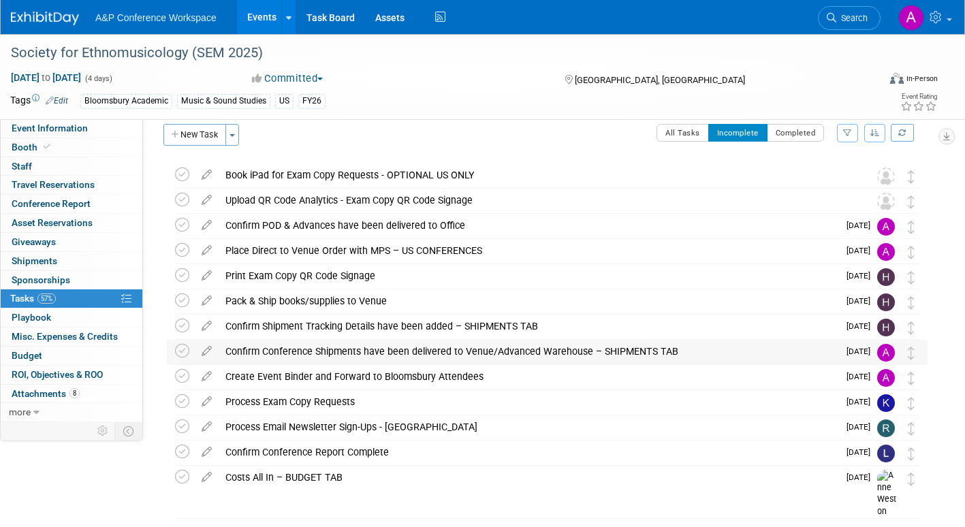
scroll to position [0, 0]
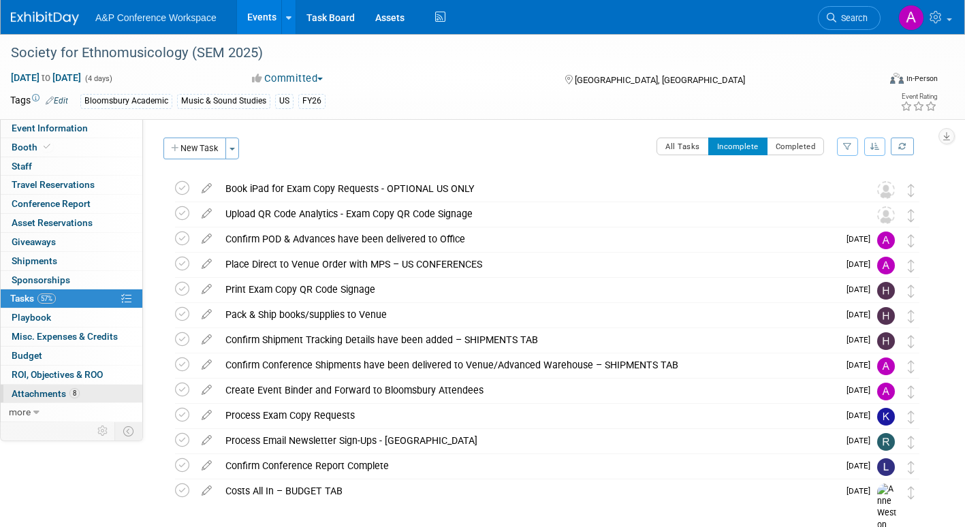
click at [24, 394] on span "Attachments 8" at bounding box center [46, 393] width 68 height 11
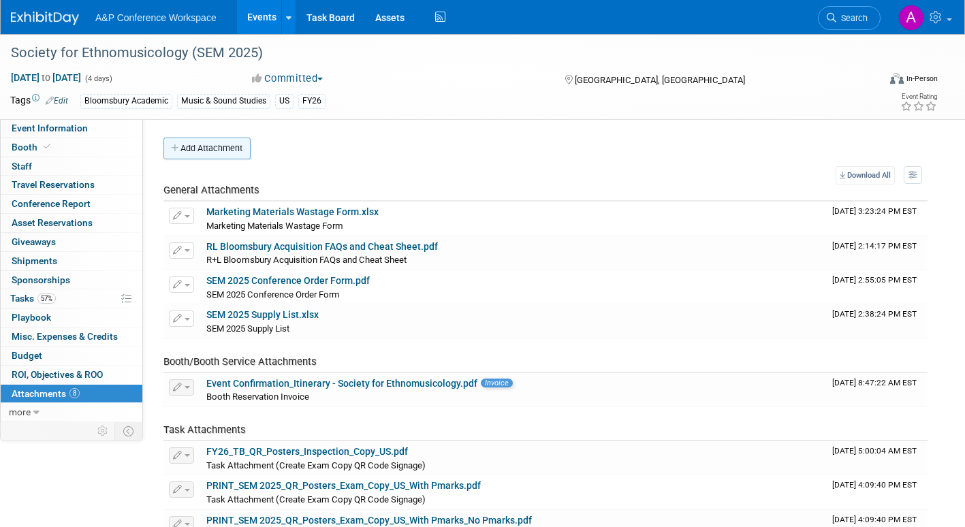
click at [222, 153] on button "Add Attachment" at bounding box center [206, 149] width 87 height 22
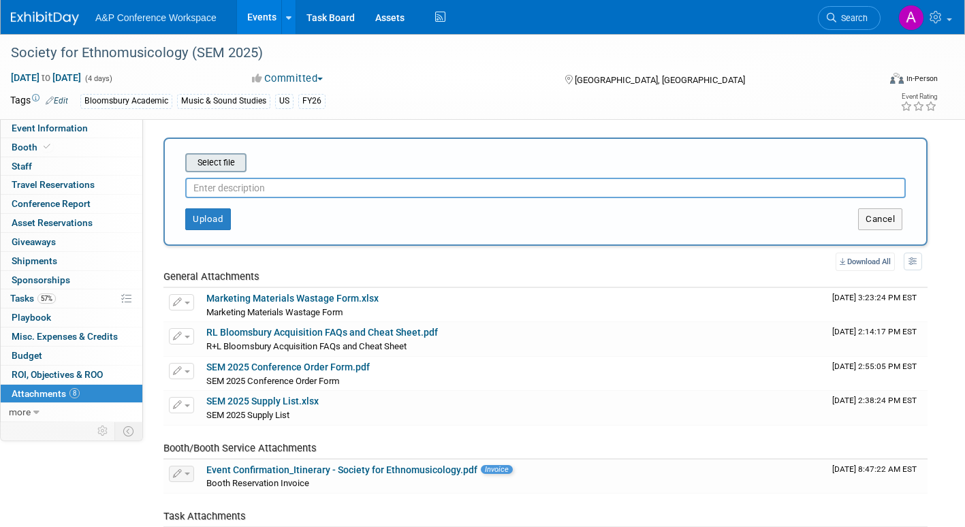
click at [218, 159] on input "file" at bounding box center [164, 163] width 162 height 16
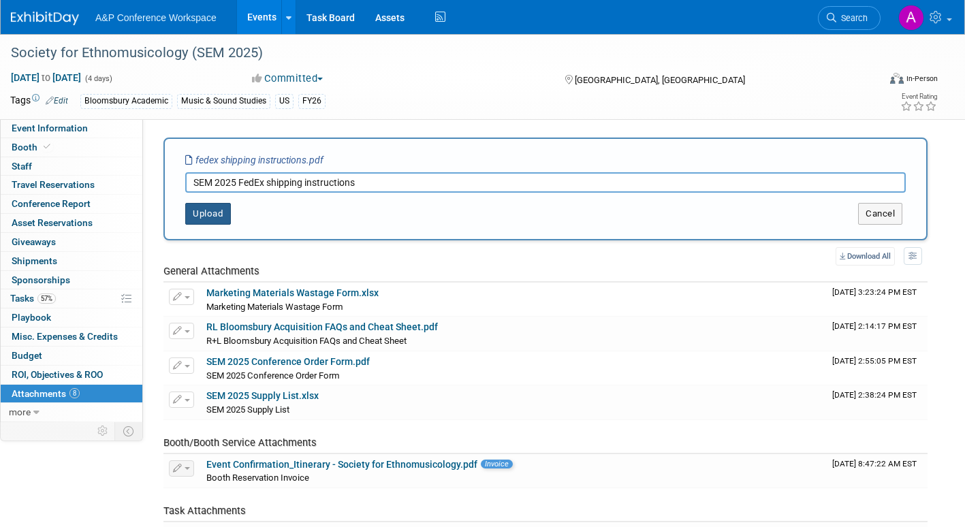
type input "SEM 2025 FedEx shipping instructions"
click at [202, 216] on button "Upload" at bounding box center [208, 214] width 46 height 22
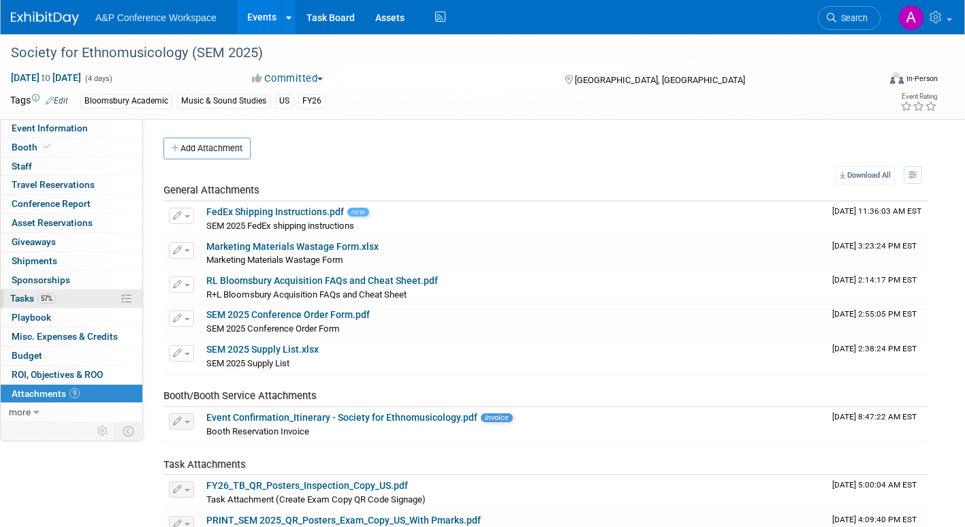
click at [22, 297] on span "Tasks 57%" at bounding box center [33, 298] width 46 height 11
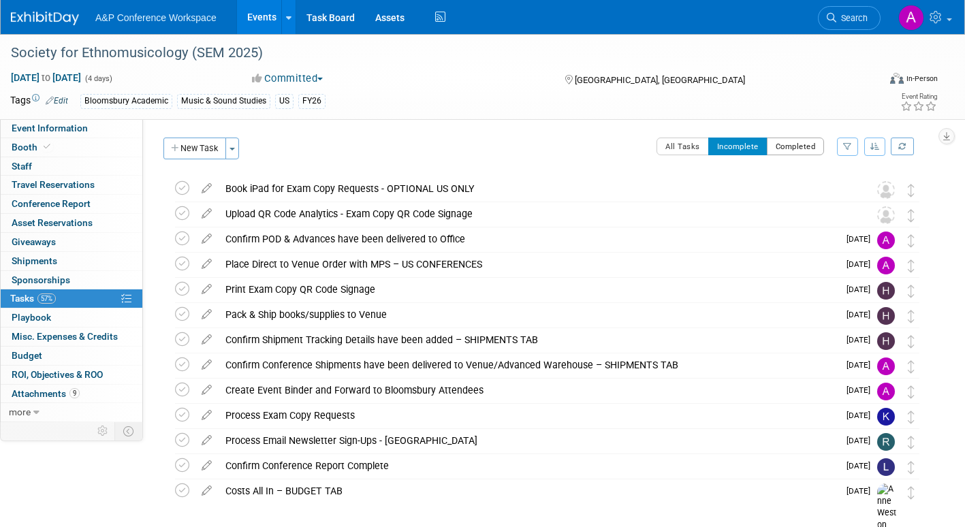
click at [783, 149] on button "Completed" at bounding box center [796, 147] width 58 height 18
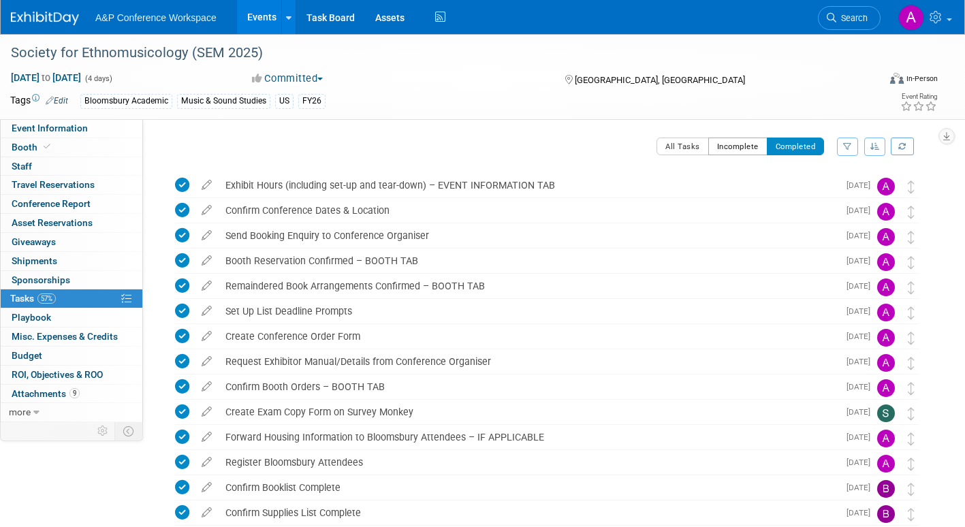
click at [746, 145] on button "Incomplete" at bounding box center [737, 147] width 59 height 18
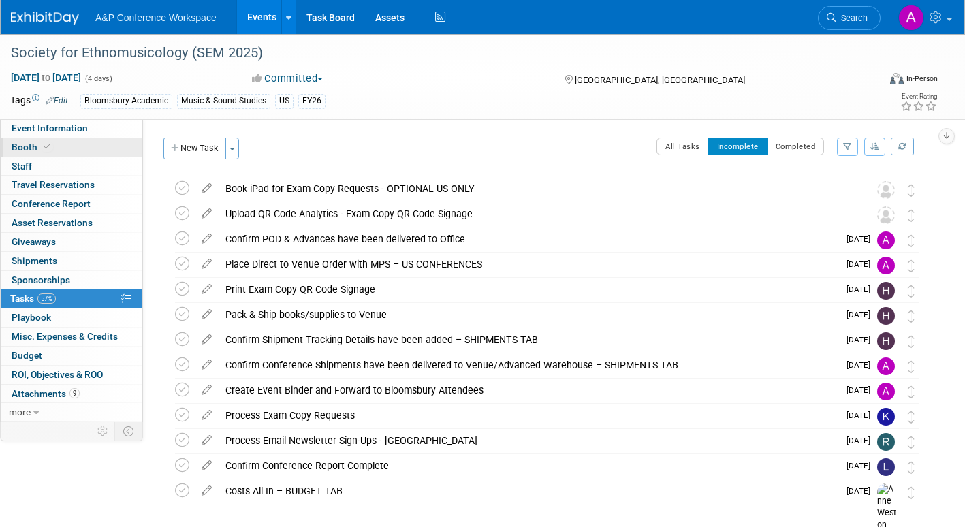
drag, startPoint x: 14, startPoint y: 145, endPoint x: 27, endPoint y: 151, distance: 14.0
click at [14, 145] on span "Booth" at bounding box center [33, 147] width 42 height 11
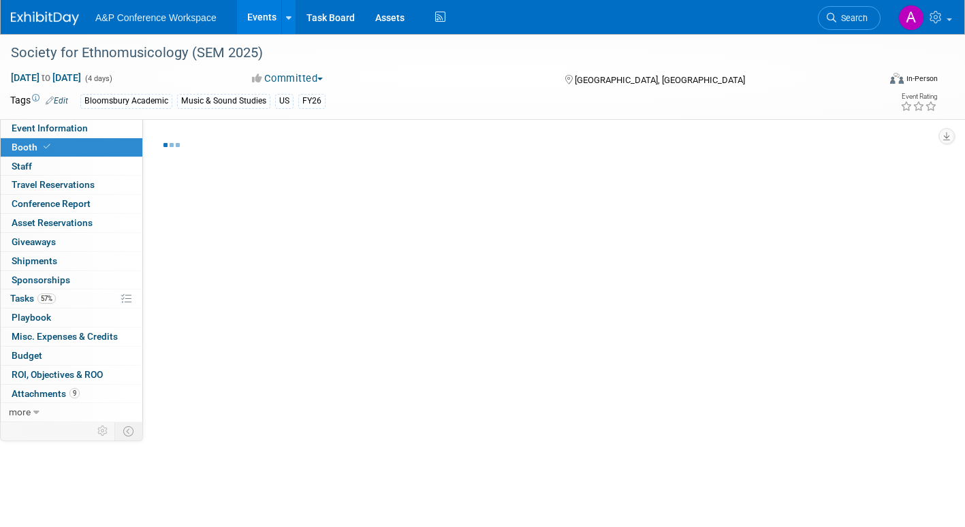
select select "CUAP"
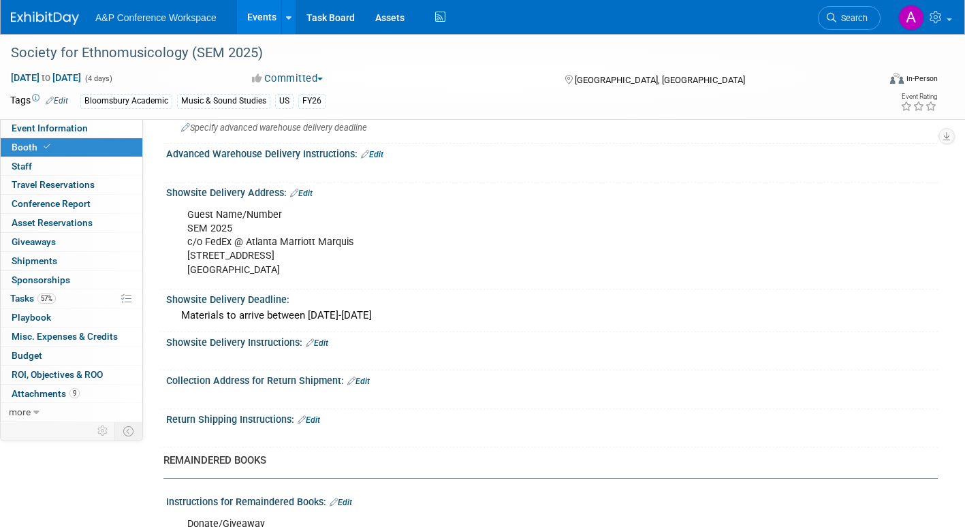
scroll to position [749, 0]
click at [85, 123] on span "Event Information" at bounding box center [50, 128] width 76 height 11
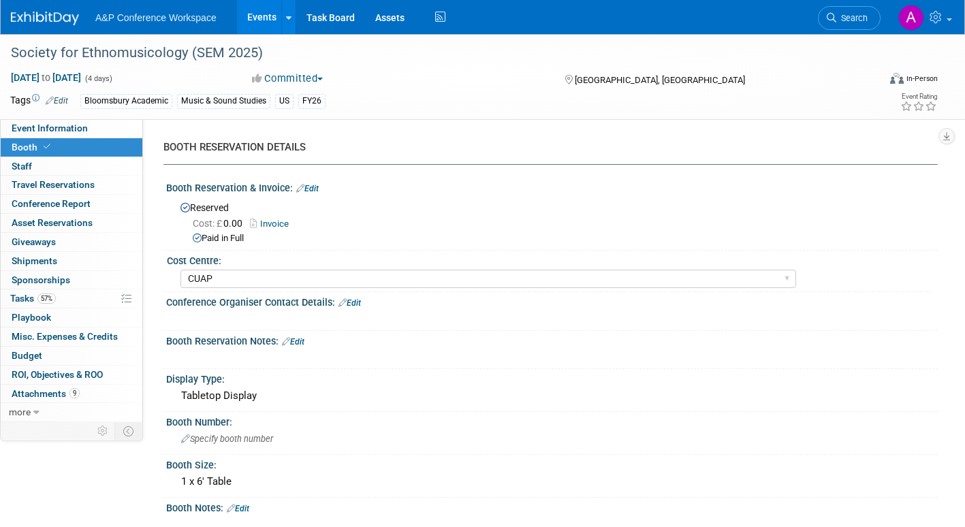
select select "Annual"
select select "Level 2"
select select "In-Person Booth"
select select "Music & Sound Studies"
select select "Bloomsbury Academic"
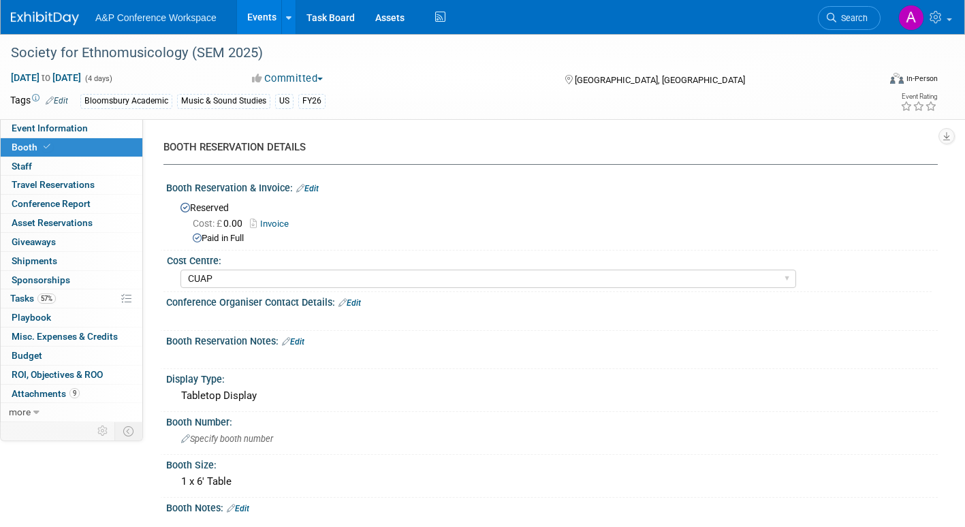
select select "[PERSON_NAME]"
select select "Brand/Subject Presence​"
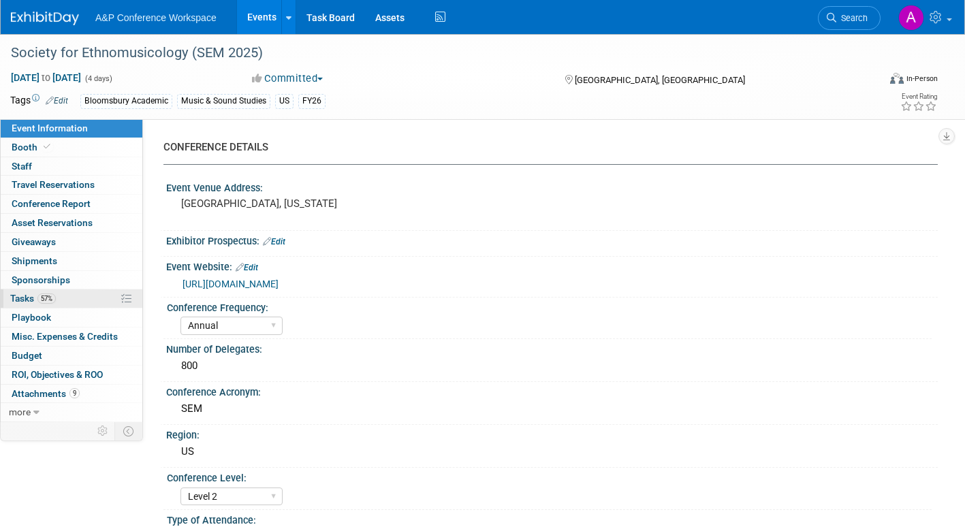
click at [16, 299] on span "Tasks 57%" at bounding box center [33, 298] width 46 height 11
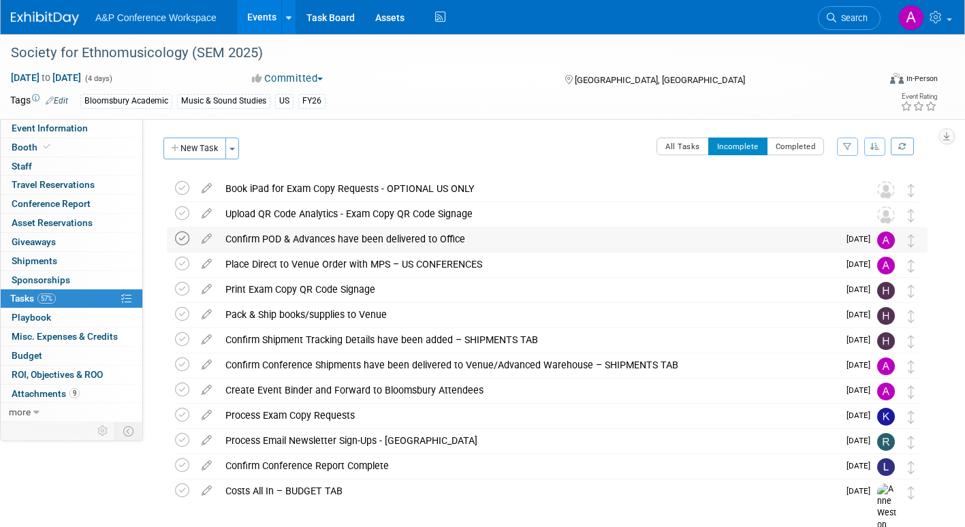
click at [182, 236] on icon at bounding box center [182, 239] width 14 height 14
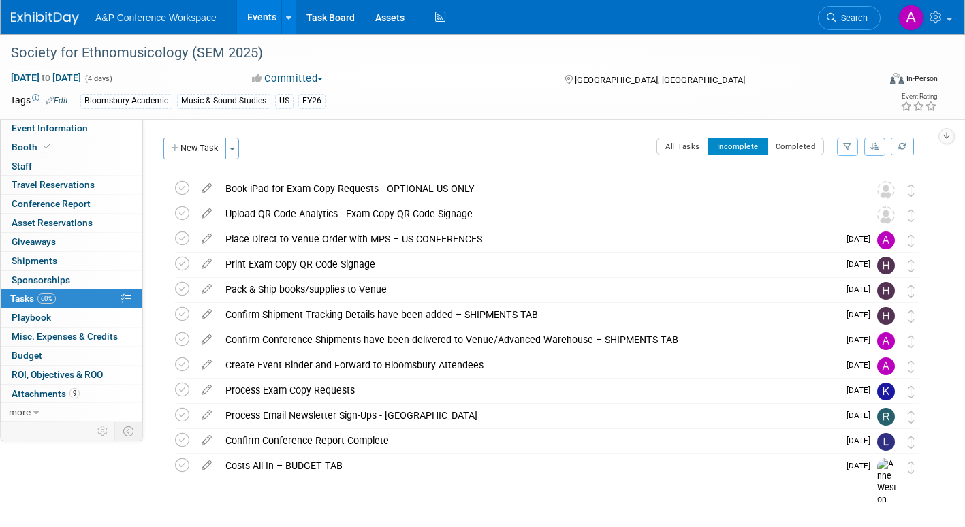
click at [182, 236] on icon at bounding box center [182, 239] width 14 height 14
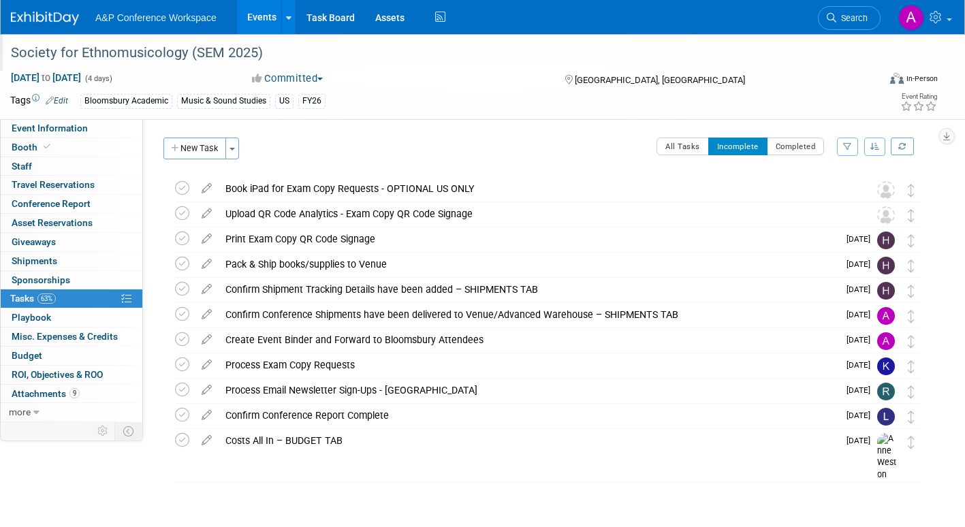
click at [206, 46] on div "Society for Ethnomusicology (SEM 2025)" at bounding box center [432, 53] width 853 height 25
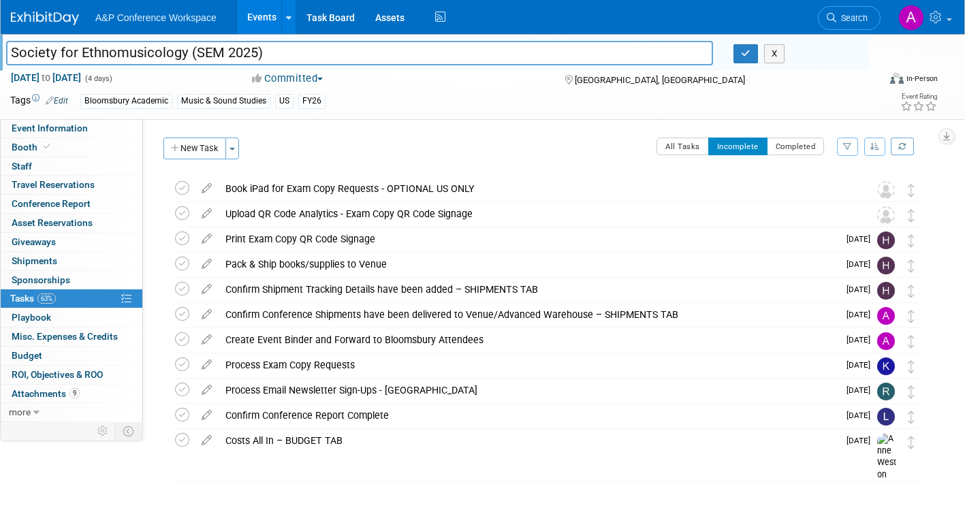
drag, startPoint x: 10, startPoint y: 52, endPoint x: 270, endPoint y: 53, distance: 260.9
click at [270, 53] on input "Society for Ethnomusicology (SEM 2025)" at bounding box center [359, 53] width 707 height 24
click at [741, 54] on button "button" at bounding box center [746, 53] width 25 height 19
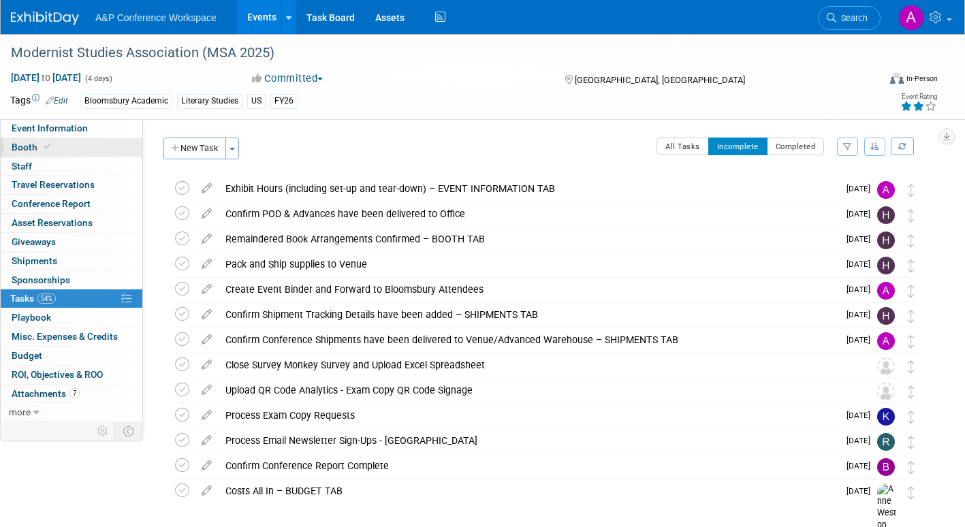
click at [27, 144] on span "Booth" at bounding box center [33, 147] width 42 height 11
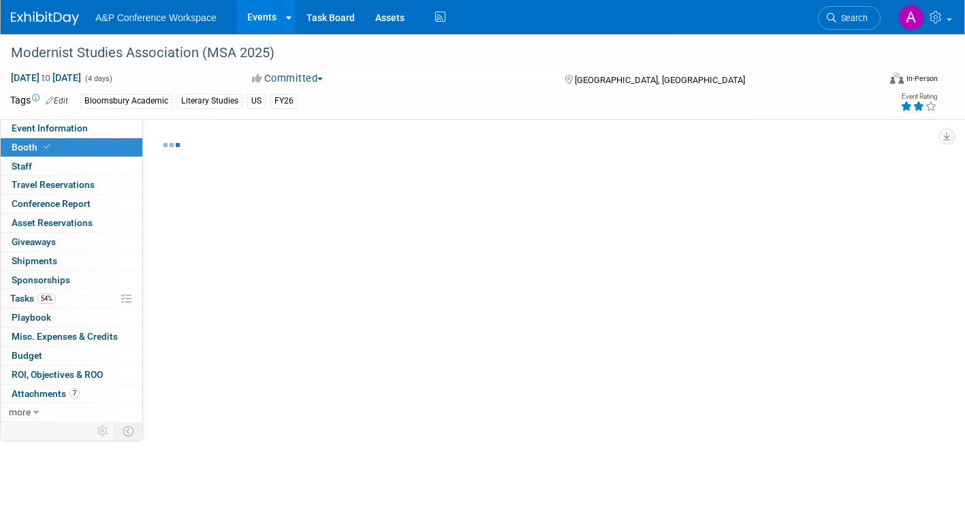
select select "CUAP"
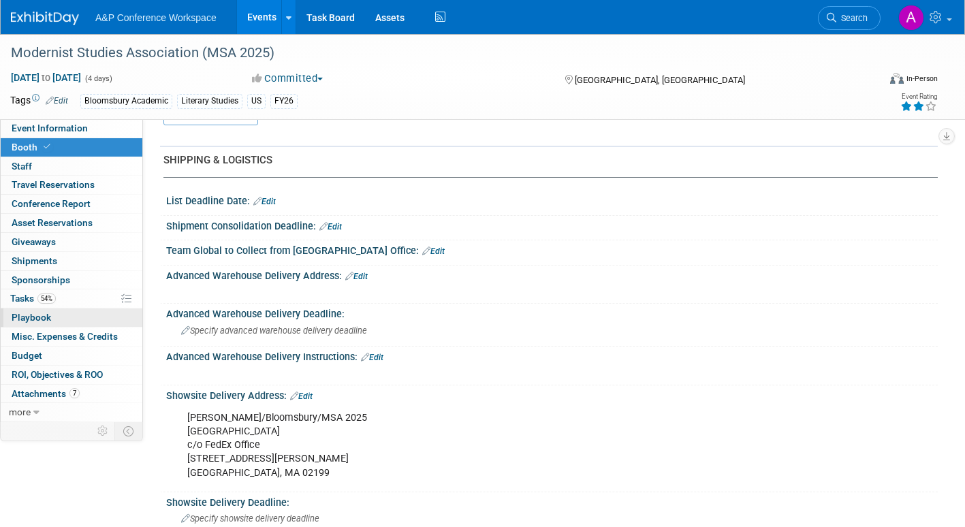
scroll to position [545, 0]
click at [21, 297] on span "Tasks 54%" at bounding box center [33, 298] width 46 height 11
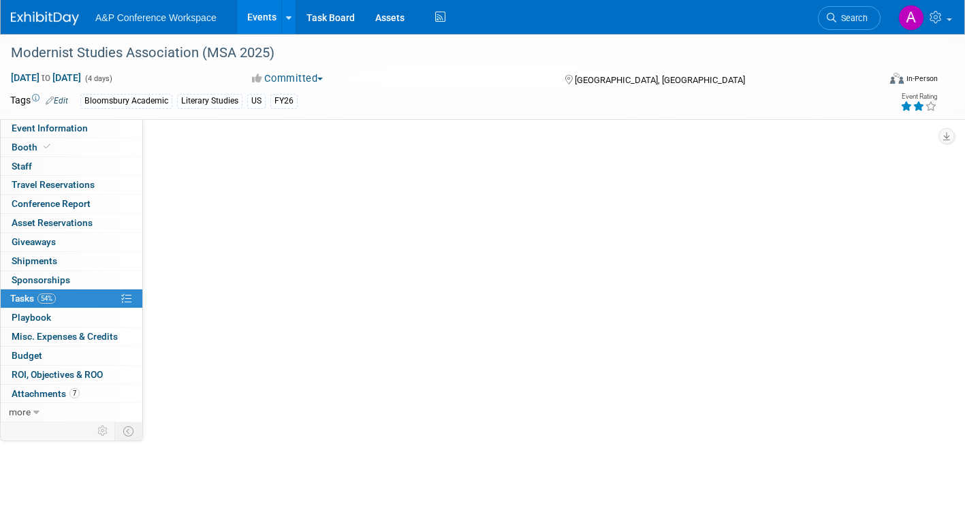
scroll to position [0, 0]
